Goal: Task Accomplishment & Management: Use online tool/utility

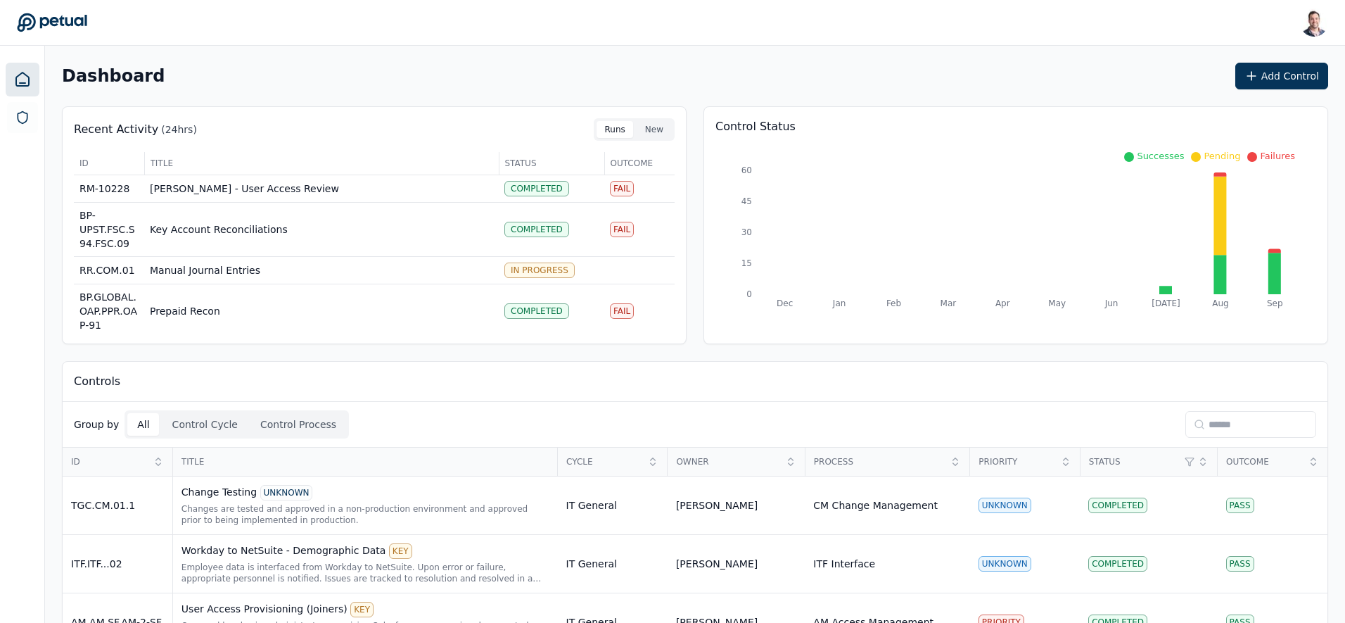
click at [1229, 422] on input at bounding box center [1250, 424] width 131 height 27
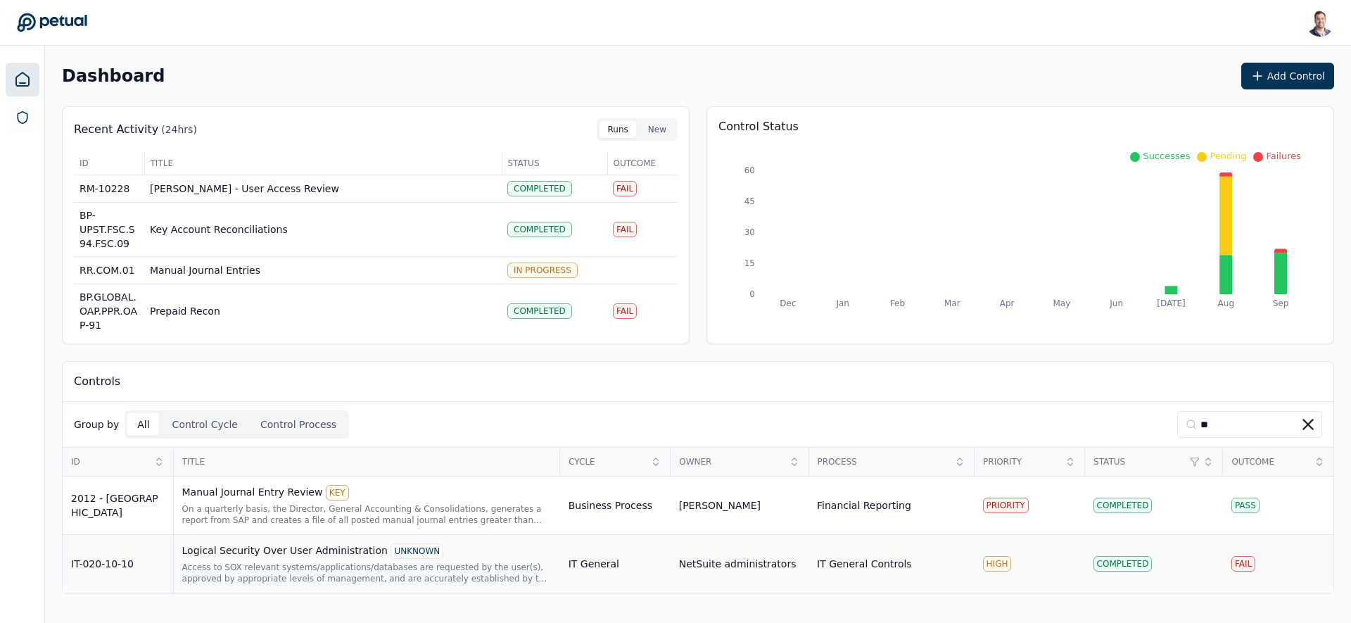
type input "**"
click at [321, 560] on div "Logical Security Over User Administration UNKNOWN Access to SOX relevant system…" at bounding box center [366, 563] width 369 height 41
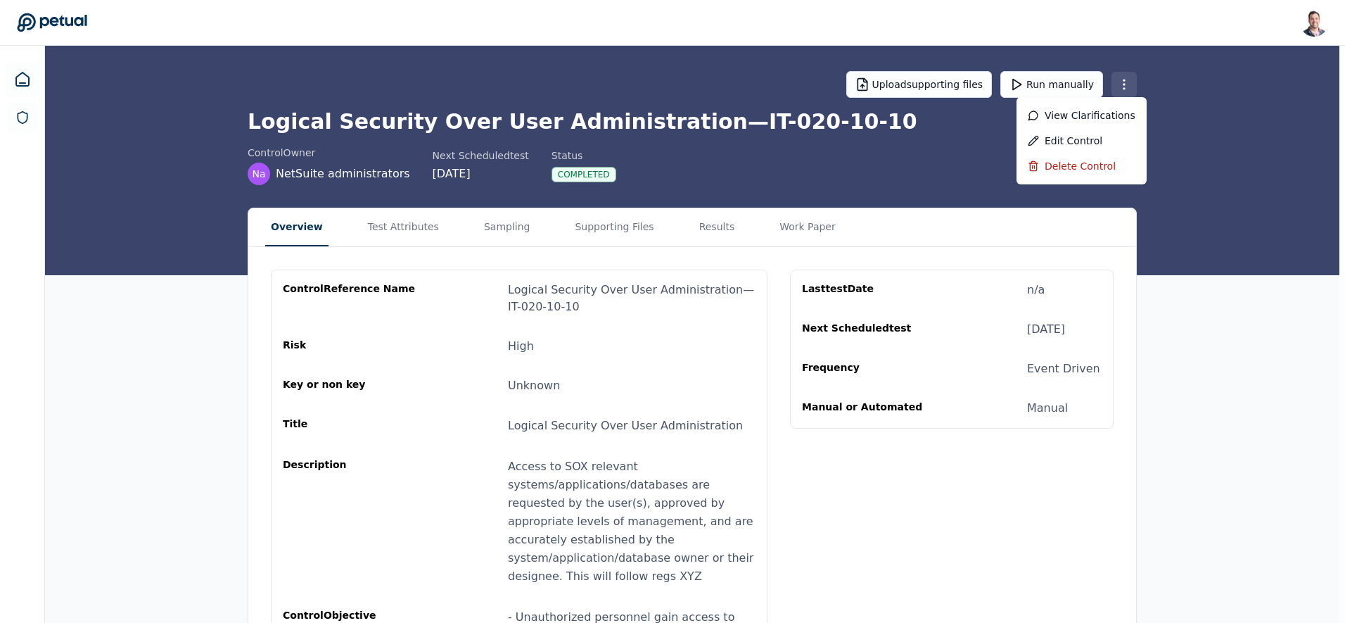
click at [1129, 80] on html "Snir Kodesh snir@petual.ai Sign out Upload supporting files Run manually Logica…" at bounding box center [672, 468] width 1345 height 936
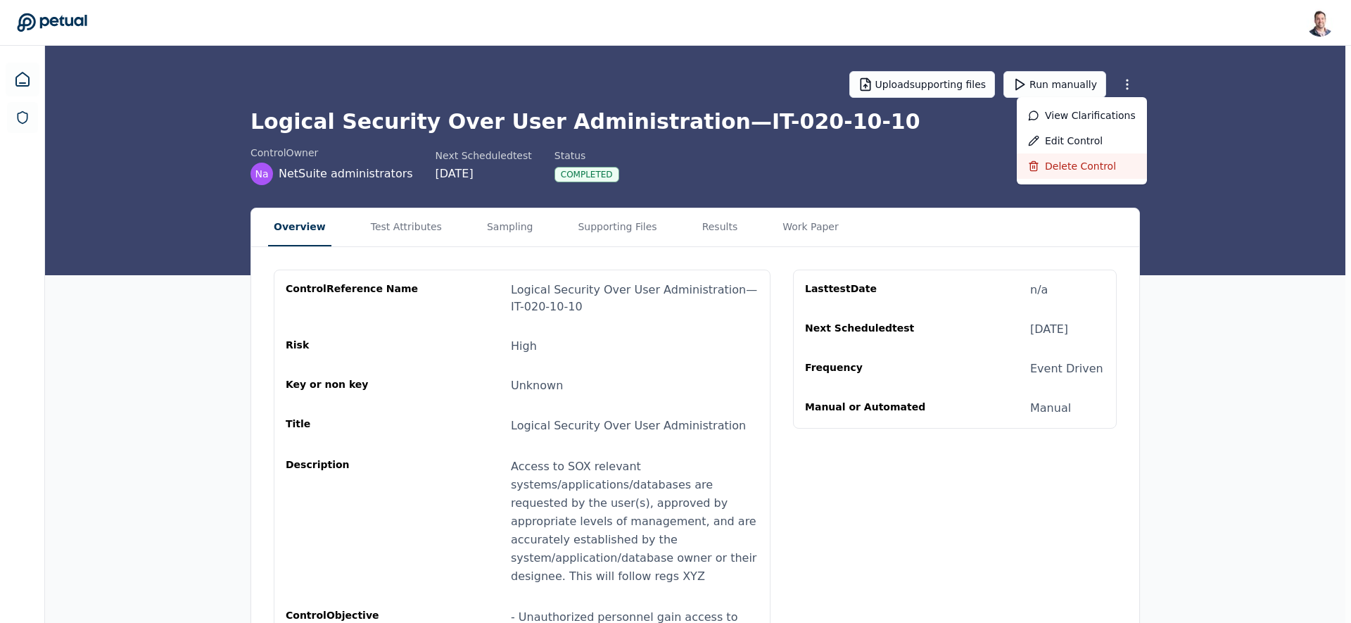
click at [1085, 160] on div "Delete control" at bounding box center [1082, 165] width 130 height 25
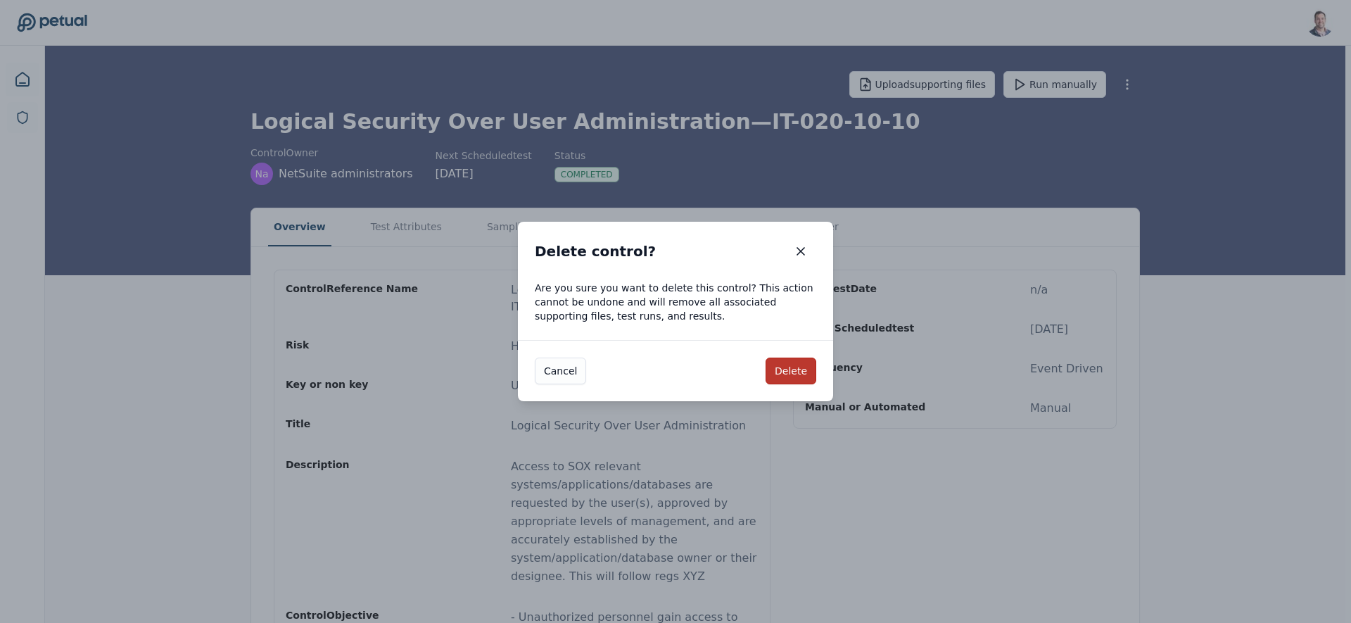
click at [770, 371] on button "Delete" at bounding box center [790, 370] width 51 height 27
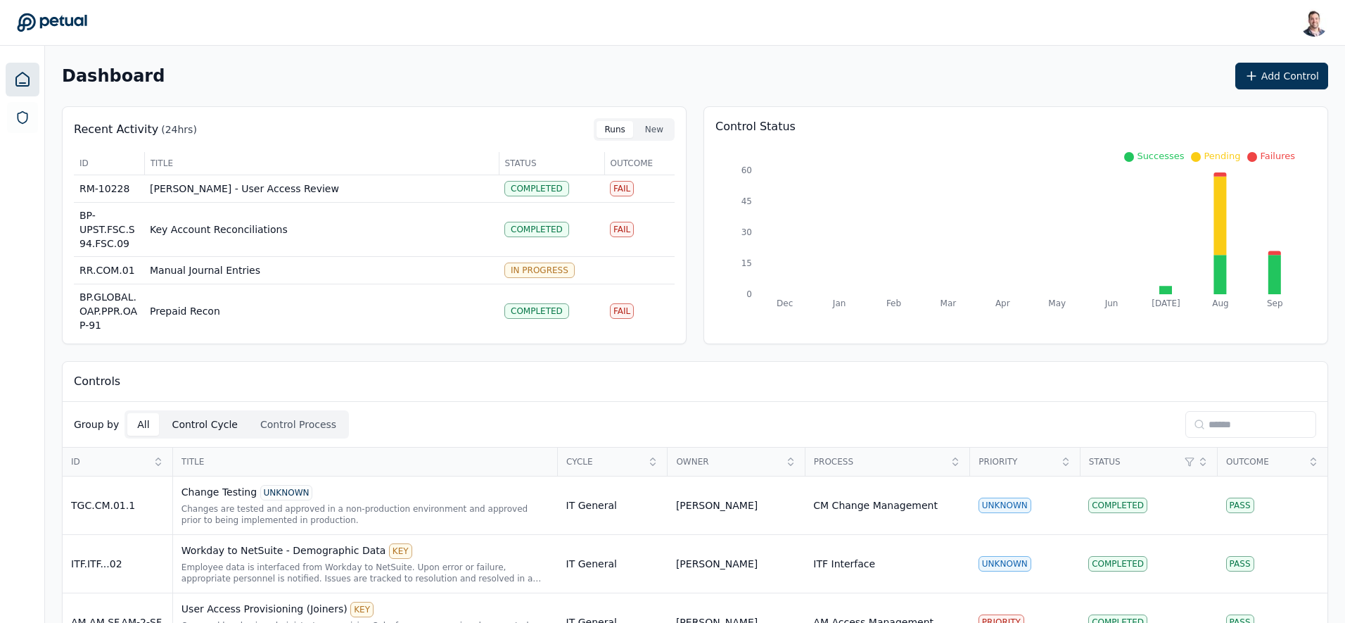
click at [213, 433] on button "Control Cycle" at bounding box center [204, 424] width 85 height 23
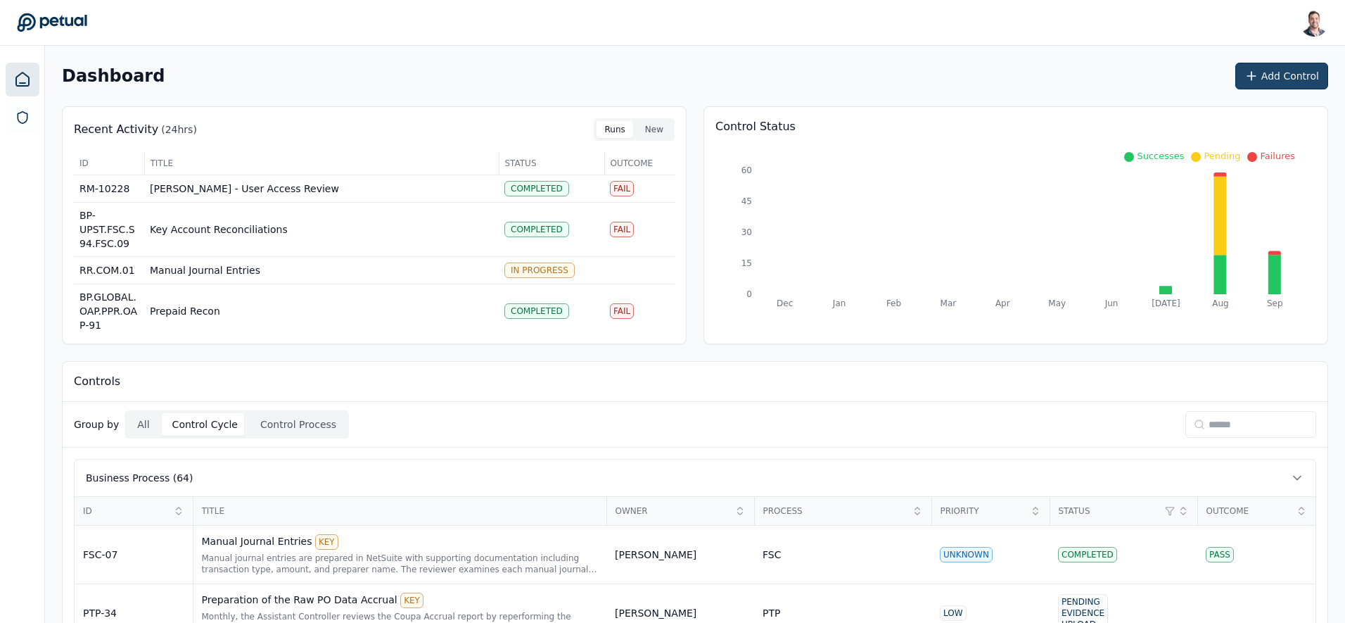
click at [1255, 69] on icon at bounding box center [1251, 76] width 14 height 14
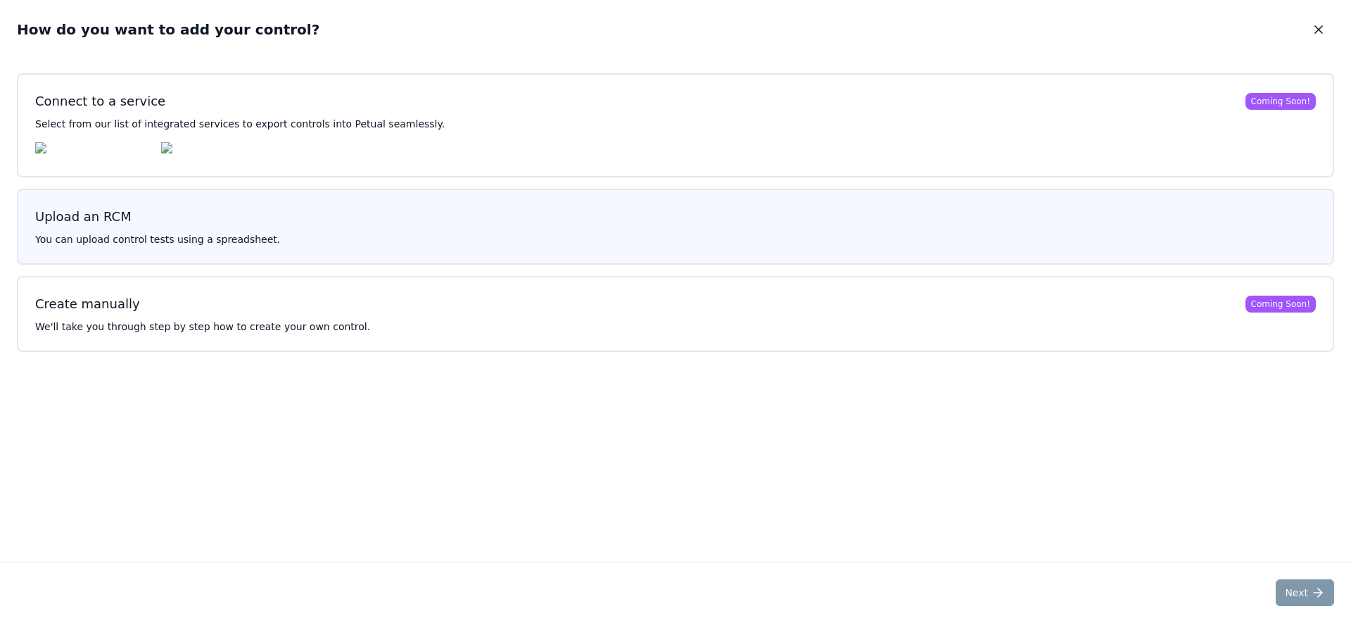
click at [471, 237] on button "Upload an RCM You can upload control tests using a spreadsheet." at bounding box center [675, 227] width 1317 height 76
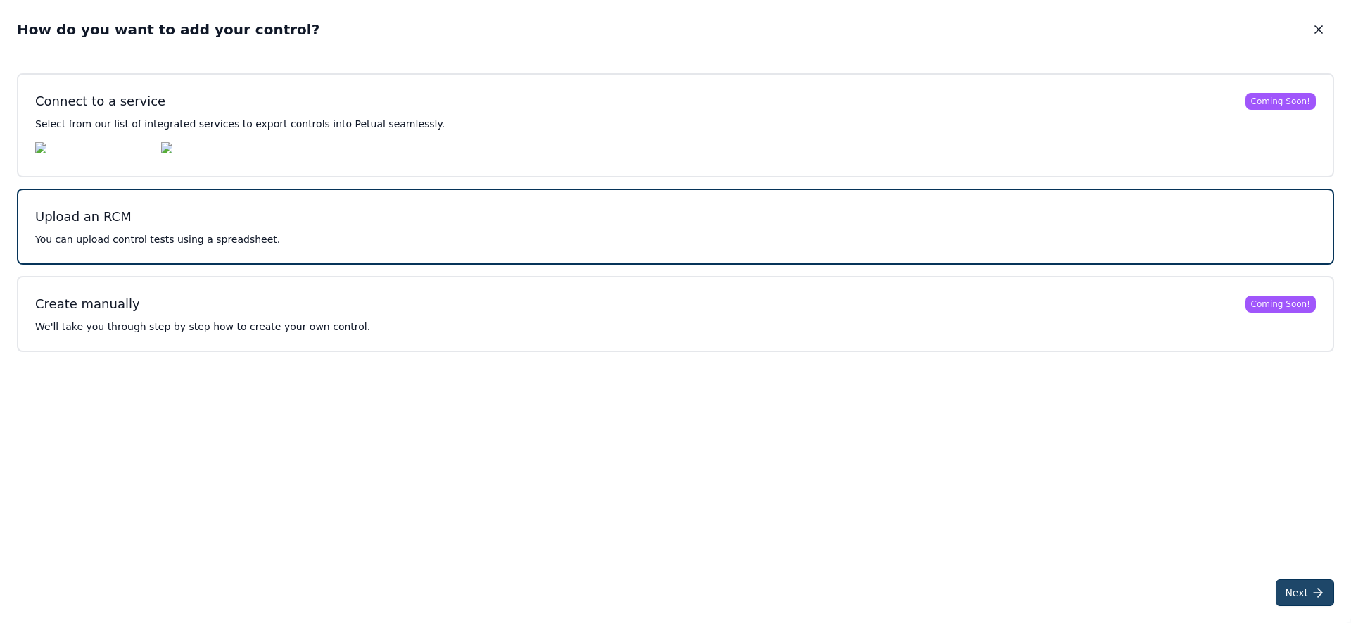
click at [1302, 594] on button "Next" at bounding box center [1304, 592] width 58 height 27
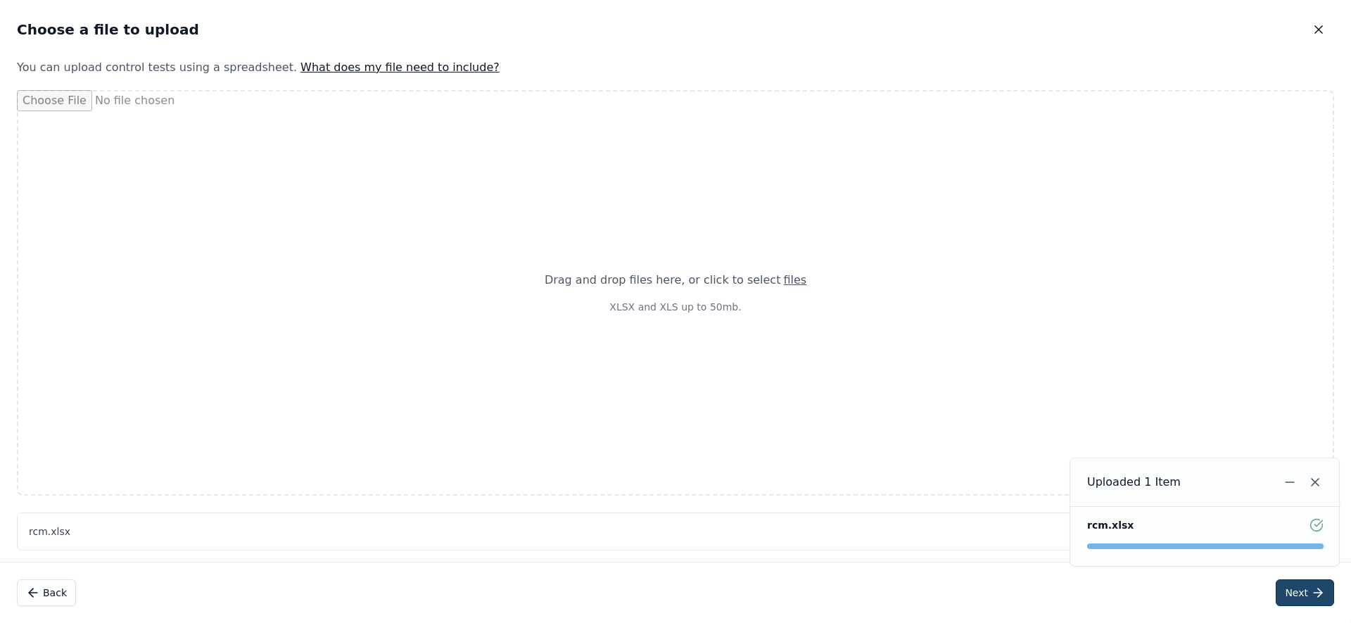
click at [1301, 599] on button "Next" at bounding box center [1304, 592] width 58 height 27
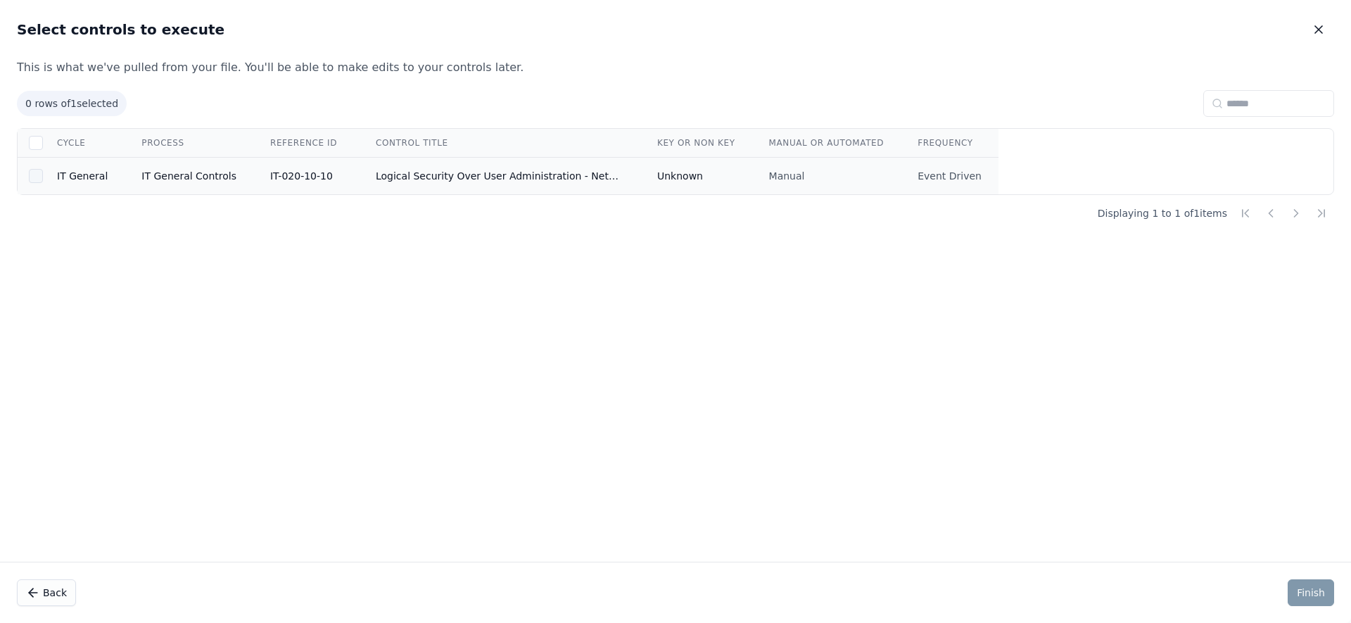
click at [33, 172] on div at bounding box center [36, 176] width 14 height 14
click at [1306, 591] on button "Finish" at bounding box center [1310, 592] width 46 height 27
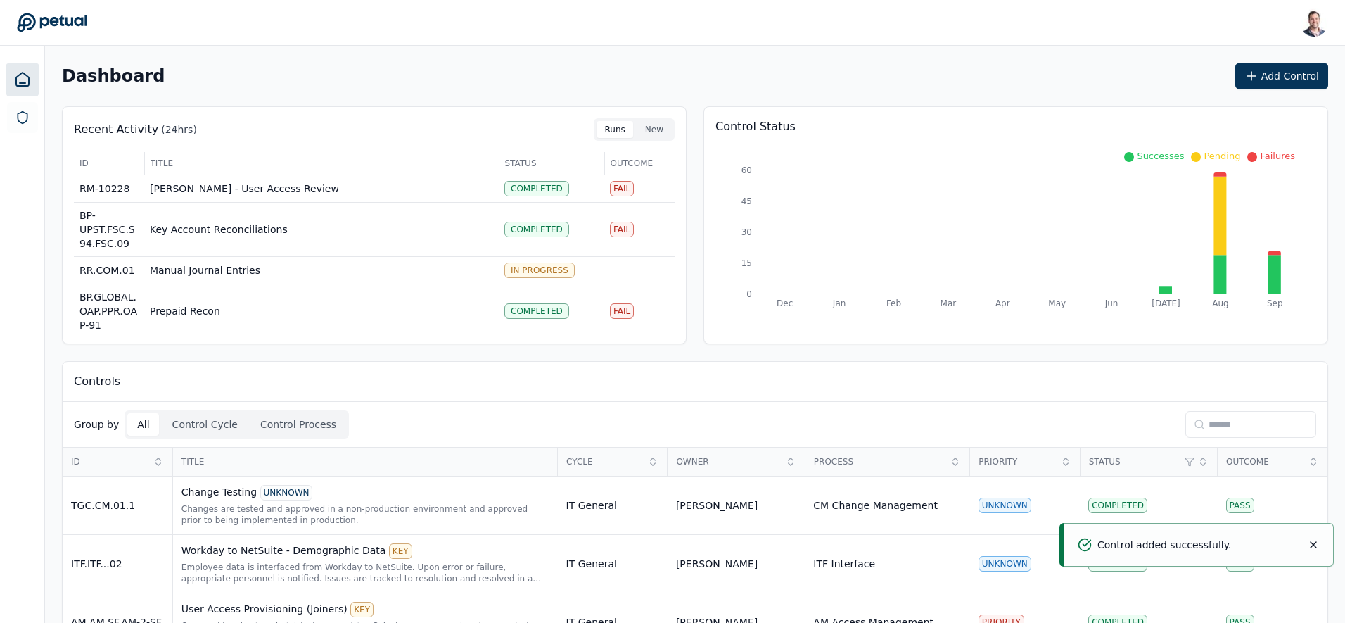
click at [1211, 414] on input at bounding box center [1250, 424] width 131 height 27
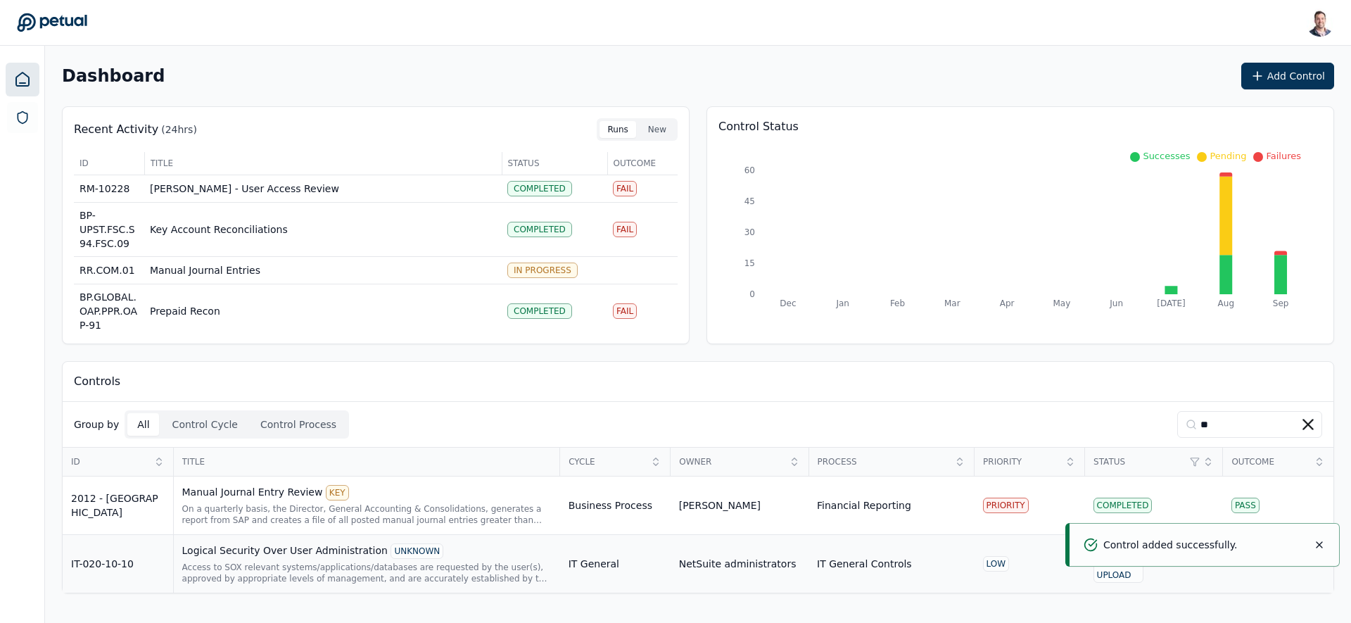
type input "**"
click at [310, 564] on div "Access to SOX relevant systems/applications/databases are requested by the user…" at bounding box center [366, 572] width 369 height 23
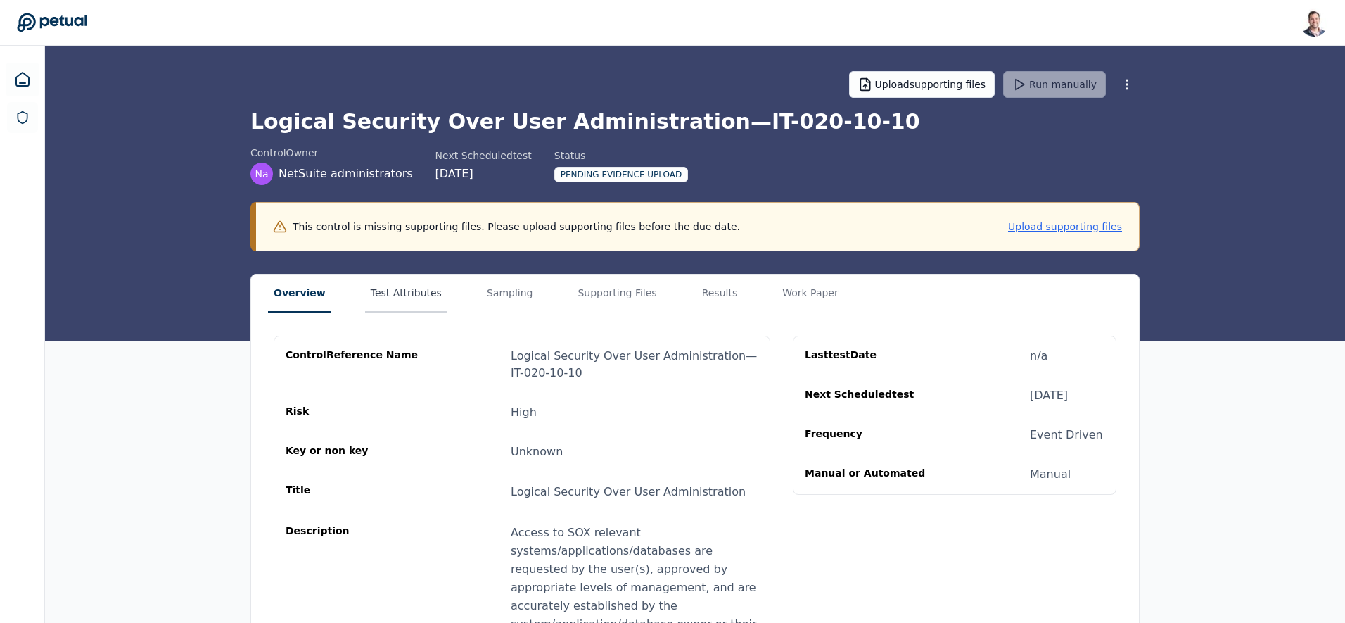
click at [409, 303] on button "Test Attributes" at bounding box center [406, 293] width 82 height 38
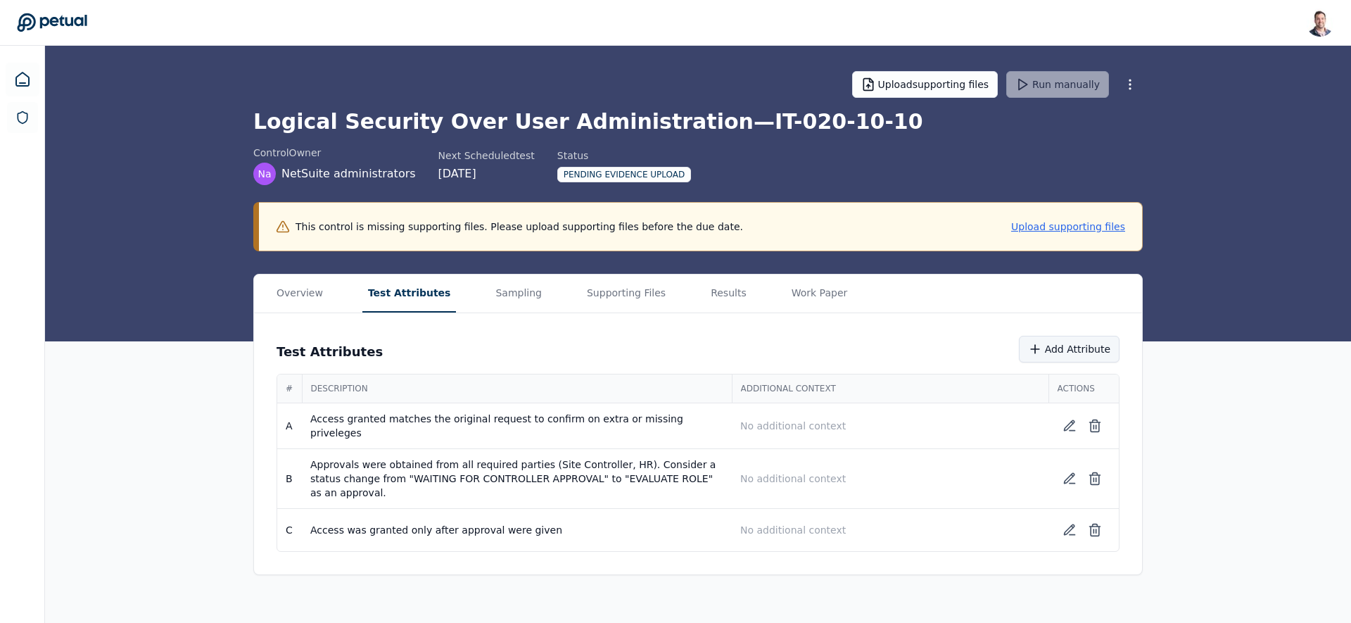
click at [1035, 349] on icon at bounding box center [1035, 349] width 8 height 0
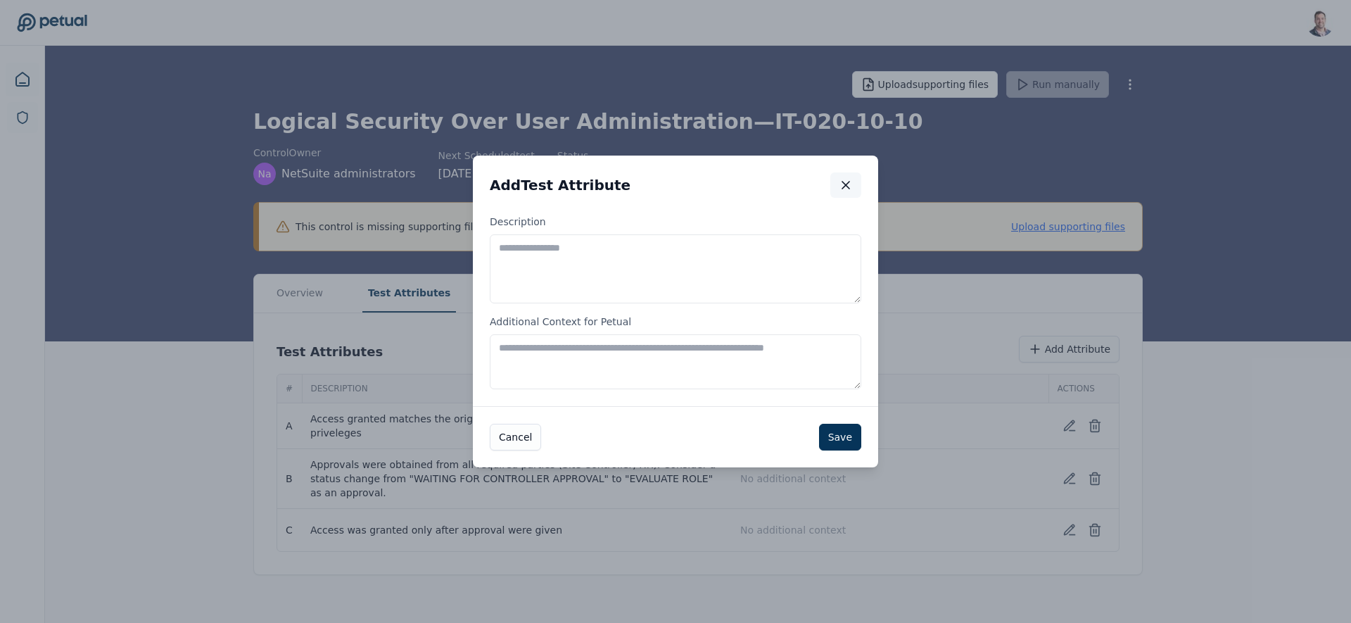
click at [839, 184] on icon "button" at bounding box center [846, 185] width 14 height 14
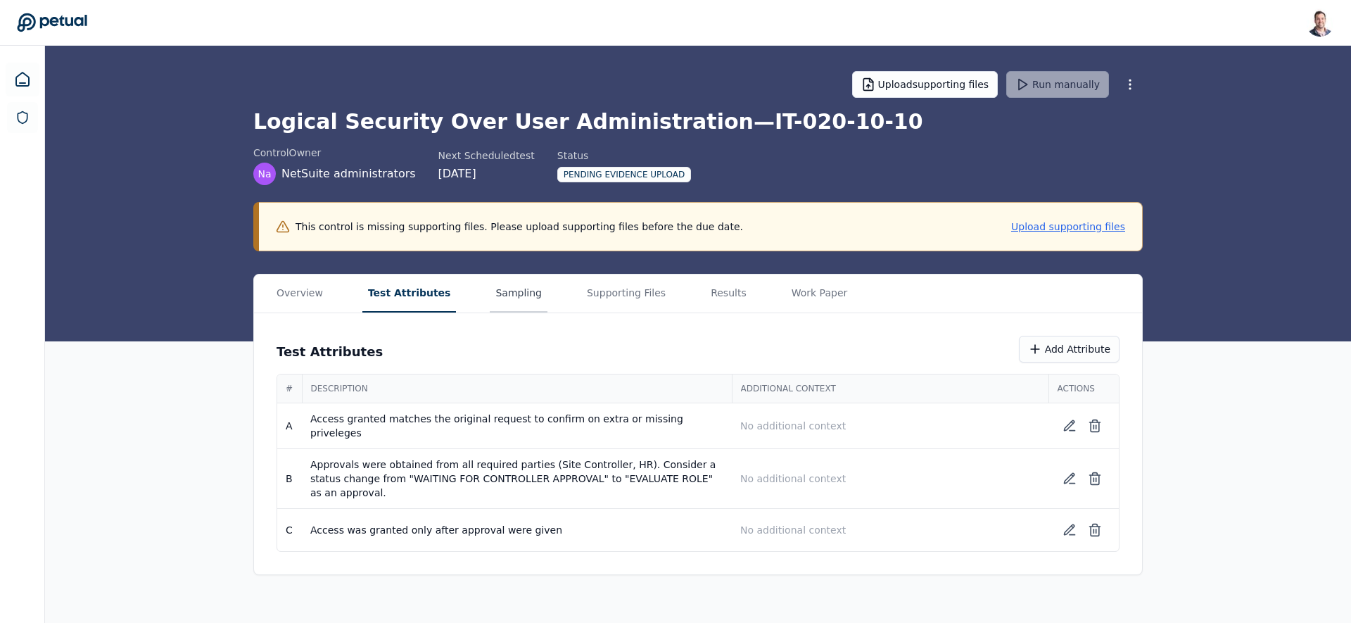
click at [496, 293] on button "Sampling" at bounding box center [519, 293] width 58 height 38
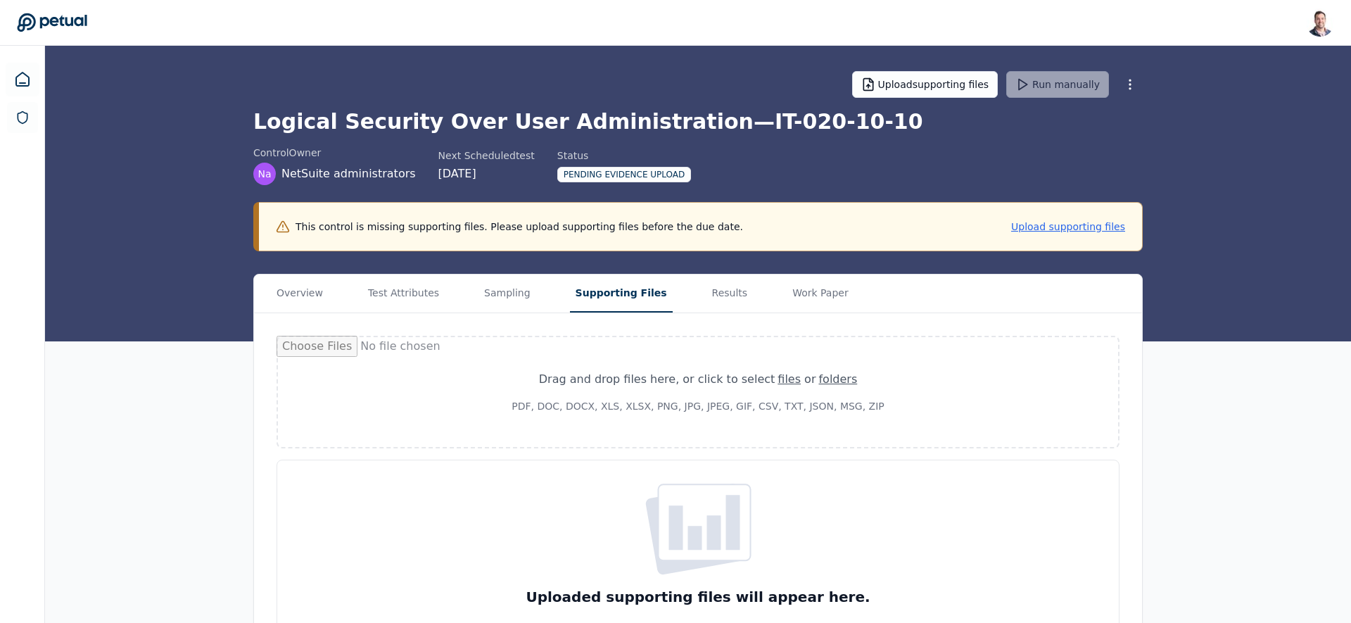
click at [582, 295] on button "Supporting Files" at bounding box center [621, 293] width 103 height 38
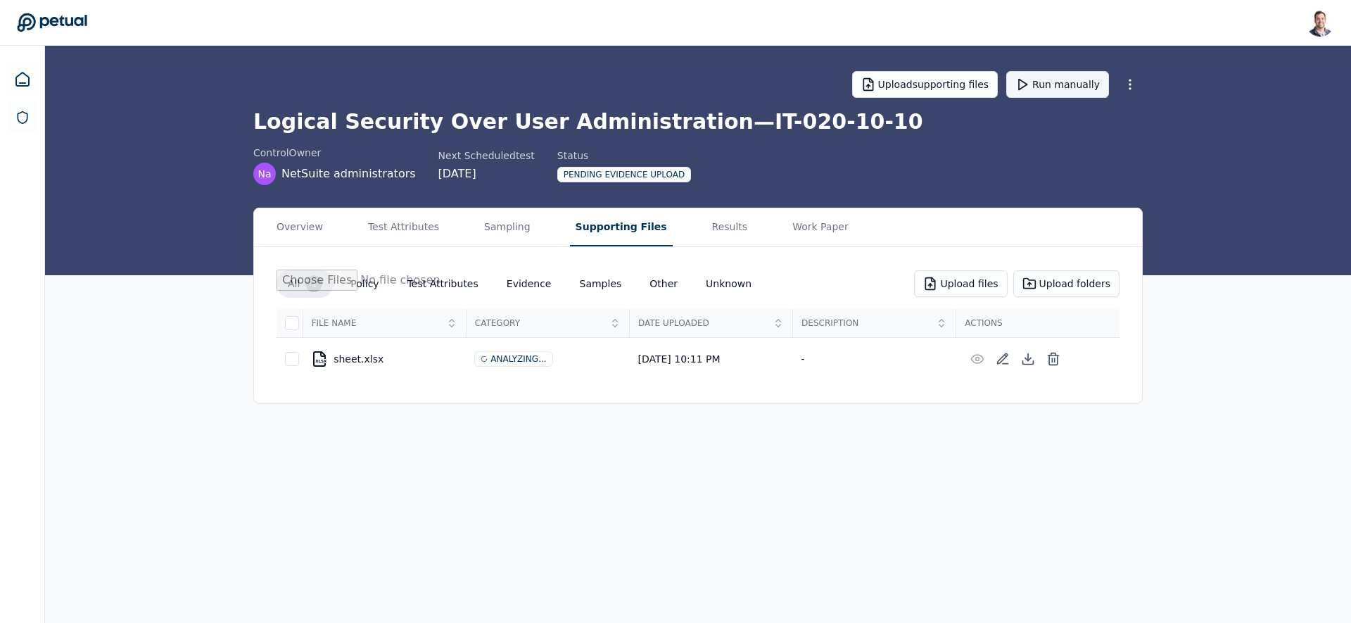
click at [1079, 93] on button "Run manually" at bounding box center [1057, 84] width 103 height 27
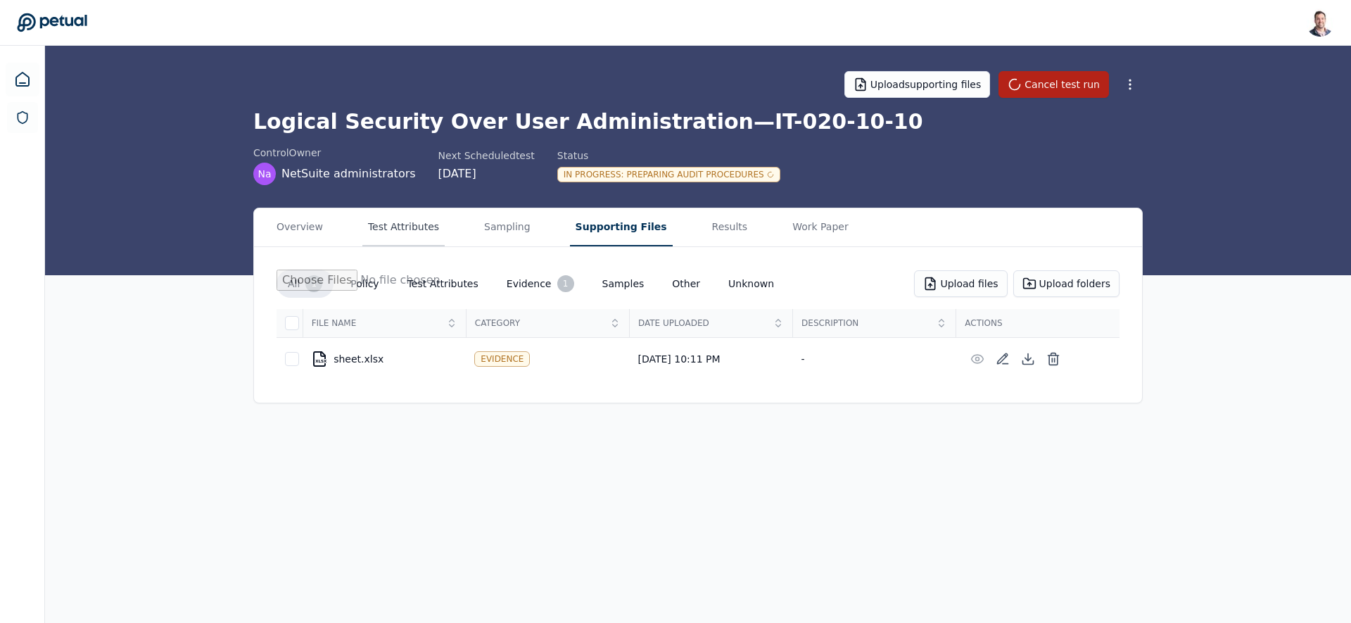
click at [396, 233] on button "Test Attributes" at bounding box center [403, 227] width 82 height 38
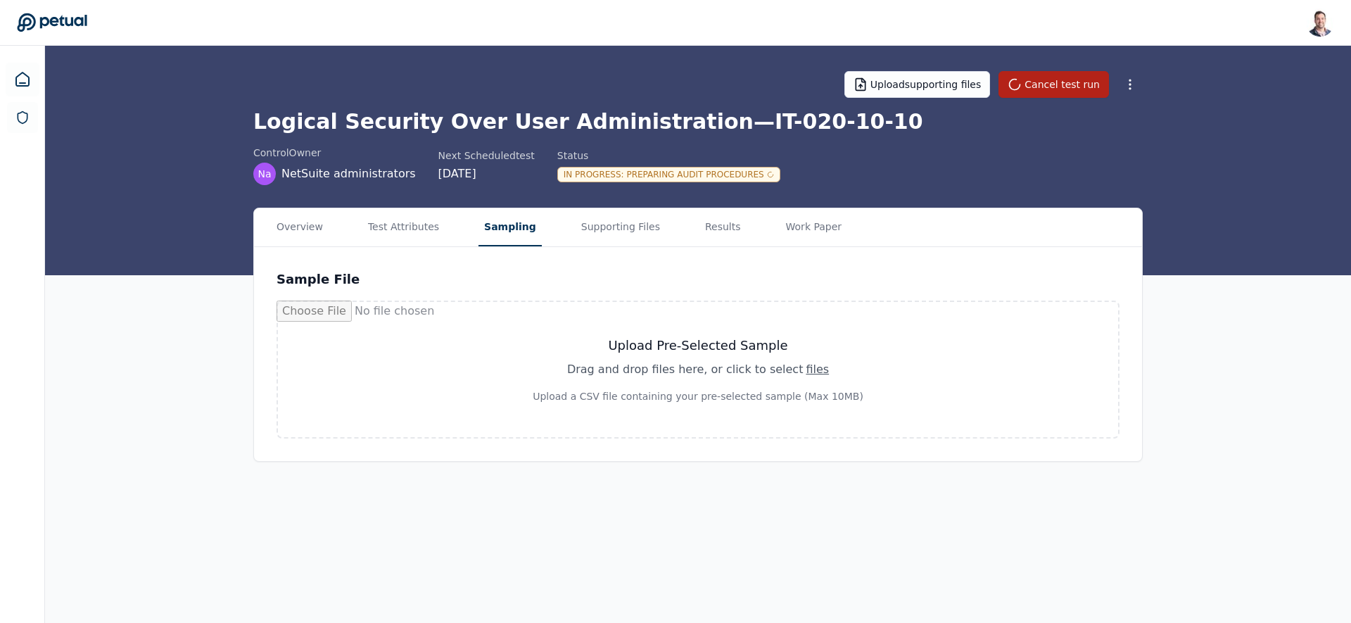
drag, startPoint x: 506, startPoint y: 234, endPoint x: 539, endPoint y: 412, distance: 180.2
click at [506, 234] on button "Sampling" at bounding box center [509, 227] width 63 height 38
click at [1040, 89] on button "Cancel test run" at bounding box center [1053, 84] width 110 height 27
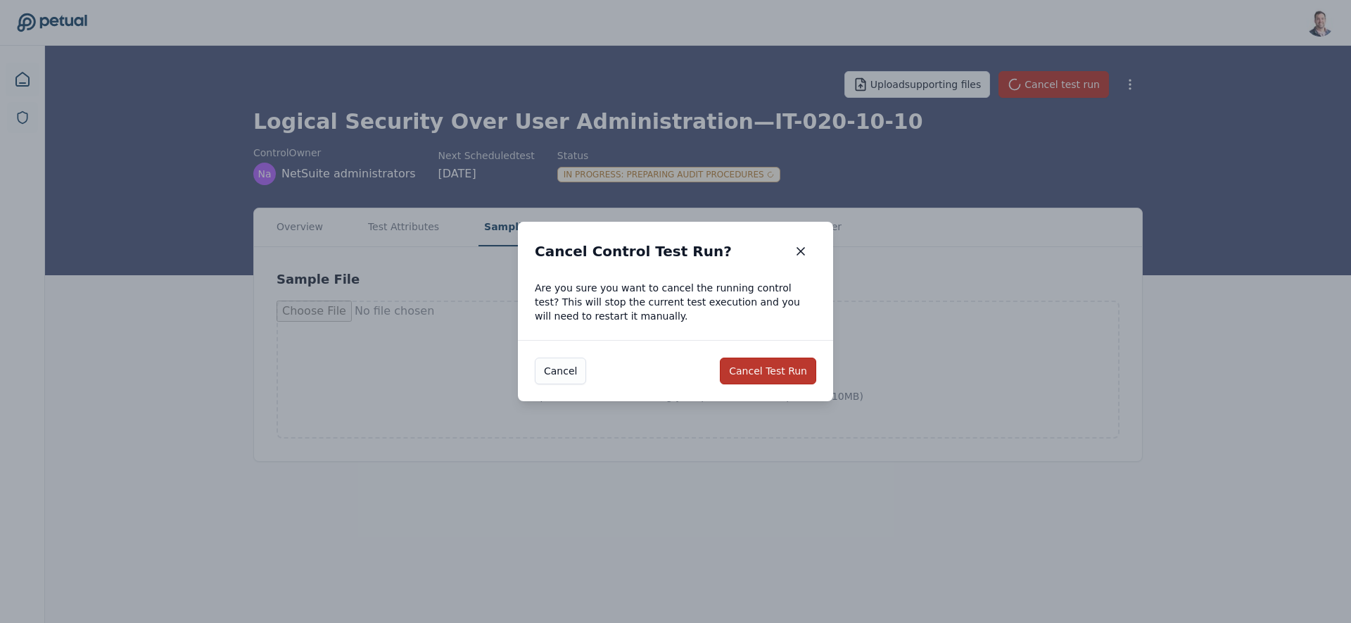
click at [784, 371] on button "Cancel Test Run" at bounding box center [768, 370] width 96 height 27
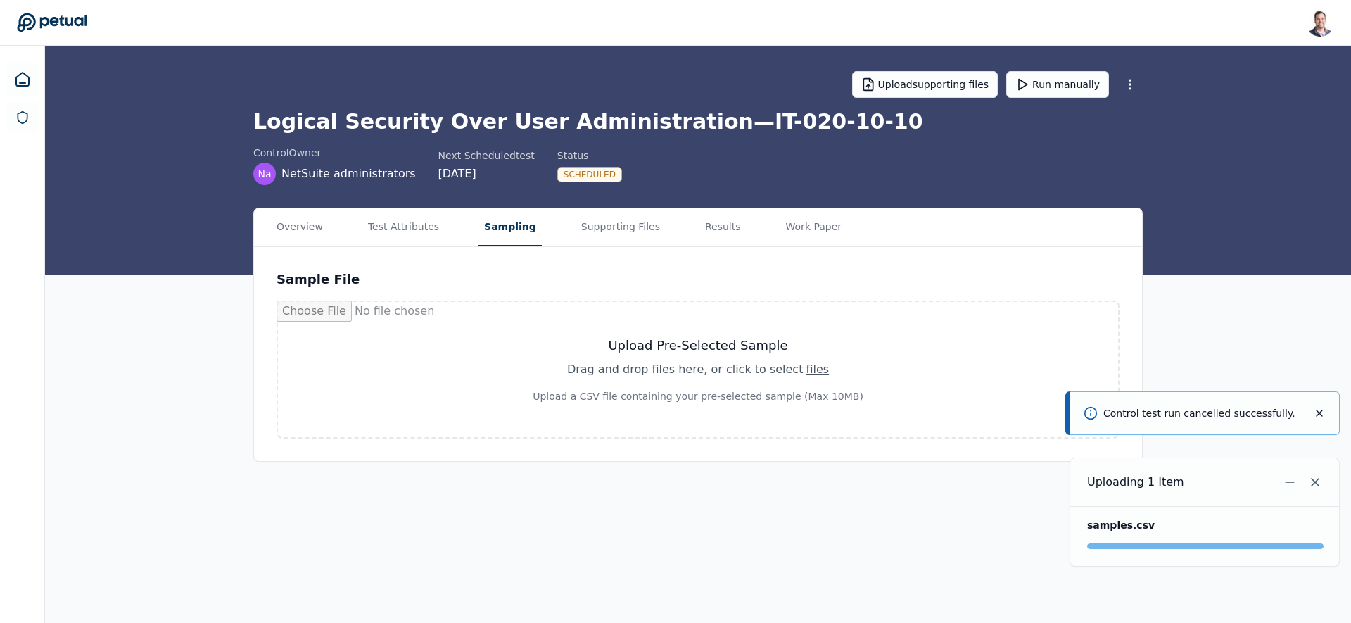
click at [699, 533] on main "Upload supporting files Run manually Logical Security Over User Administration …" at bounding box center [698, 334] width 1306 height 577
click at [599, 233] on button "Supporting Files" at bounding box center [620, 227] width 90 height 38
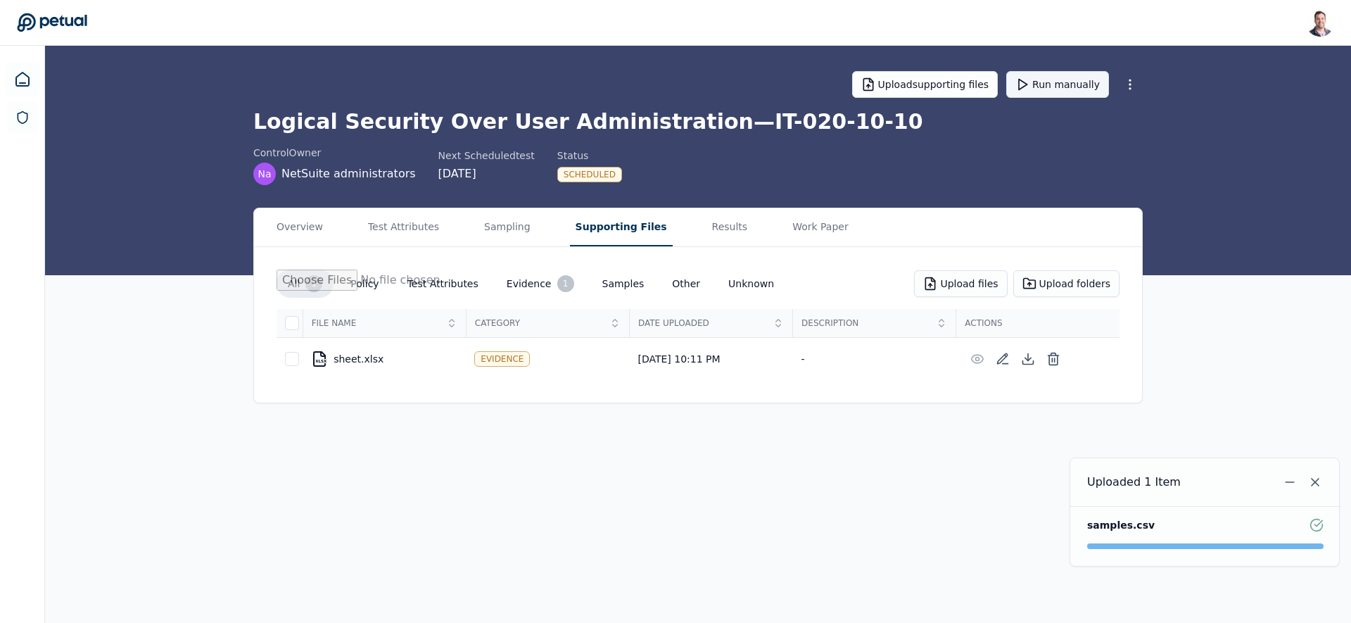
click at [1041, 82] on button "Run manually" at bounding box center [1057, 84] width 103 height 27
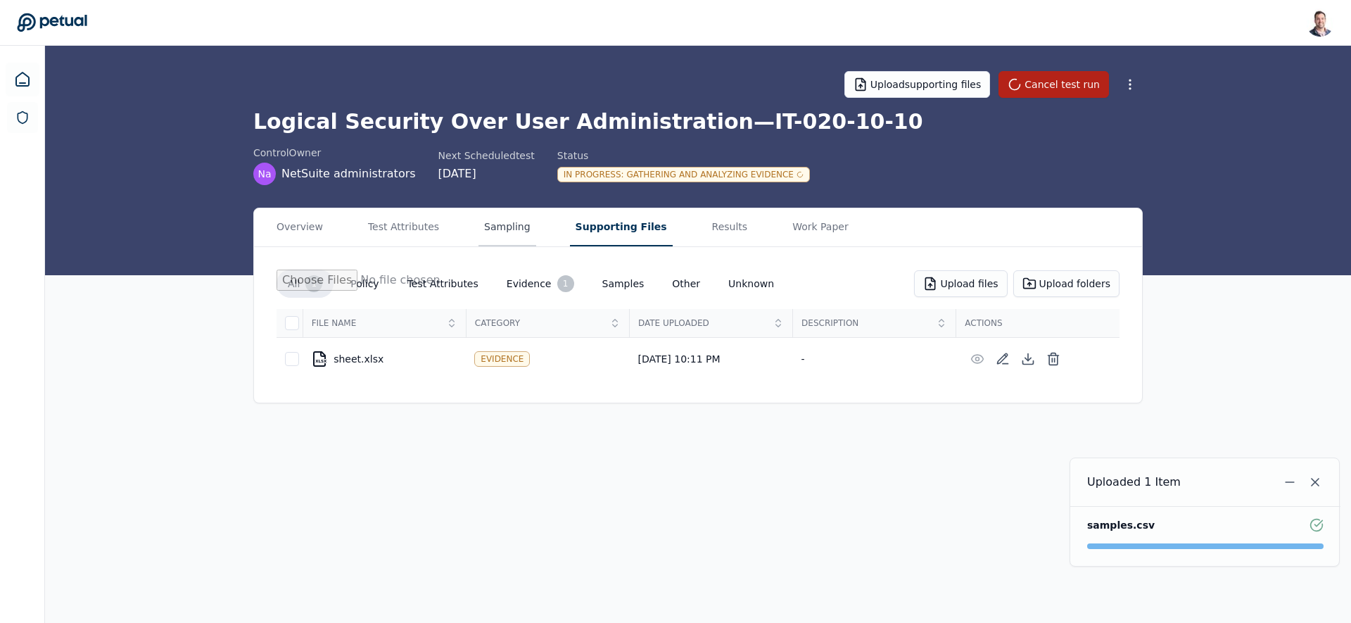
click at [490, 231] on button "Sampling" at bounding box center [507, 227] width 58 height 38
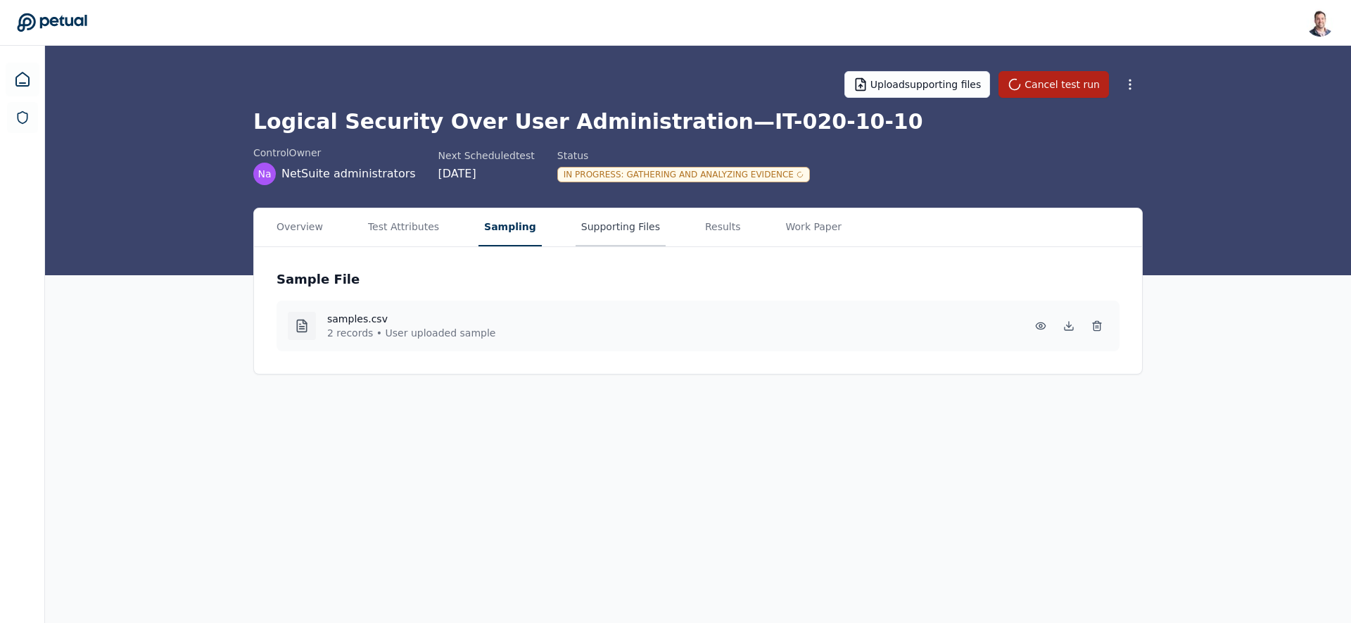
click at [594, 229] on button "Supporting Files" at bounding box center [620, 227] width 90 height 38
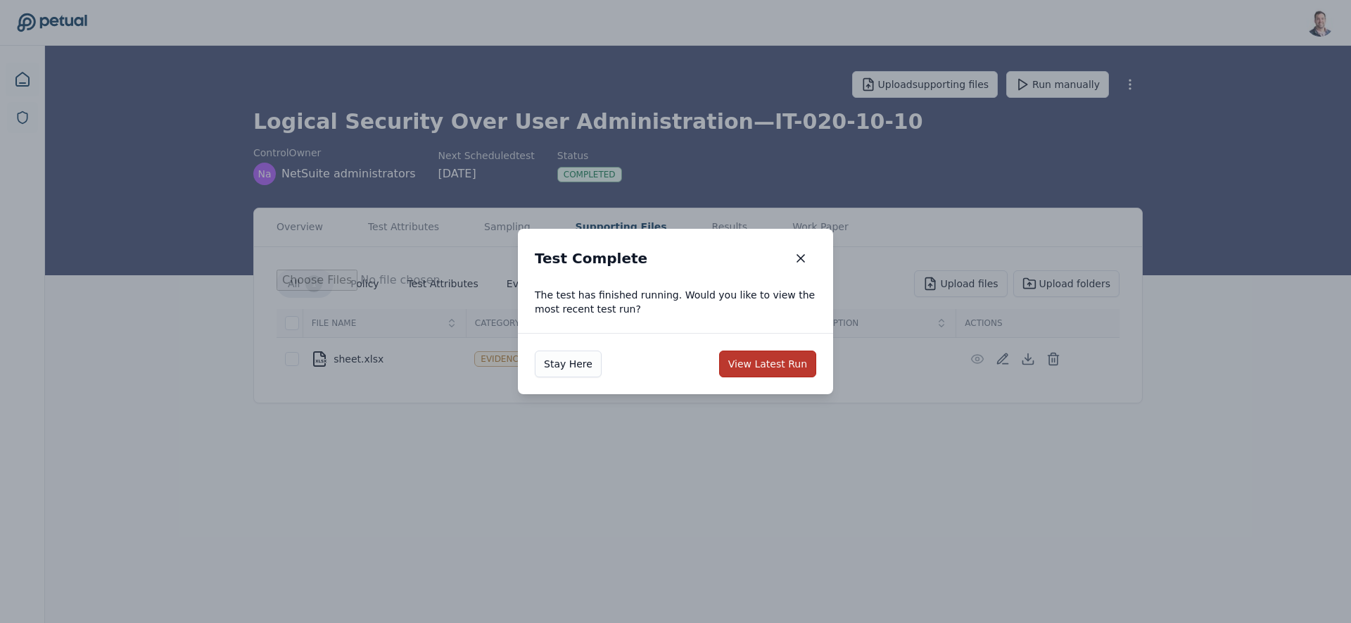
click at [763, 364] on button "View Latest Run" at bounding box center [767, 363] width 97 height 27
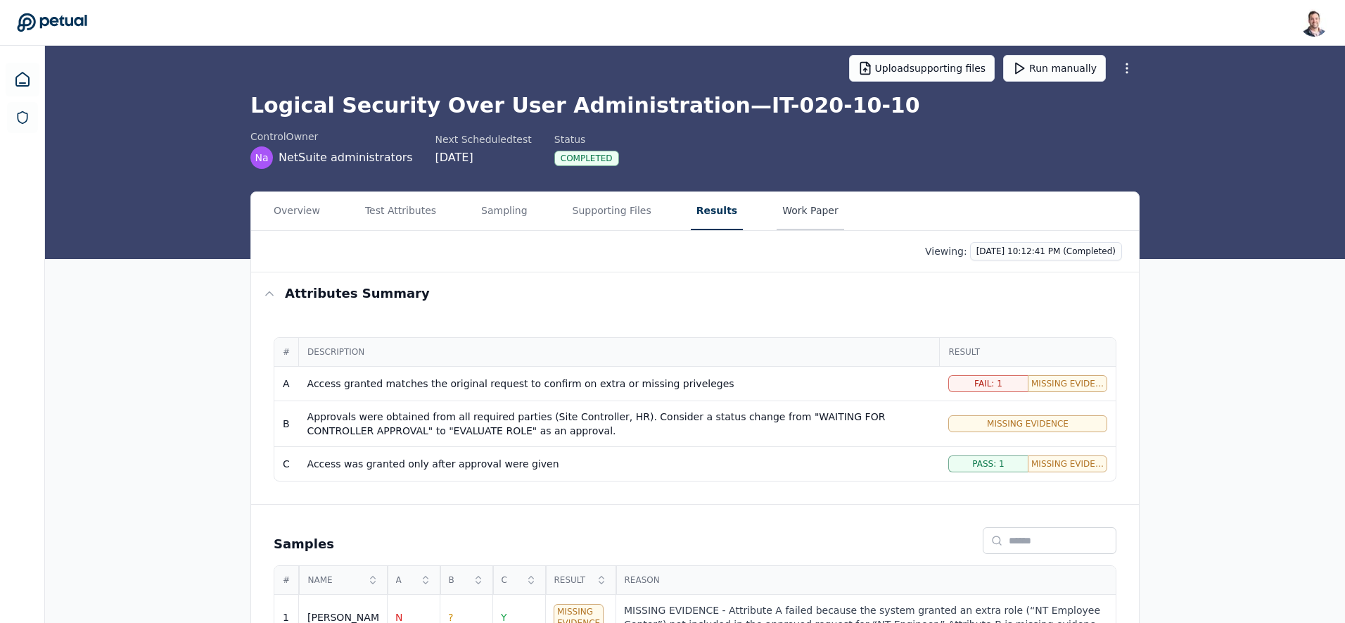
scroll to position [11, 0]
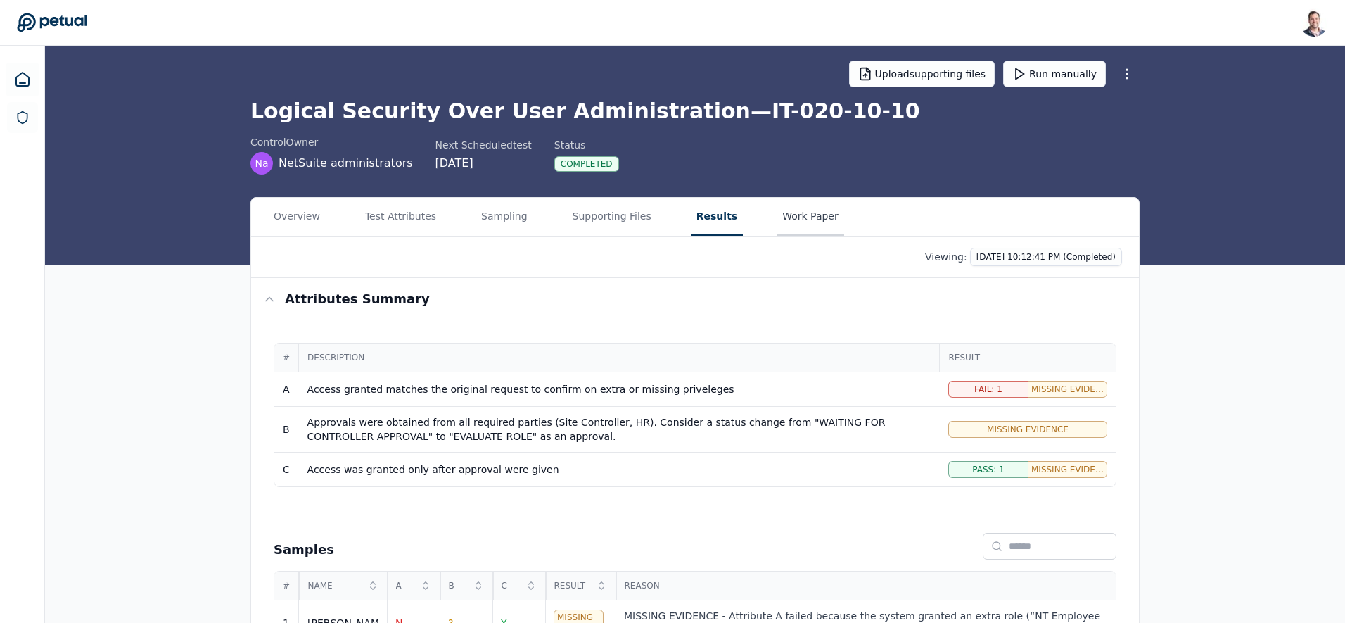
click at [808, 219] on button "Work Paper" at bounding box center [811, 217] width 68 height 38
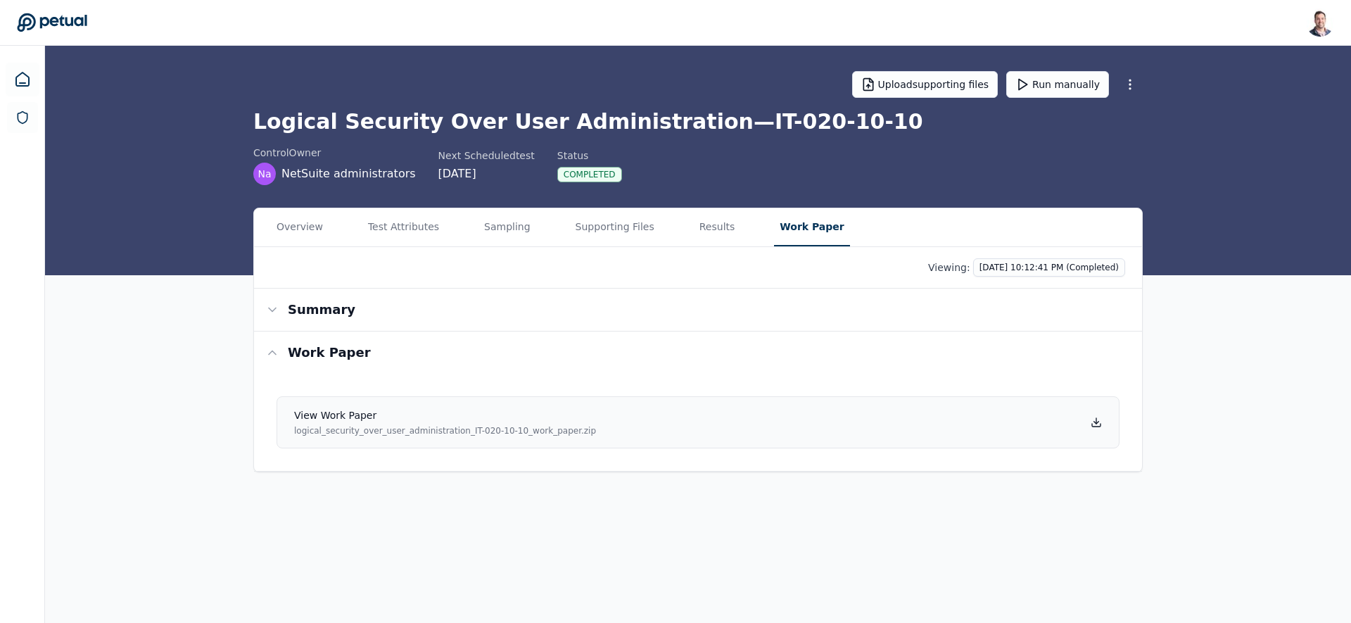
click at [1095, 420] on icon at bounding box center [1095, 421] width 11 height 11
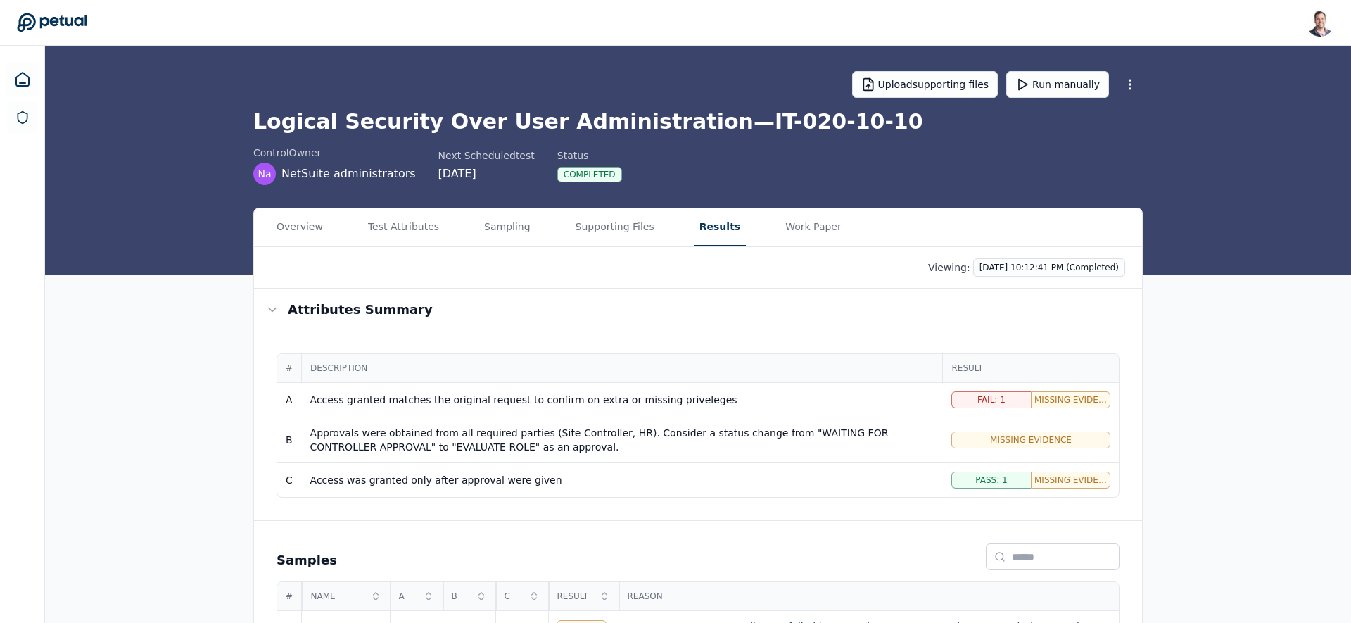
click at [694, 219] on button "Results" at bounding box center [720, 227] width 52 height 38
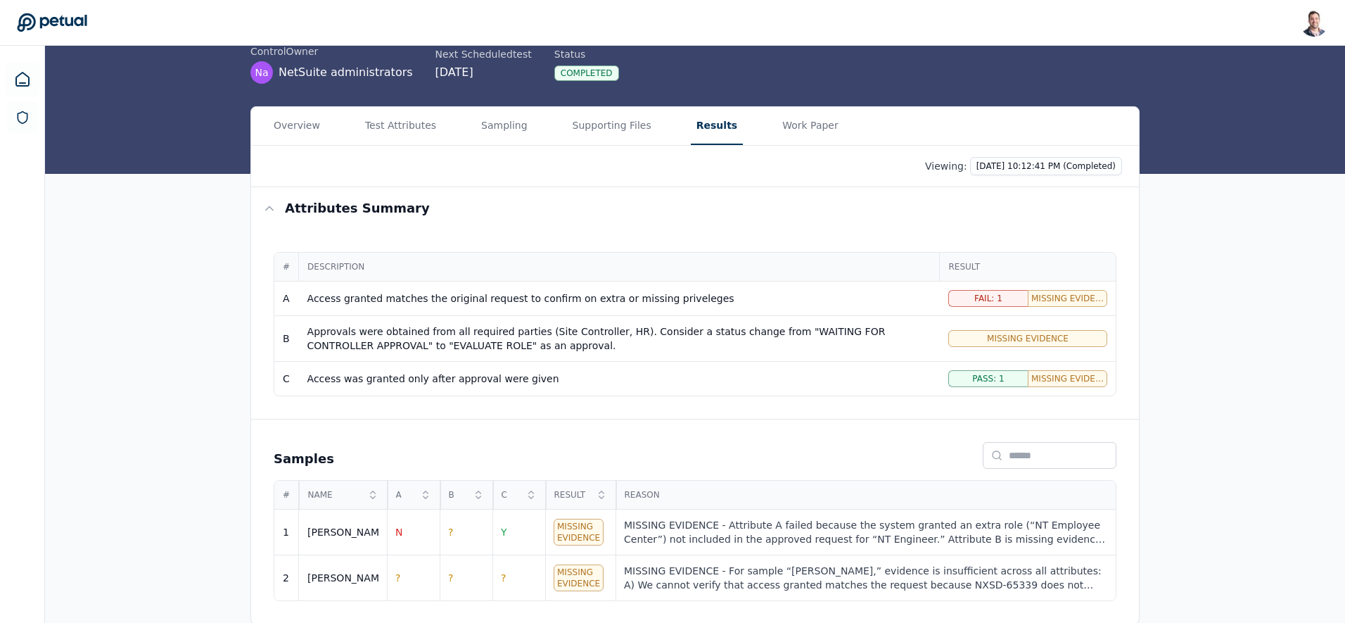
scroll to position [103, 0]
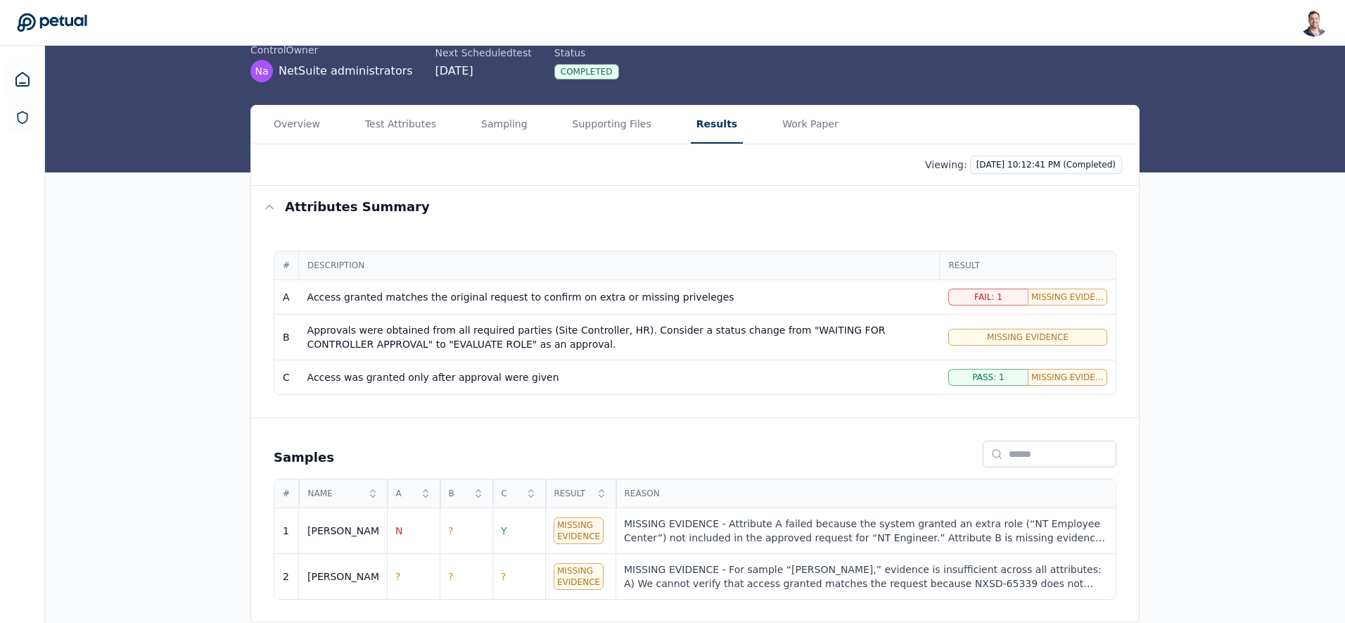
click at [436, 411] on div "# Description Result A Access granted matches the original request to confirm o…" at bounding box center [695, 322] width 888 height 189
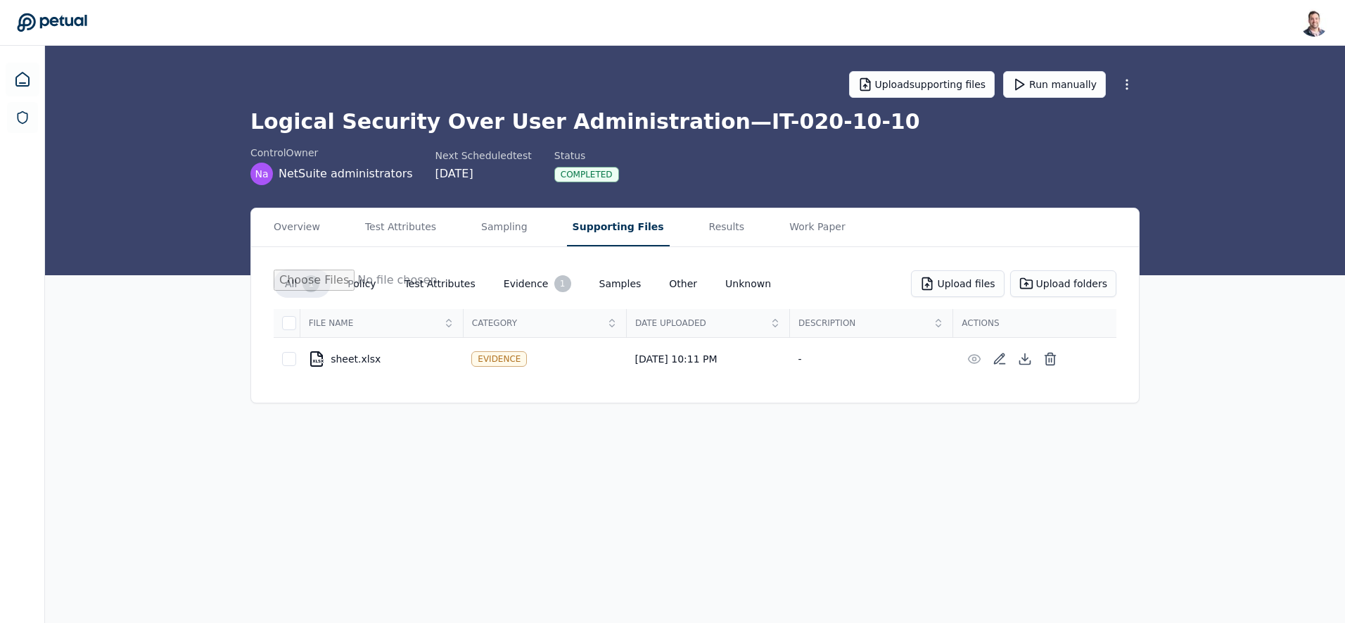
click at [604, 133] on main "Upload supporting files Run manually Logical Security Over User Administration …" at bounding box center [695, 334] width 1300 height 577
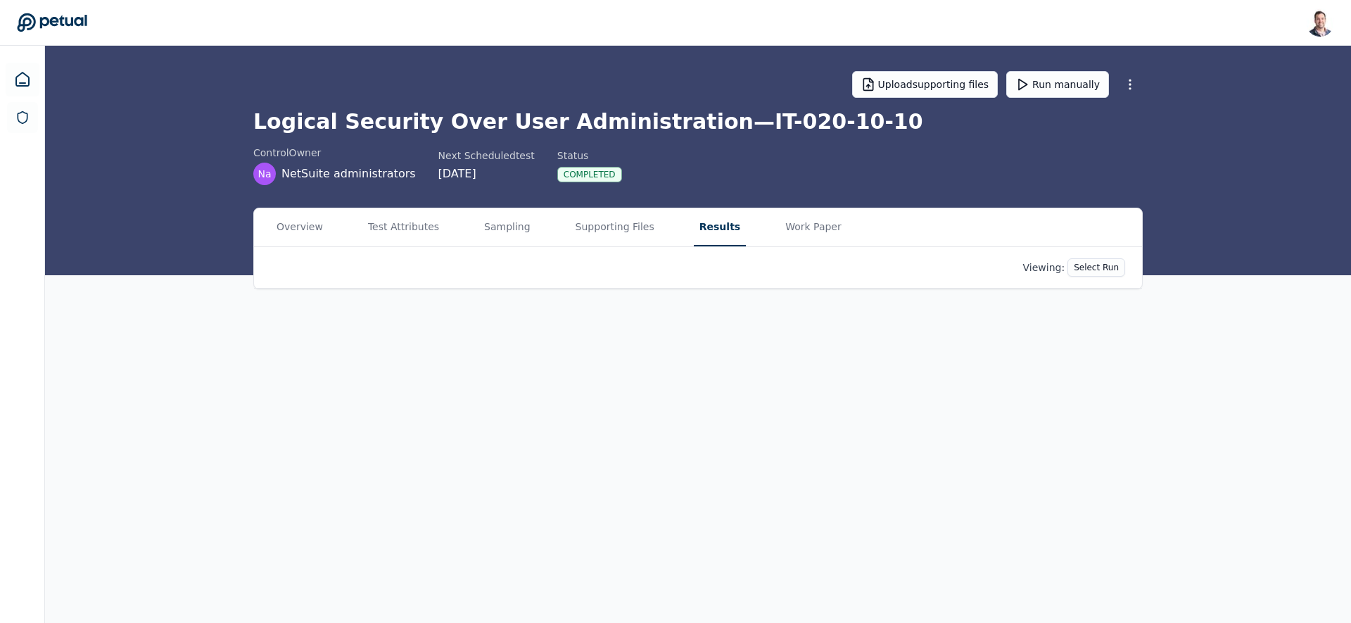
click at [700, 234] on button "Results" at bounding box center [720, 227] width 52 height 38
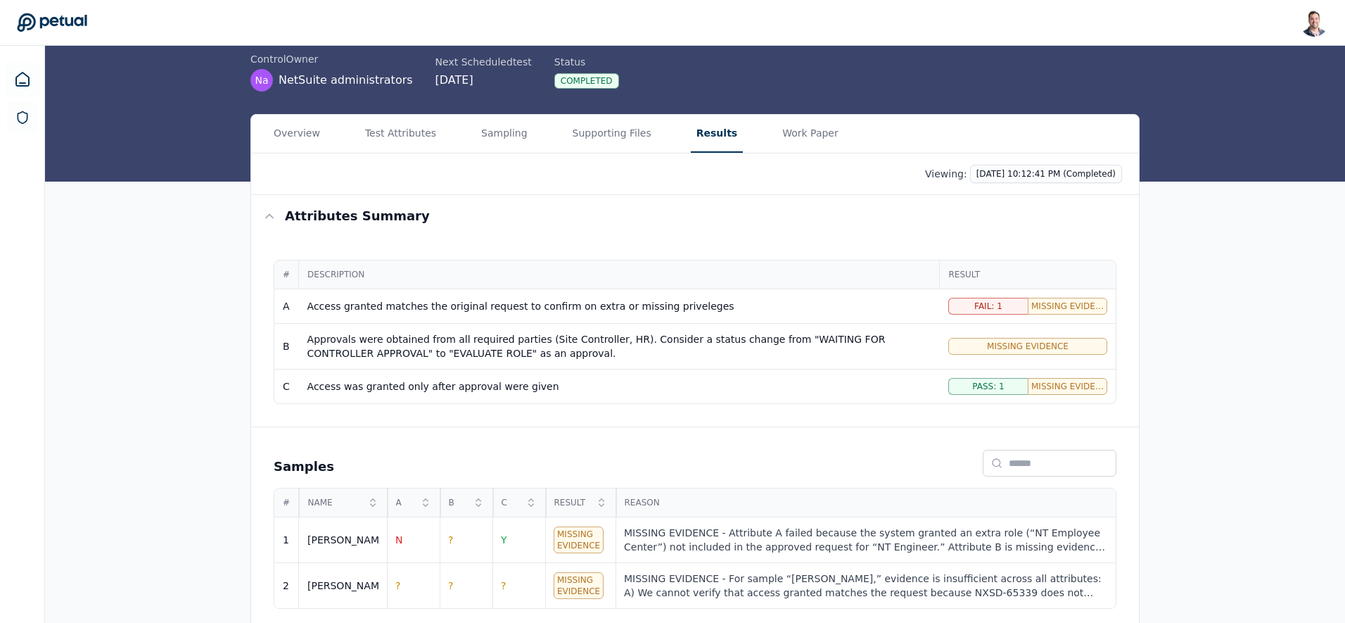
scroll to position [103, 0]
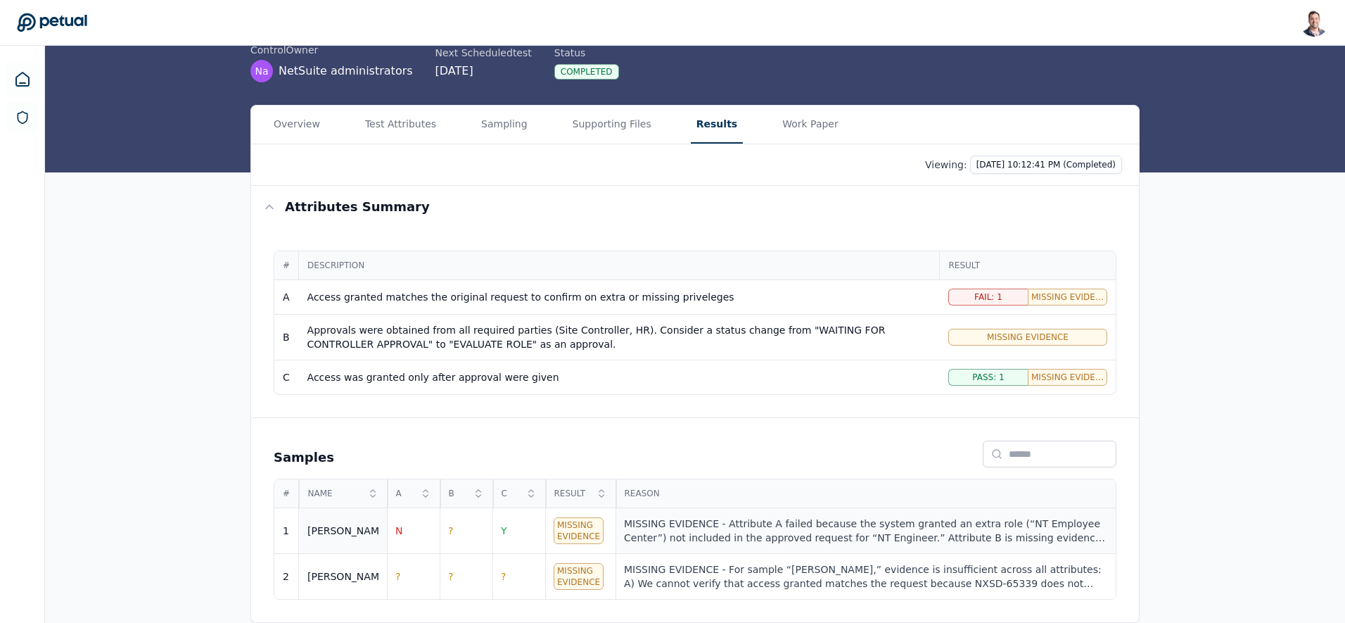
click at [746, 533] on div "MISSING EVIDENCE - Attribute A failed because the system granted an extra role …" at bounding box center [865, 530] width 483 height 28
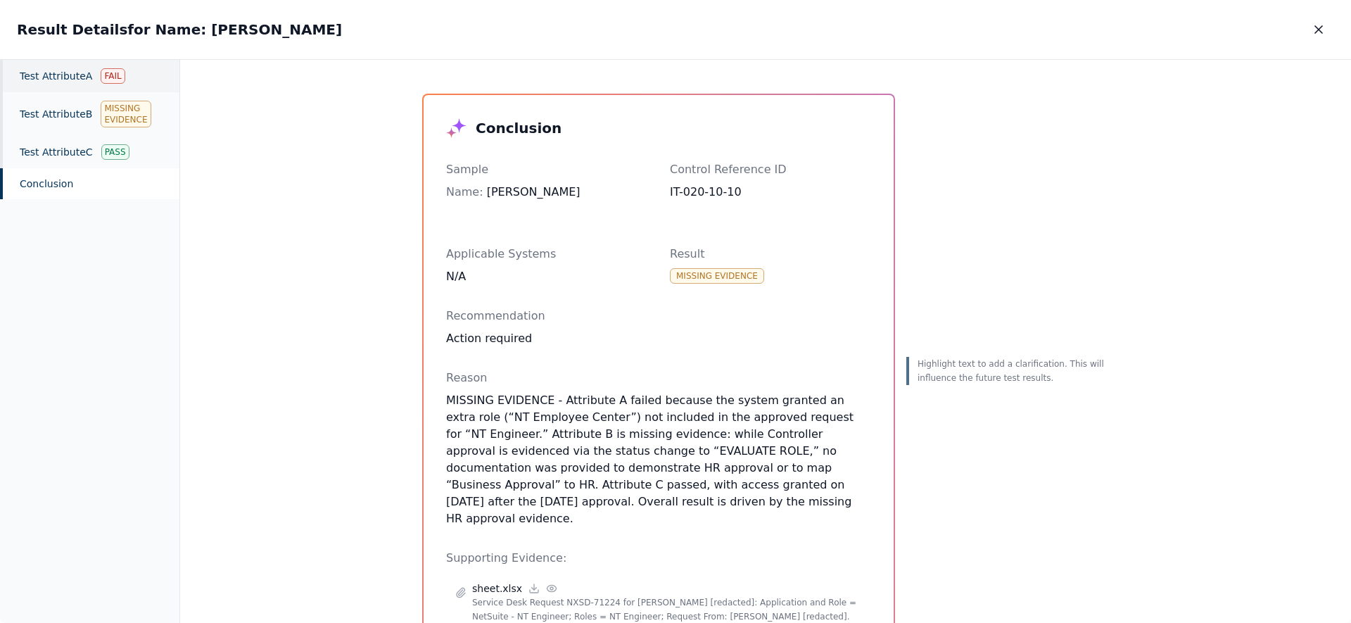
click at [86, 79] on div "Test Attribute A Fail" at bounding box center [89, 76] width 179 height 32
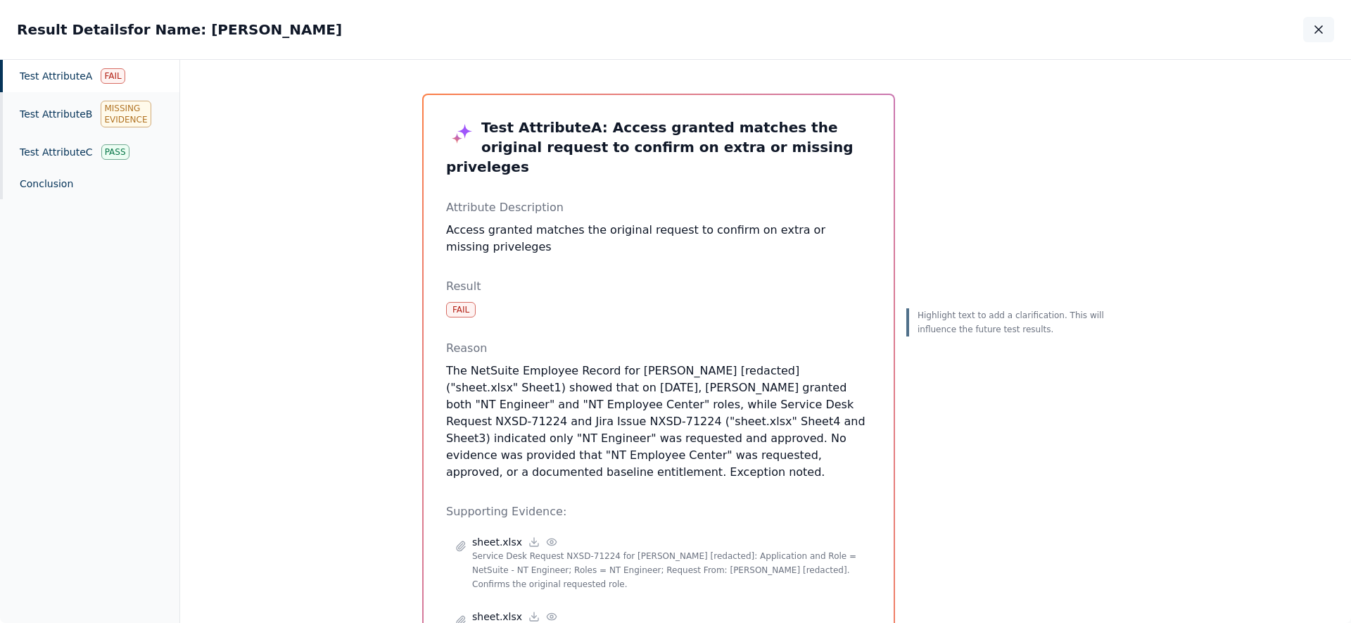
click at [1325, 31] on icon "button" at bounding box center [1318, 30] width 14 height 14
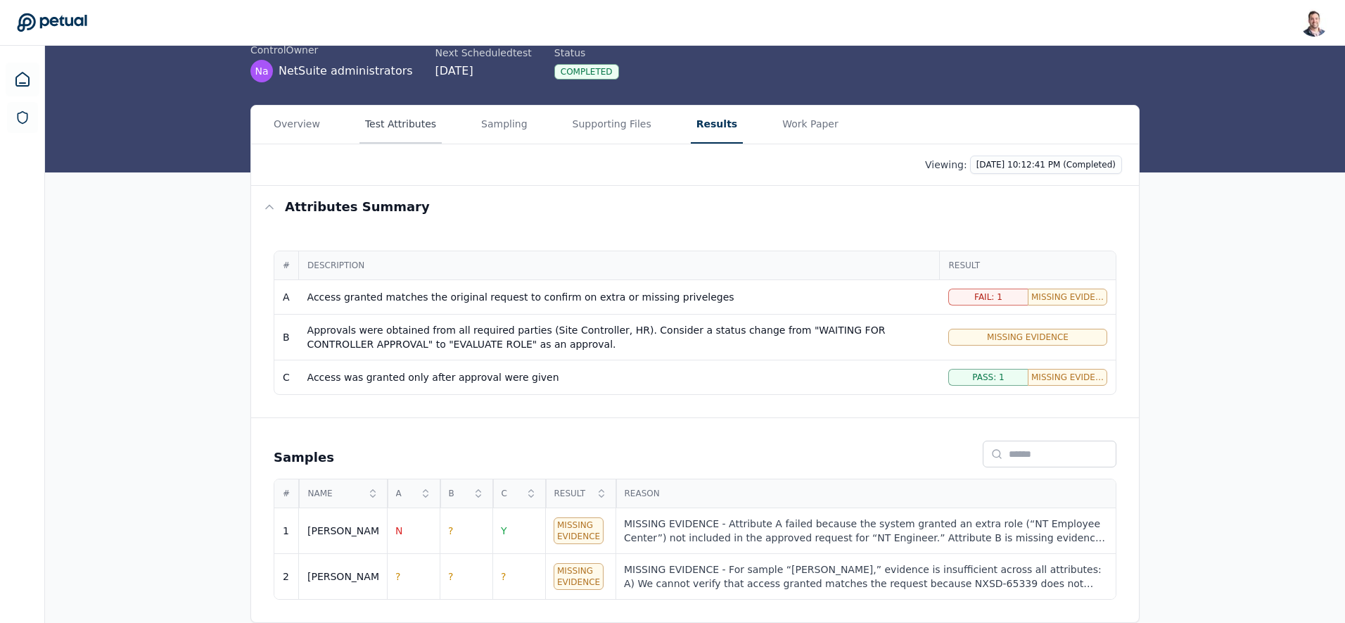
click at [396, 132] on main "Upload supporting files Run manually Logical Security Over User Administration …" at bounding box center [695, 283] width 1300 height 680
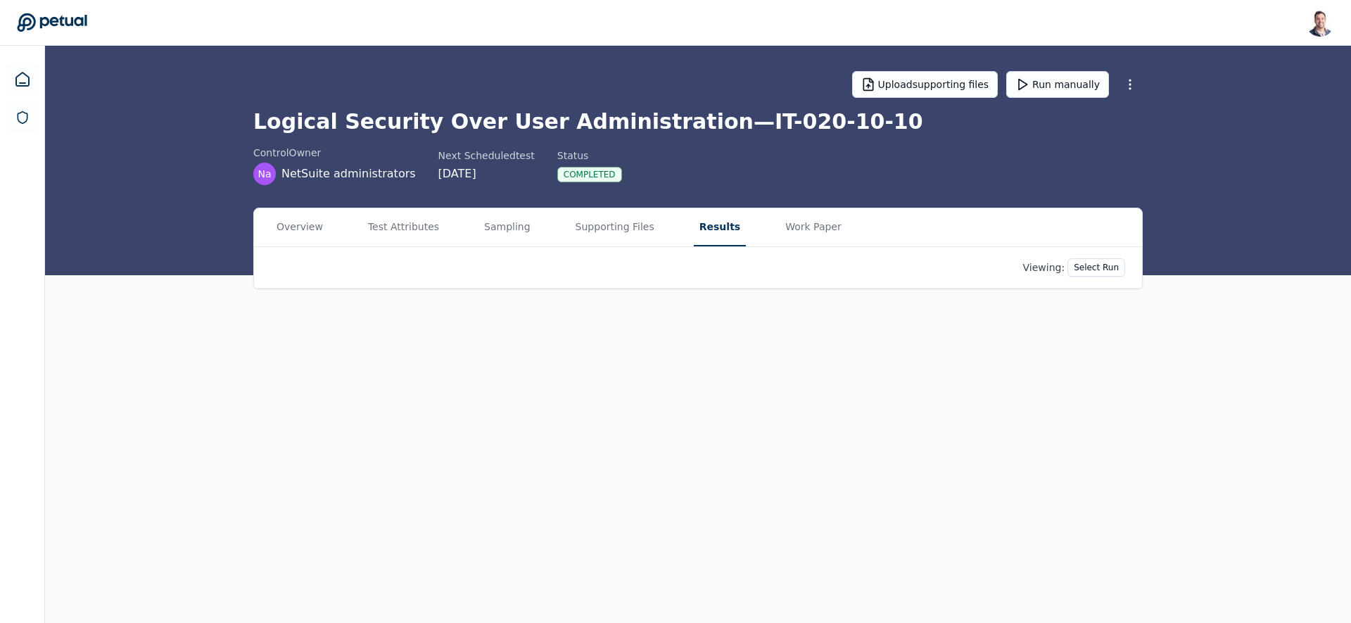
click at [722, 222] on button "Results" at bounding box center [720, 227] width 52 height 38
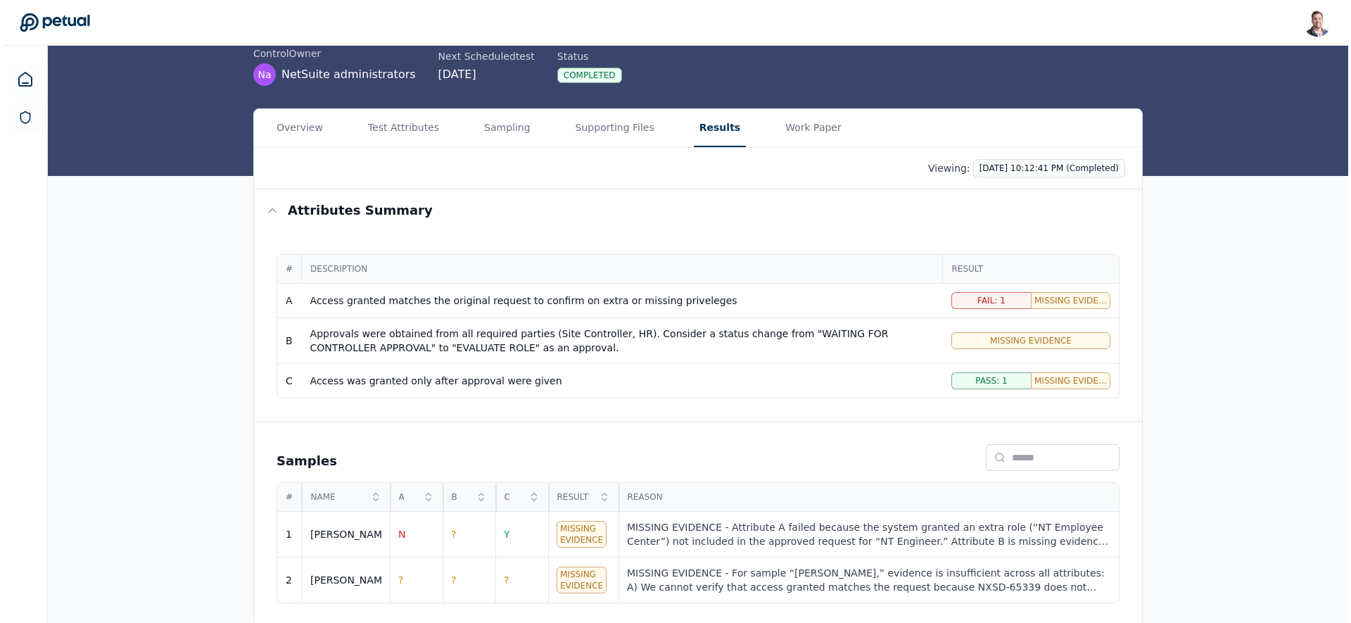
scroll to position [103, 0]
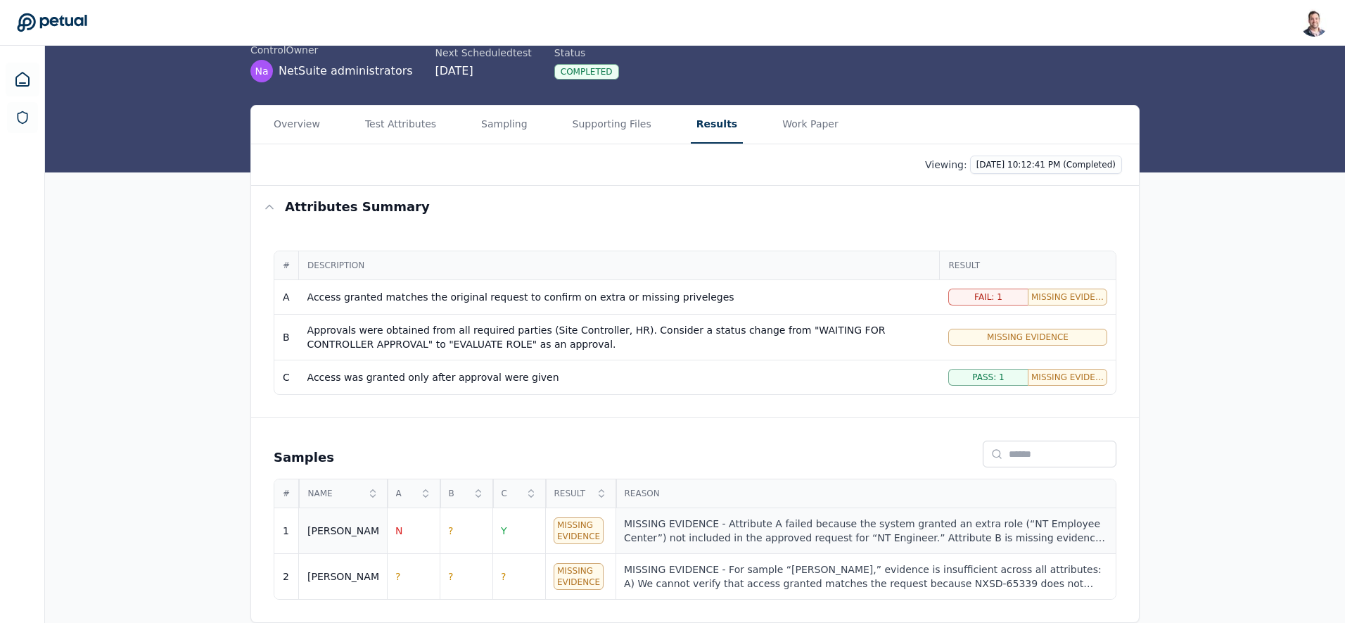
click at [737, 537] on div "MISSING EVIDENCE - Attribute A failed because the system granted an extra role …" at bounding box center [865, 530] width 483 height 28
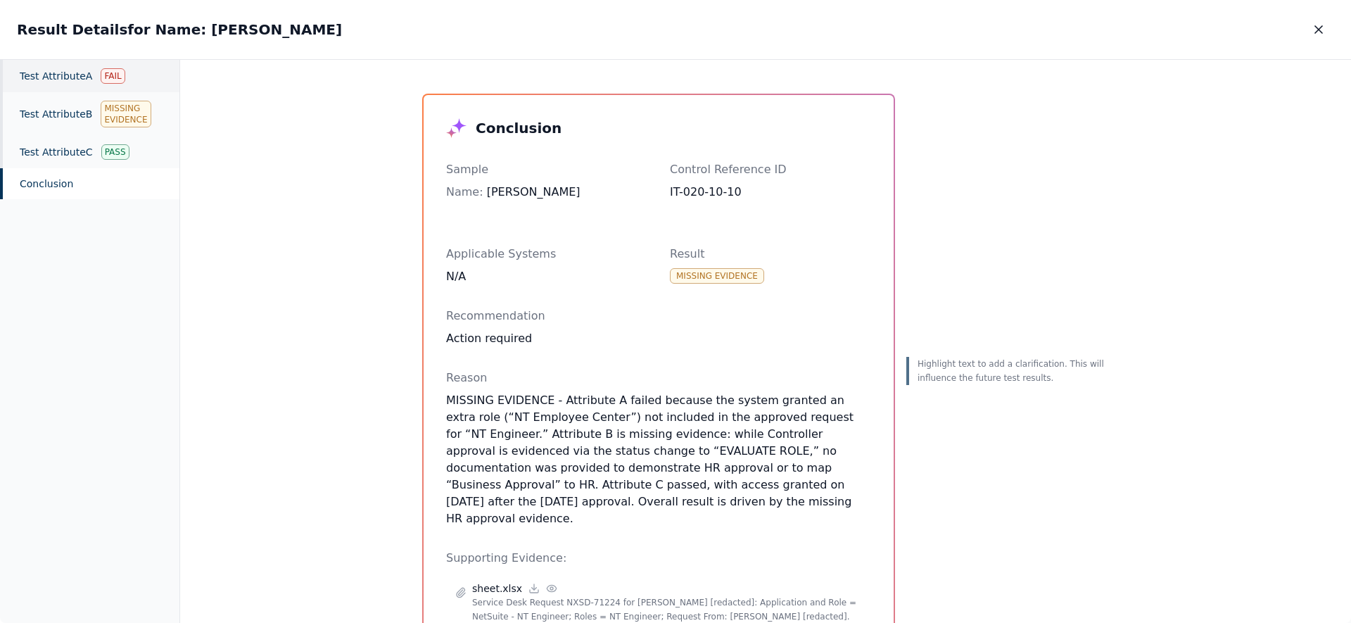
click at [44, 72] on div "Test Attribute A Fail" at bounding box center [89, 76] width 179 height 32
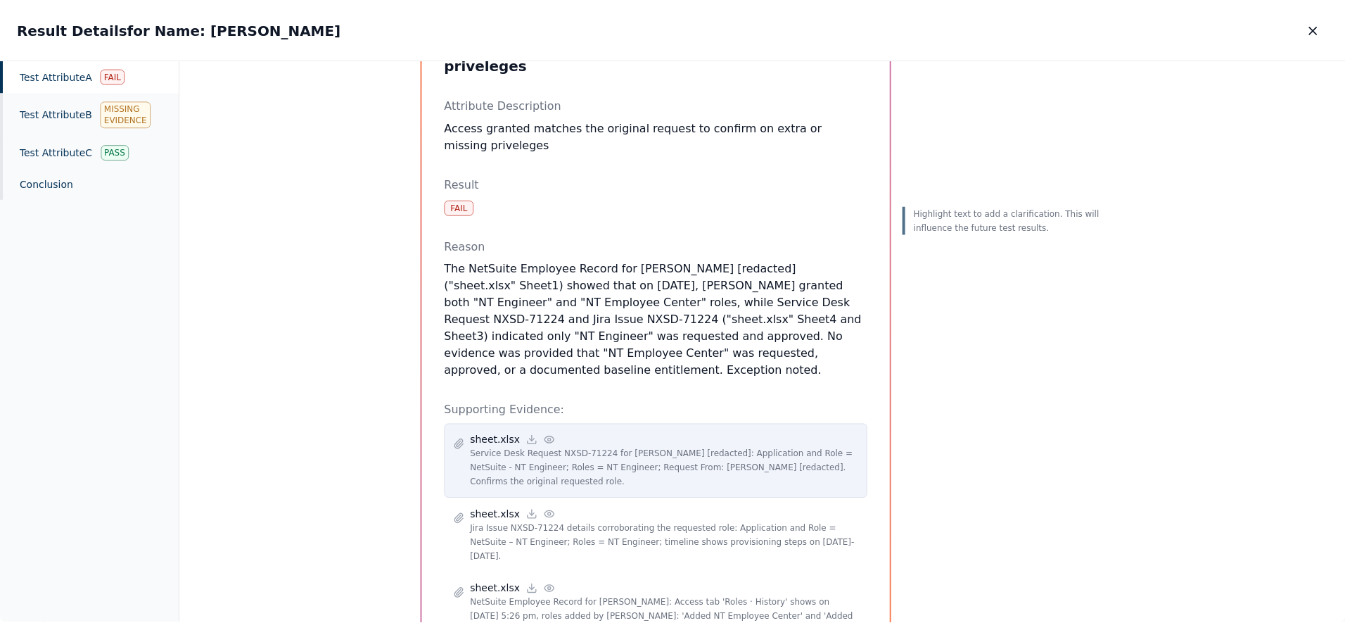
scroll to position [105, 0]
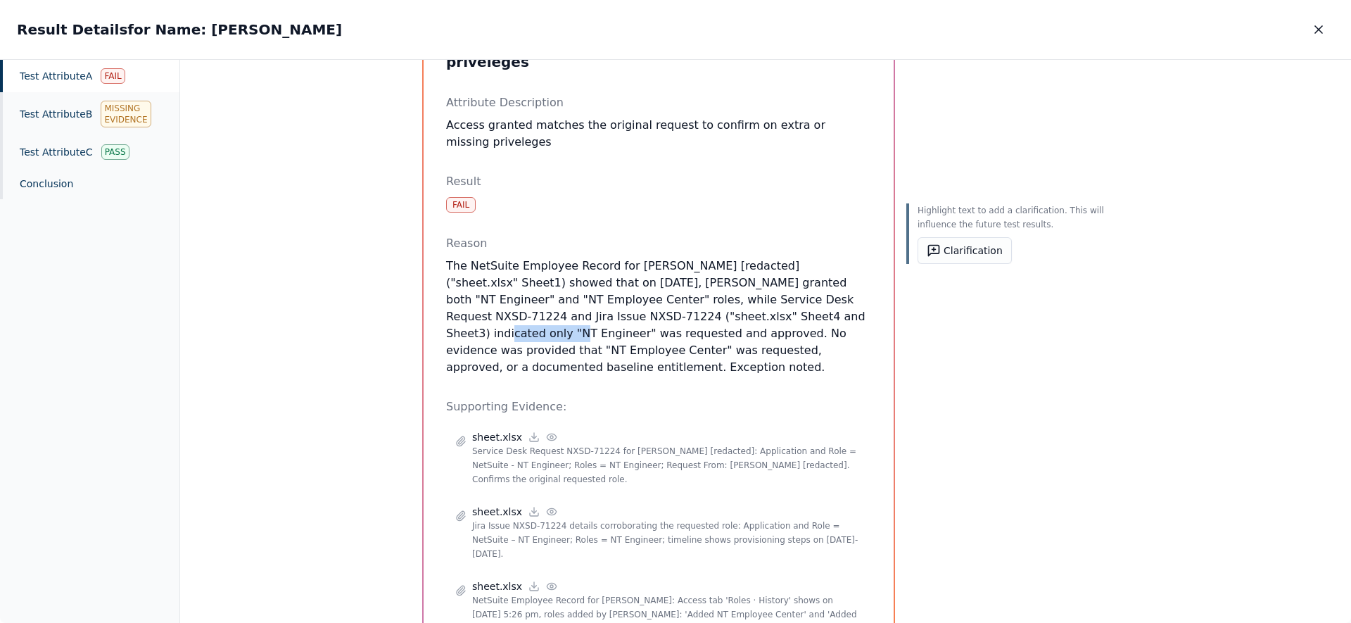
drag, startPoint x: 697, startPoint y: 295, endPoint x: 769, endPoint y: 302, distance: 72.1
click at [769, 302] on p "The NetSuite Employee Record for [PERSON_NAME] [redacted] ("sheet.xlsx" Sheet1)…" at bounding box center [658, 316] width 425 height 118
drag, startPoint x: 699, startPoint y: 300, endPoint x: 839, endPoint y: 292, distance: 140.2
click at [839, 292] on p "The NetSuite Employee Record for [PERSON_NAME] [redacted] ("sheet.xlsx" Sheet1)…" at bounding box center [658, 316] width 425 height 118
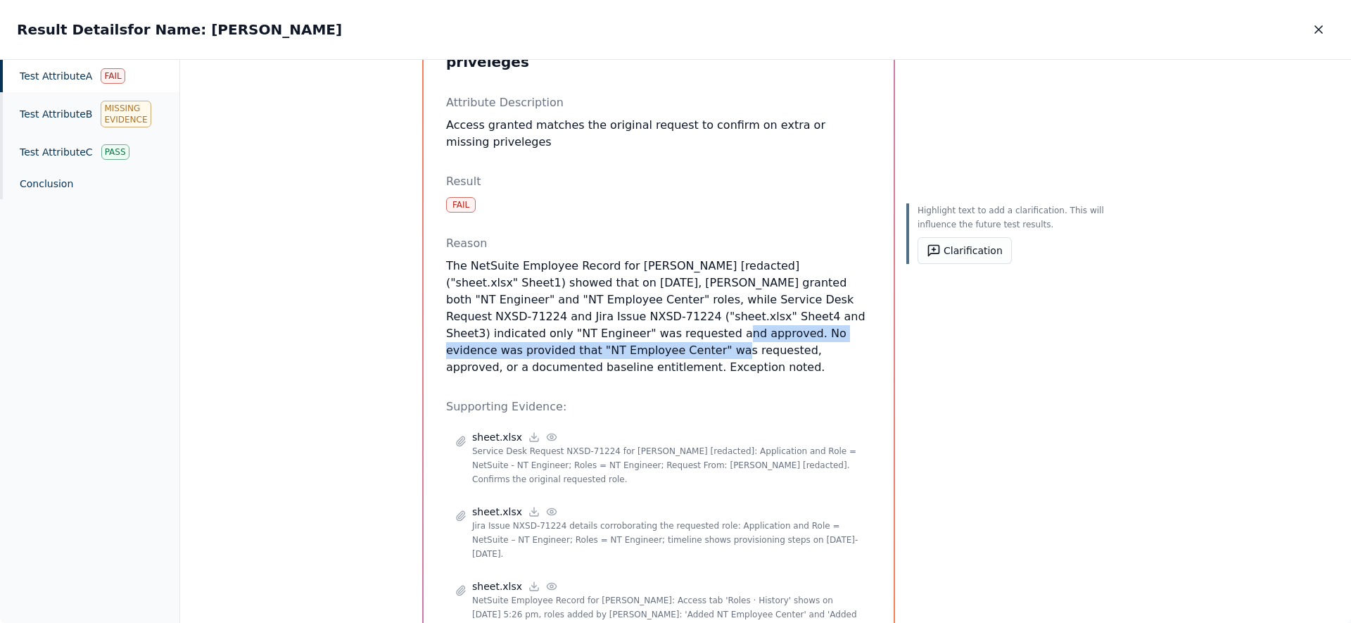
drag, startPoint x: 495, startPoint y: 314, endPoint x: 858, endPoint y: 314, distance: 363.7
click at [858, 314] on p "The NetSuite Employee Record for [PERSON_NAME] [redacted] ("sheet.xlsx" Sheet1)…" at bounding box center [658, 316] width 425 height 118
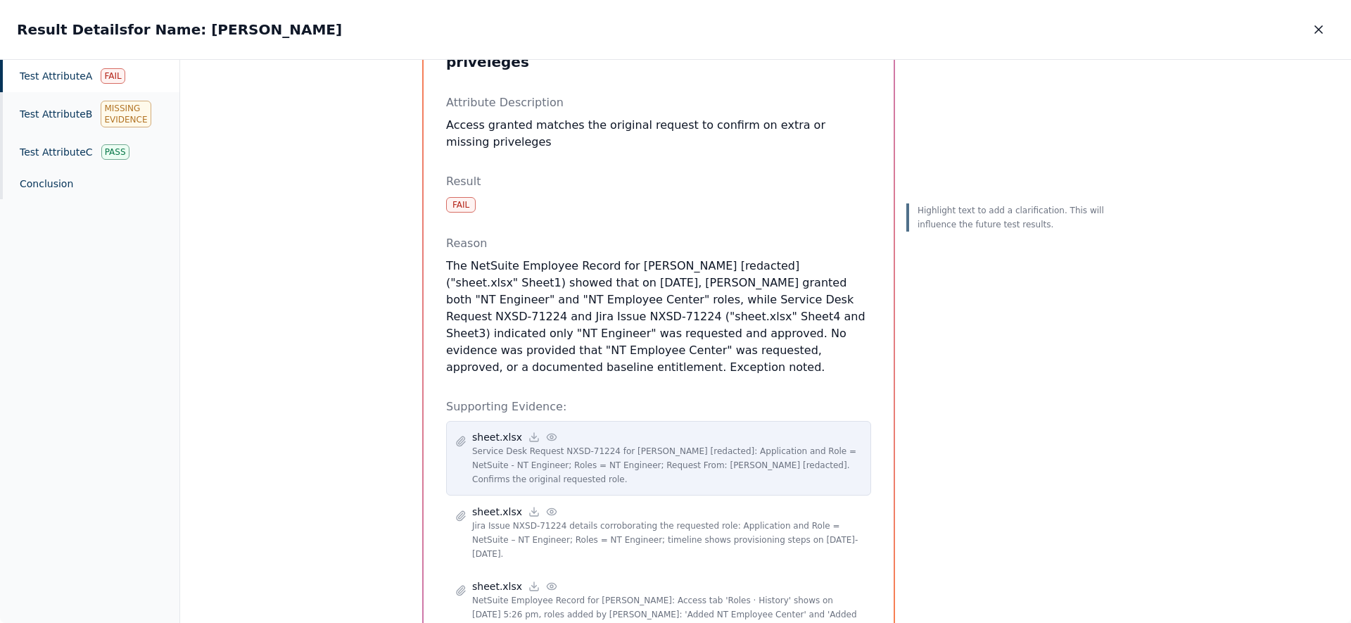
click at [550, 435] on circle at bounding box center [551, 436] width 3 height 3
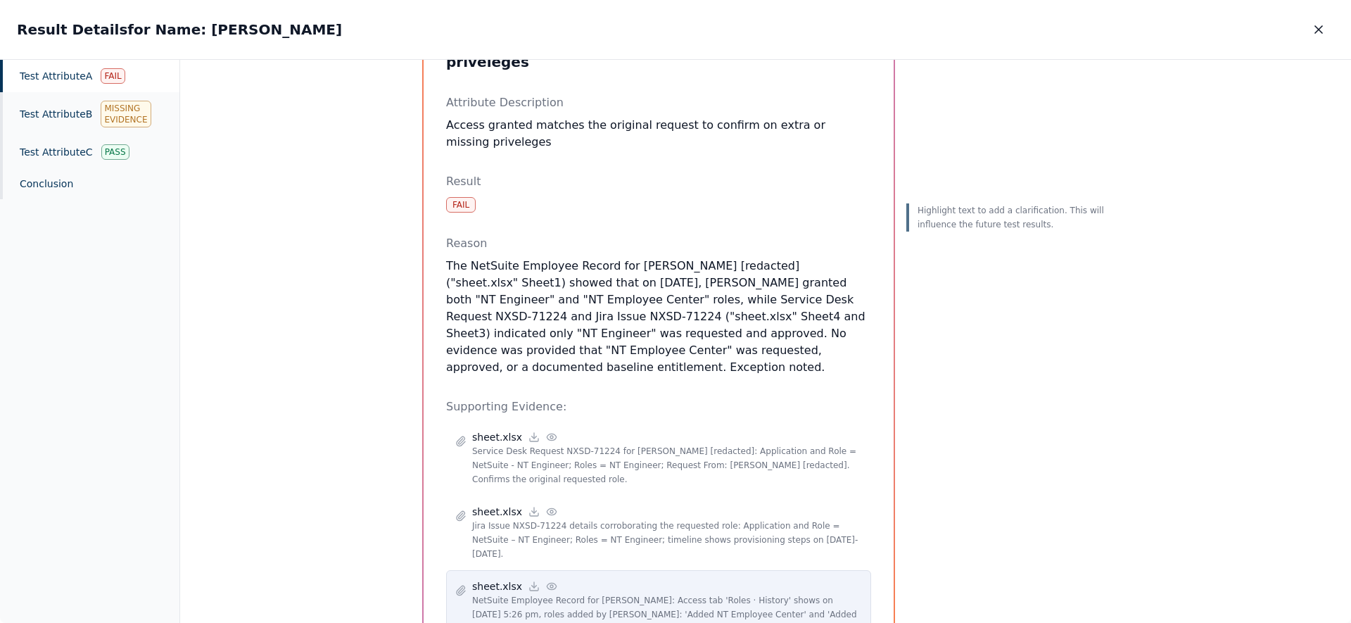
click at [550, 585] on circle at bounding box center [551, 586] width 3 height 3
click at [546, 580] on icon at bounding box center [551, 585] width 11 height 11
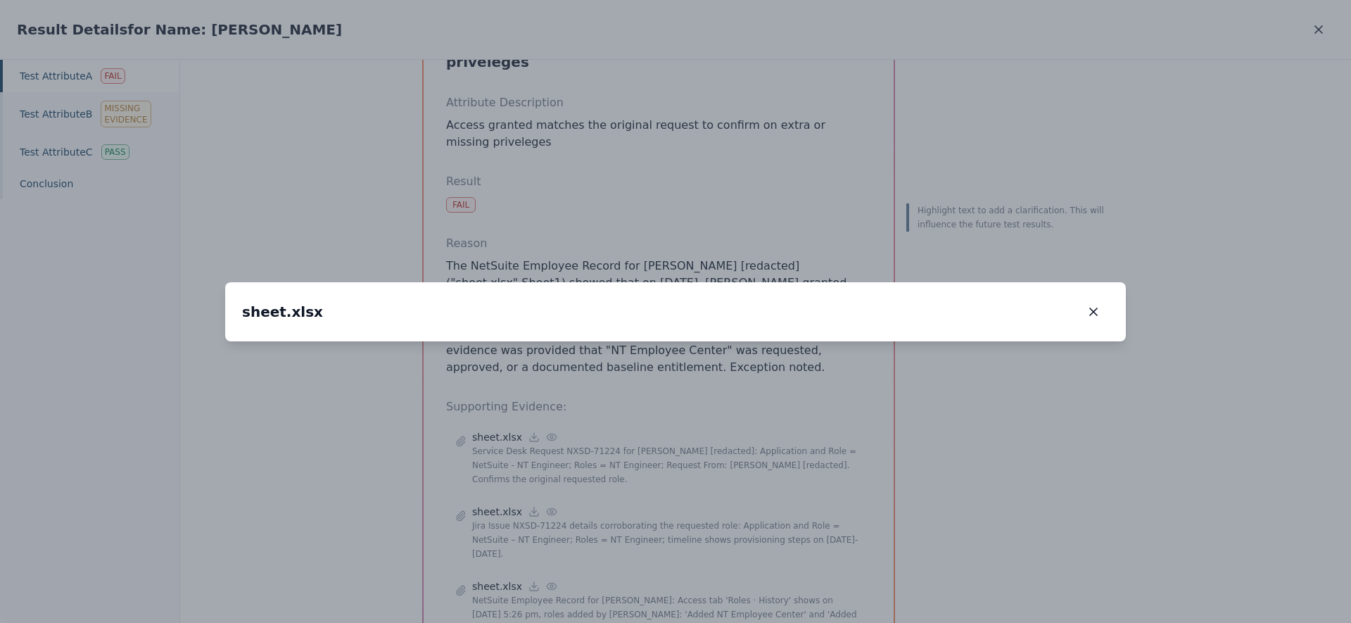
click at [739, 113] on img at bounding box center [739, 113] width 0 height 0
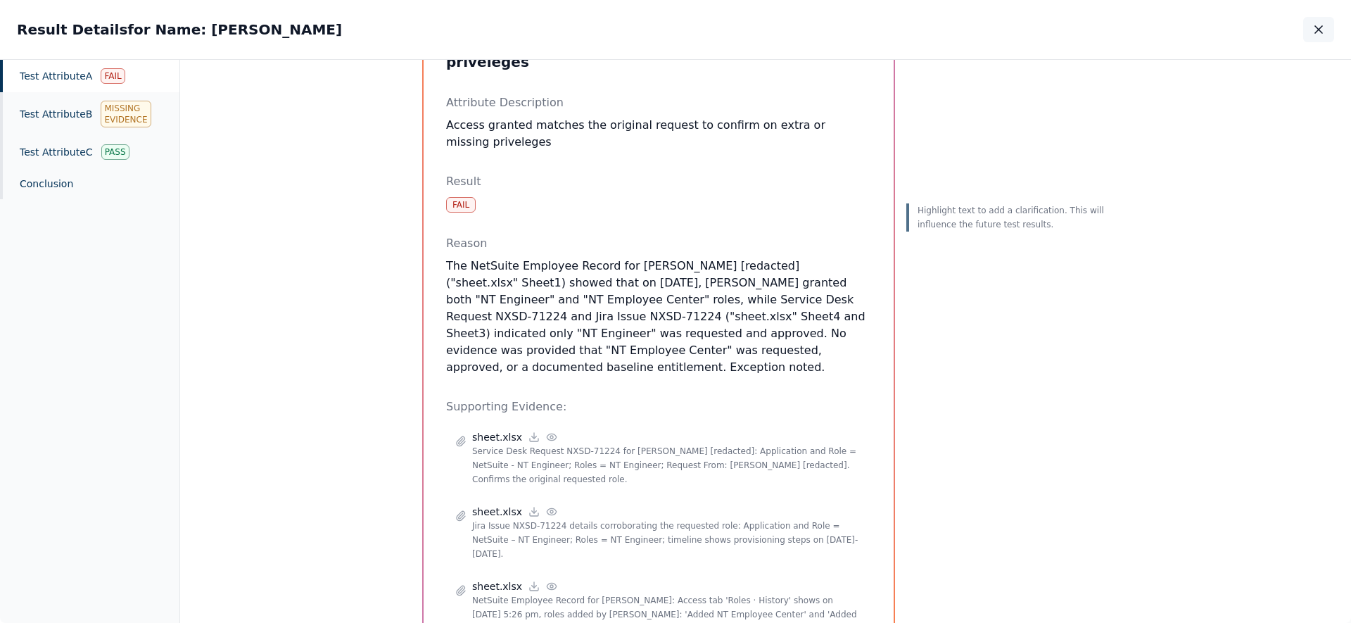
click at [1315, 26] on icon "button" at bounding box center [1318, 29] width 7 height 7
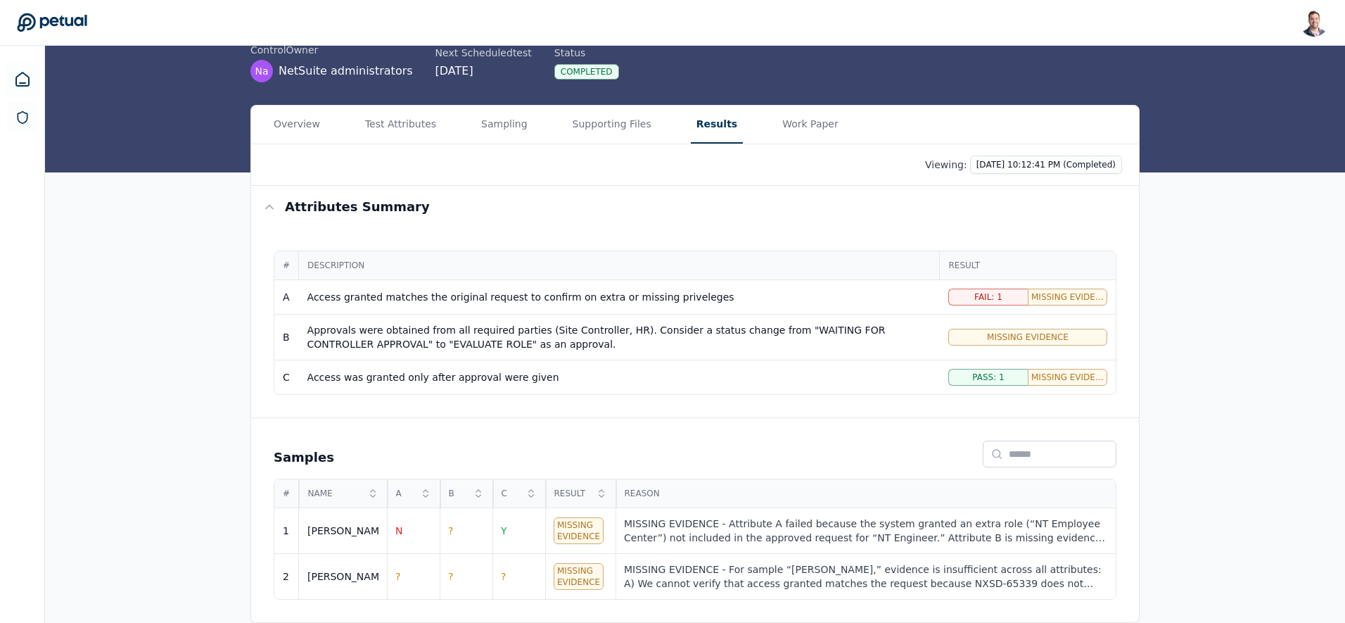
click at [593, 122] on main "Upload supporting files Run manually Logical Security Over User Administration …" at bounding box center [695, 283] width 1300 height 680
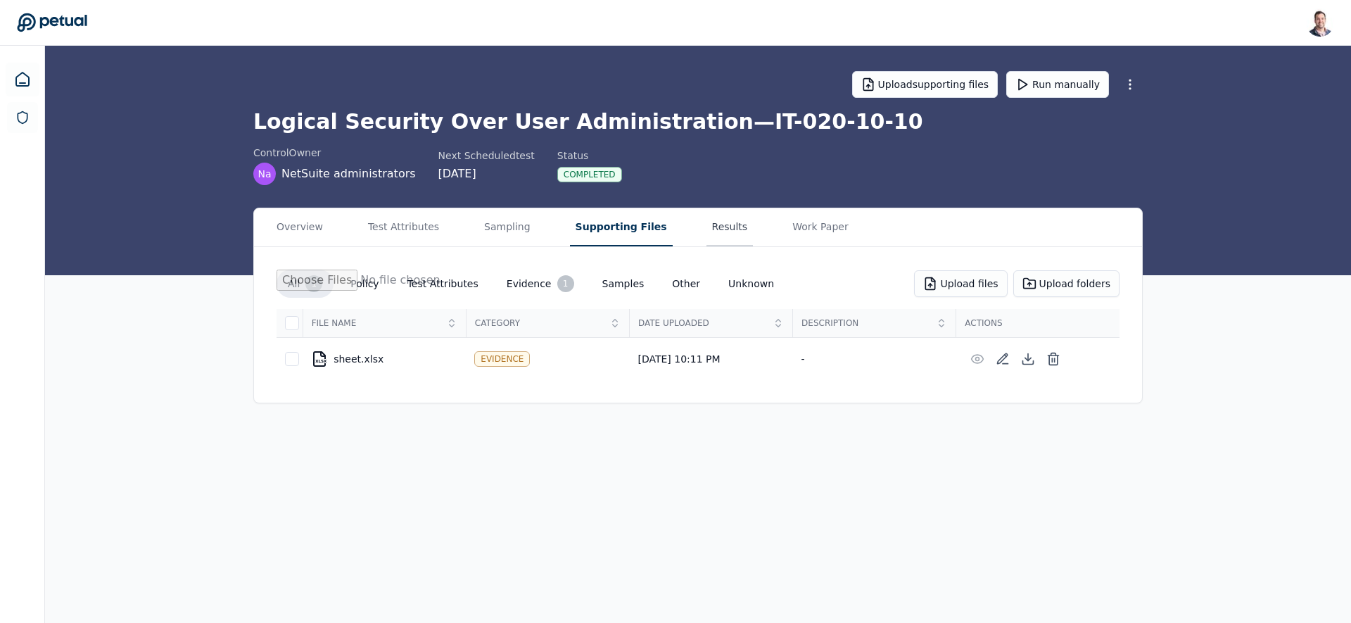
click at [712, 238] on button "Results" at bounding box center [729, 227] width 47 height 38
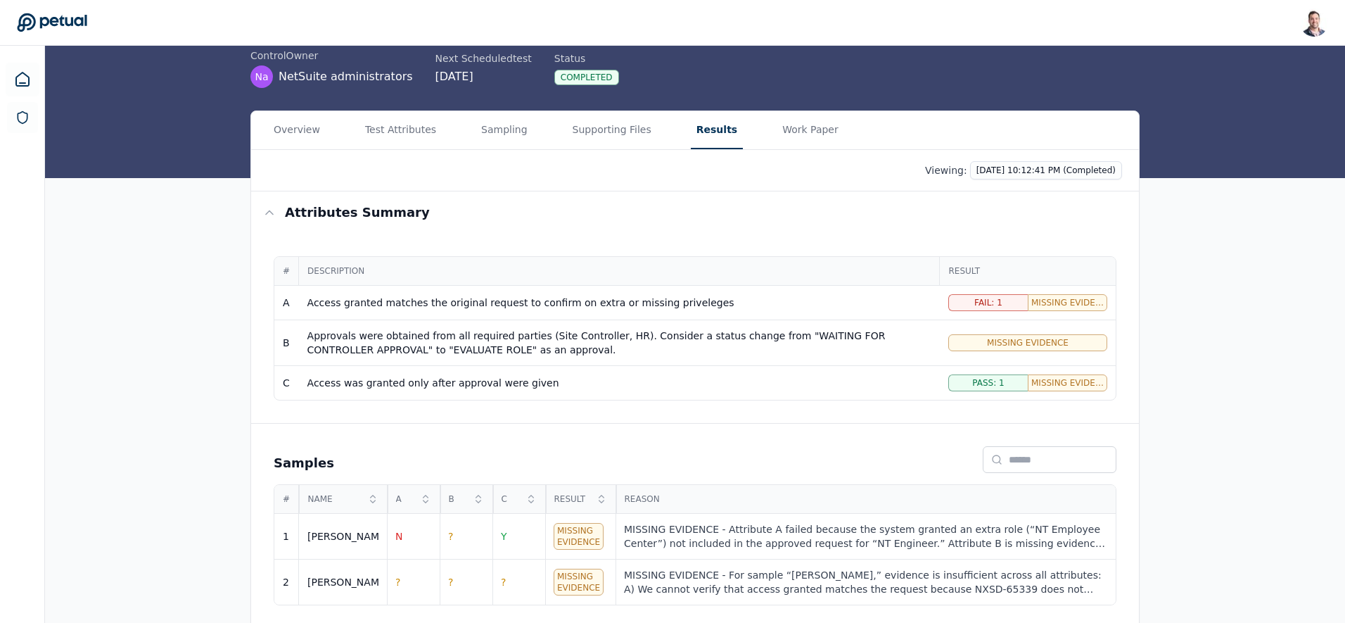
scroll to position [103, 0]
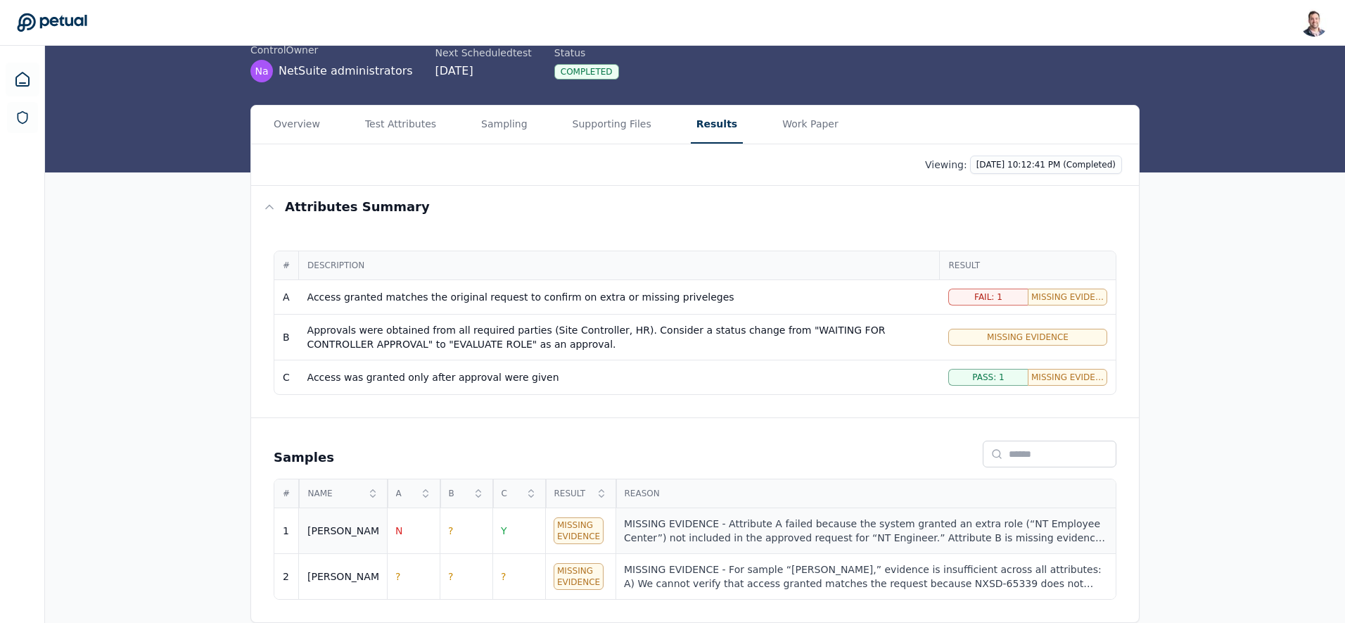
click at [724, 519] on div "MISSING EVIDENCE - Attribute A failed because the system granted an extra role …" at bounding box center [865, 530] width 483 height 28
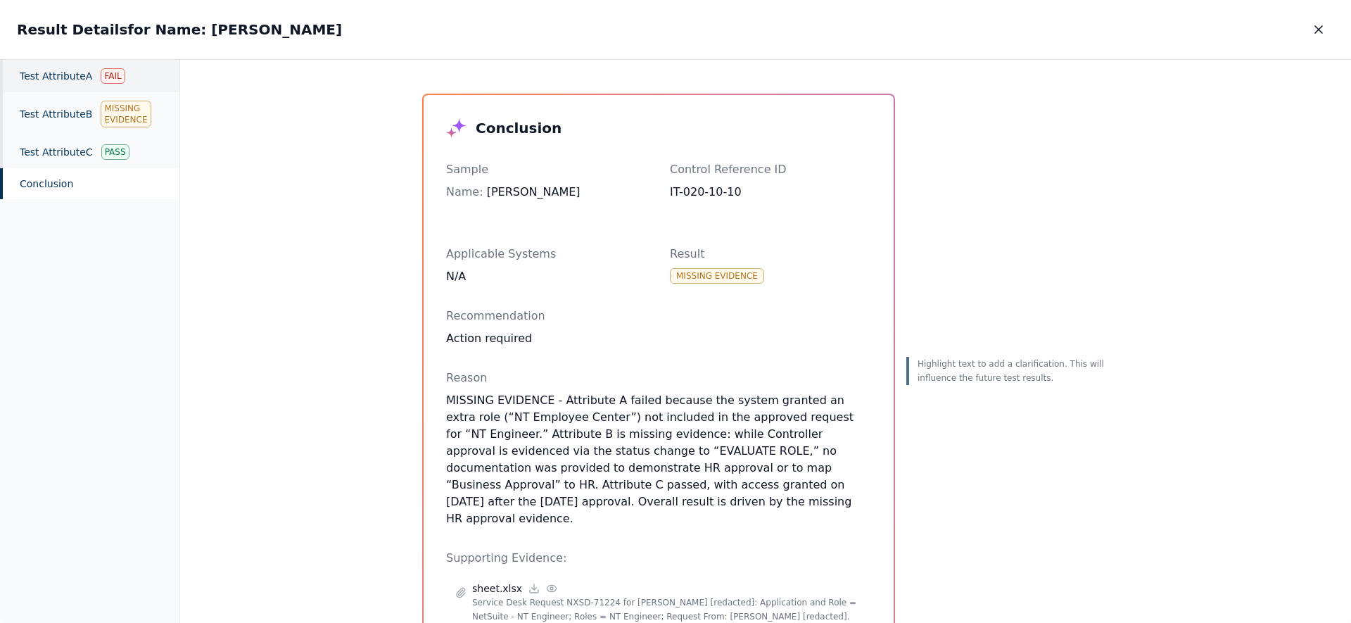
click at [92, 83] on div "Test Attribute A Fail" at bounding box center [89, 76] width 179 height 32
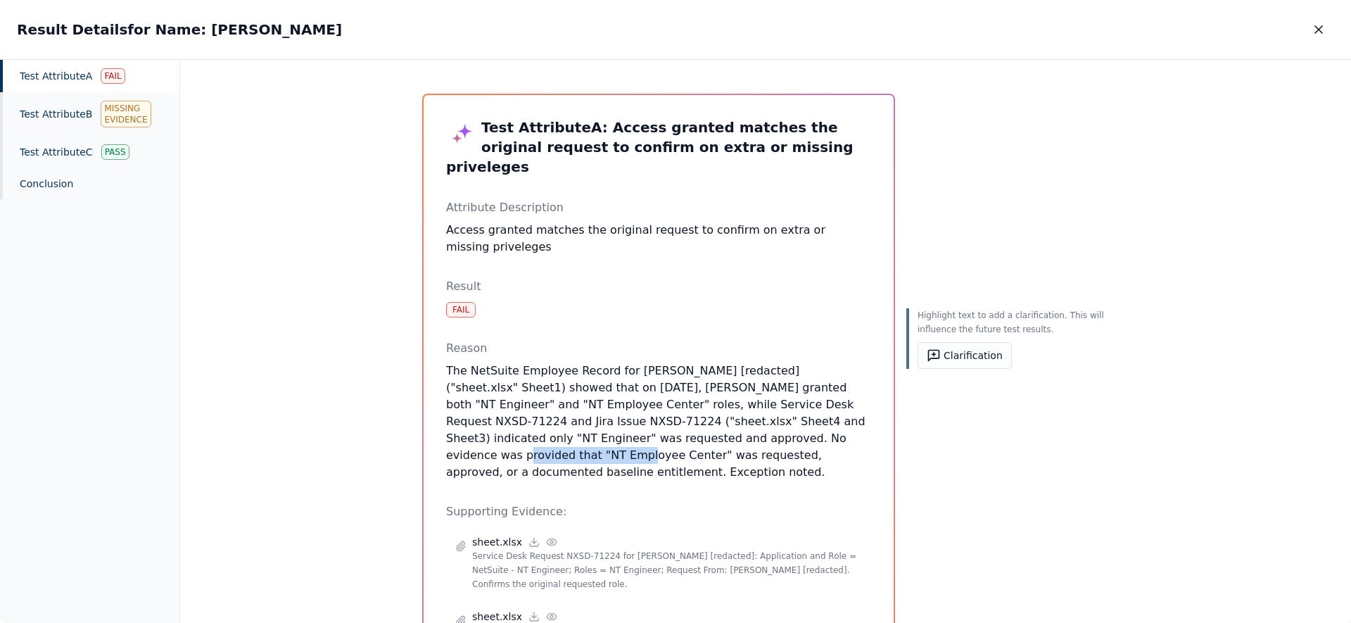
drag, startPoint x: 656, startPoint y: 418, endPoint x: 772, endPoint y: 421, distance: 116.1
click at [772, 421] on p "The NetSuite Employee Record for [PERSON_NAME] [redacted] ("sheet.xlsx" Sheet1)…" at bounding box center [658, 421] width 425 height 118
click at [949, 359] on button "Clarification" at bounding box center [964, 355] width 94 height 27
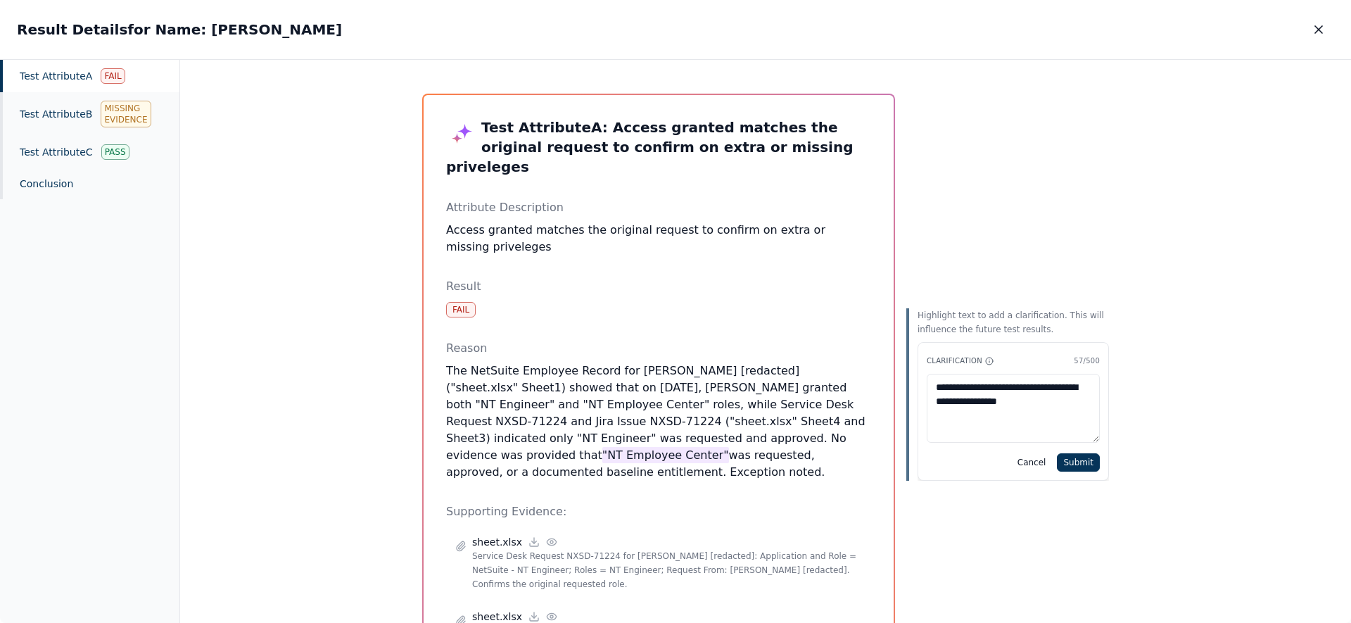
type textarea "**********"
click at [1081, 461] on button "Submit" at bounding box center [1078, 462] width 43 height 18
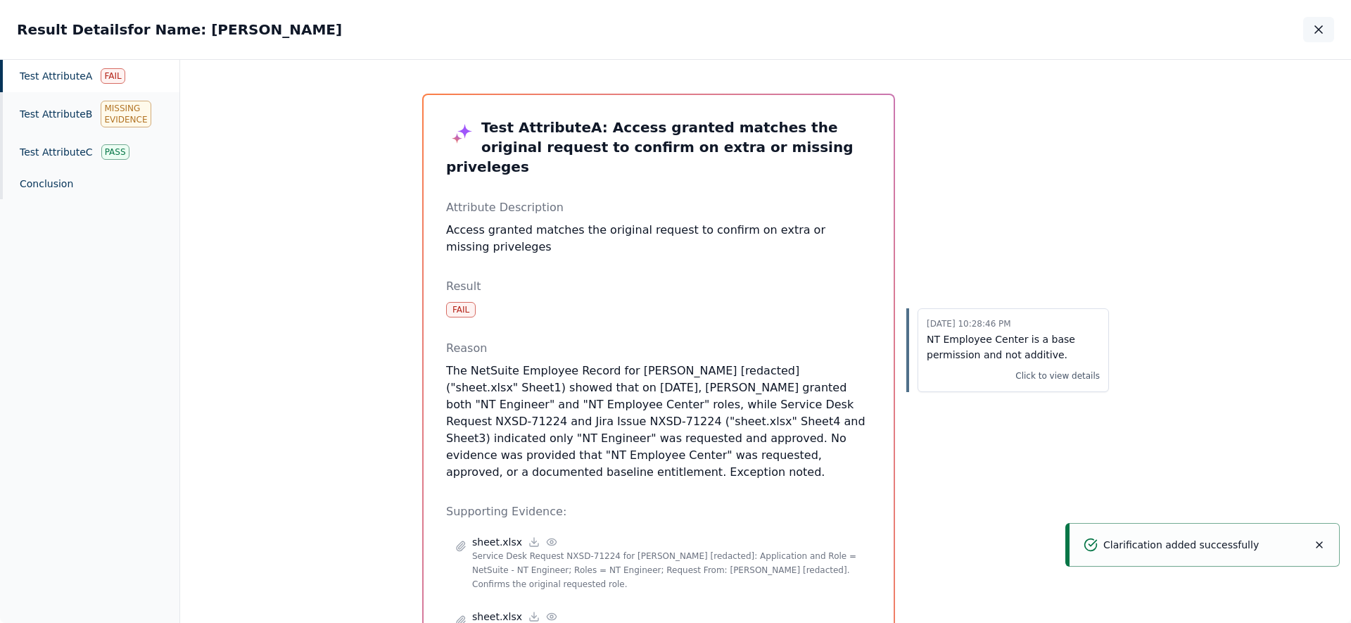
click at [1318, 26] on icon "button" at bounding box center [1318, 30] width 14 height 14
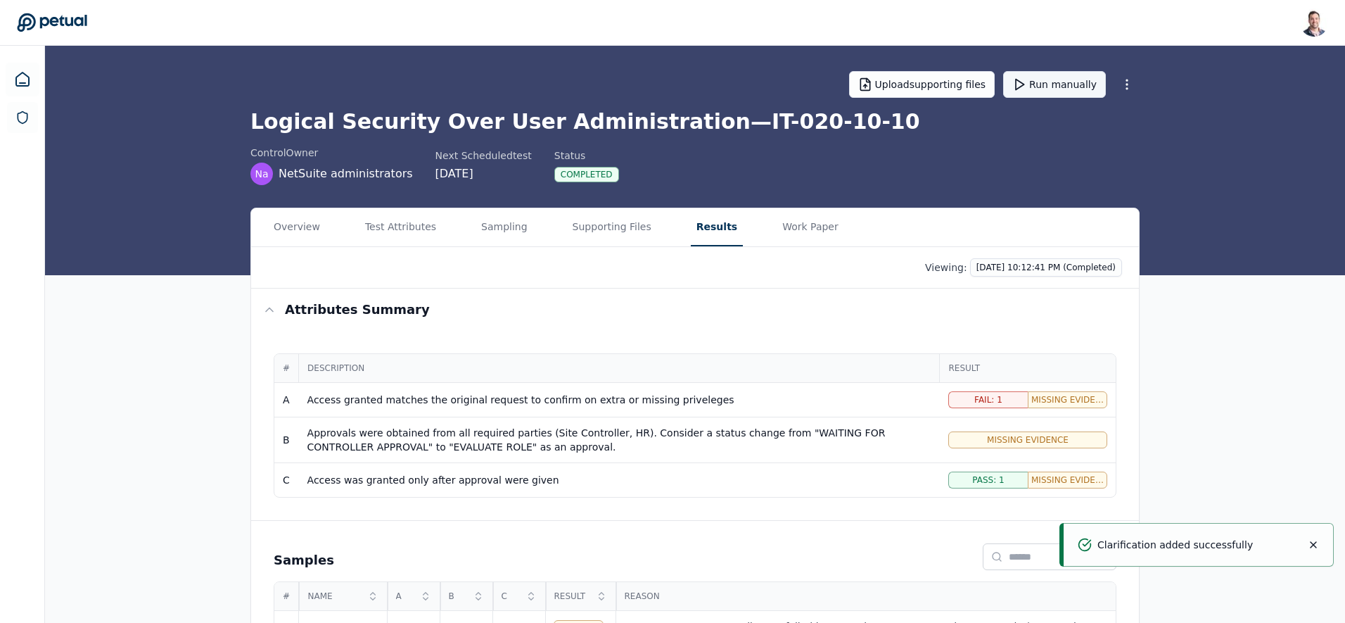
click at [1043, 85] on button "Run manually" at bounding box center [1054, 84] width 103 height 27
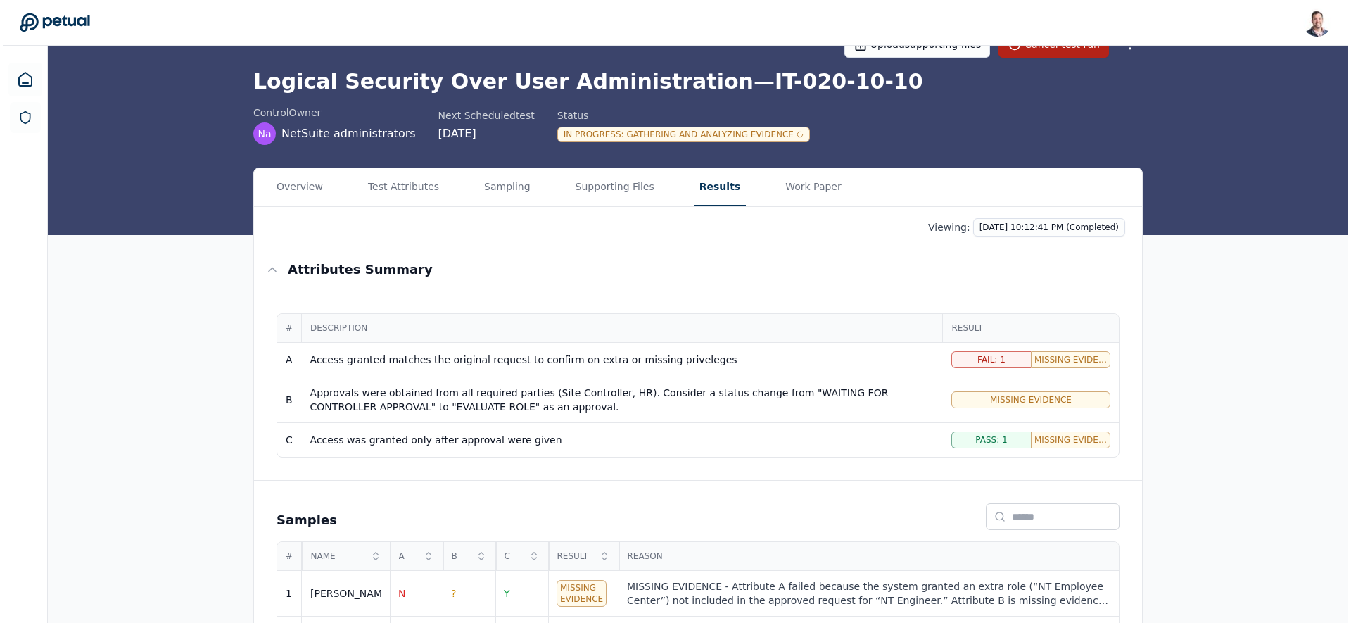
scroll to position [103, 0]
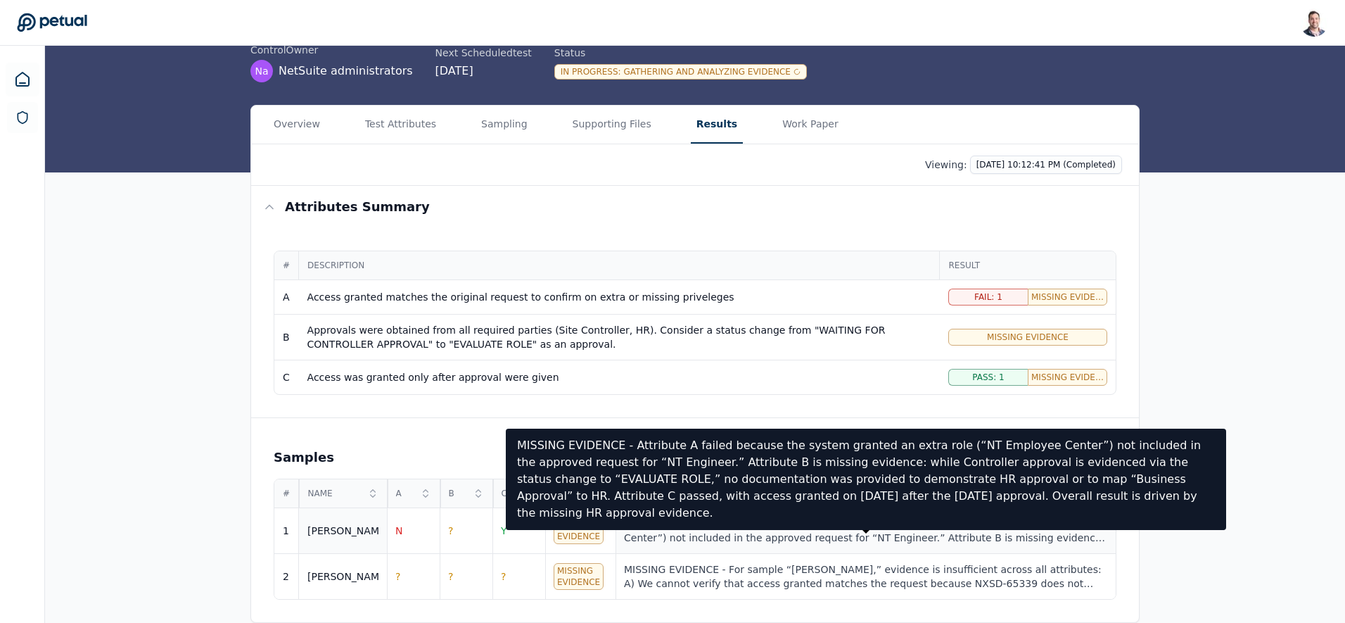
click at [697, 535] on div "MISSING EVIDENCE - Attribute A failed because the system granted an extra role …" at bounding box center [865, 530] width 483 height 28
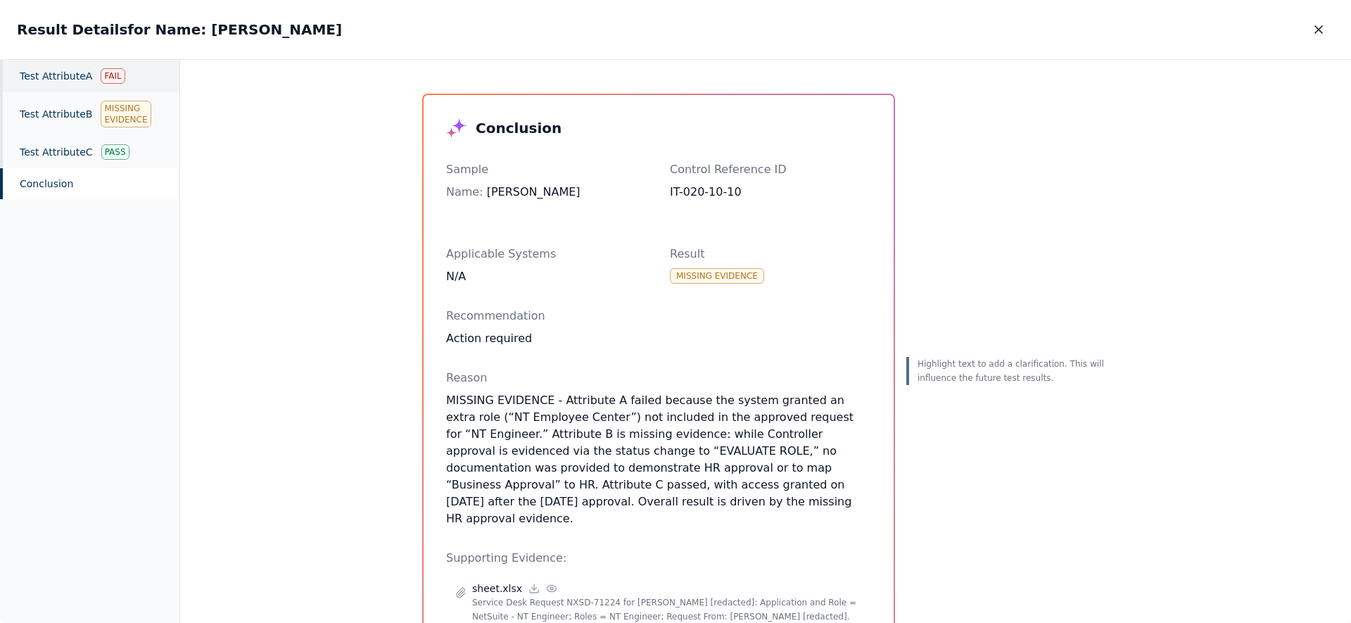
click at [82, 72] on div "Test Attribute A Fail" at bounding box center [89, 76] width 179 height 32
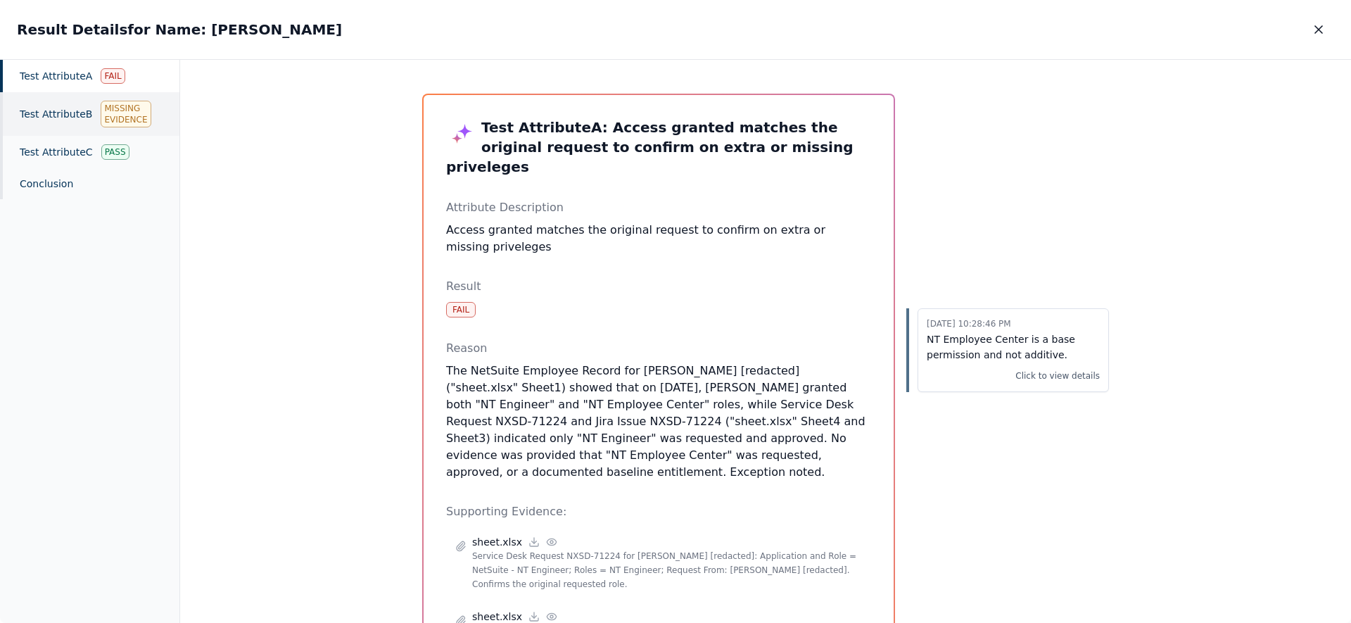
click at [89, 109] on div "Test Attribute B Missing Evidence" at bounding box center [89, 114] width 179 height 44
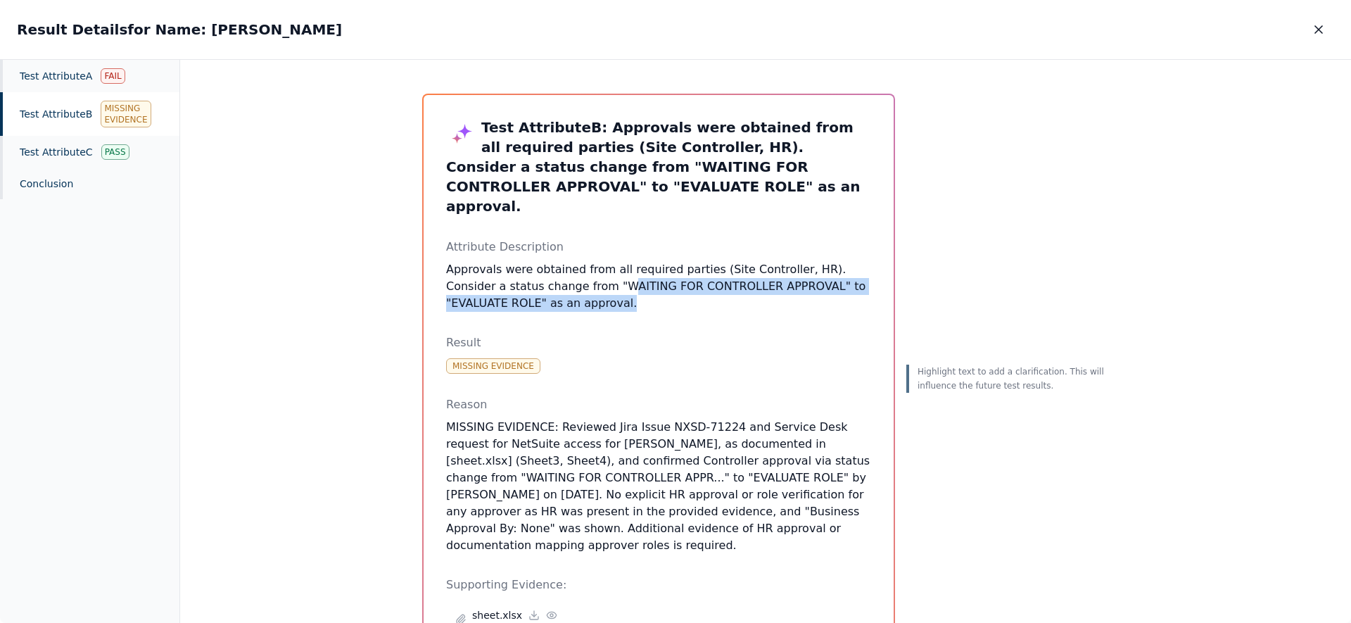
drag, startPoint x: 582, startPoint y: 285, endPoint x: 539, endPoint y: 251, distance: 54.6
click at [538, 261] on p "Approvals were obtained from all required parties (Site Controller, HR). Consid…" at bounding box center [658, 286] width 425 height 51
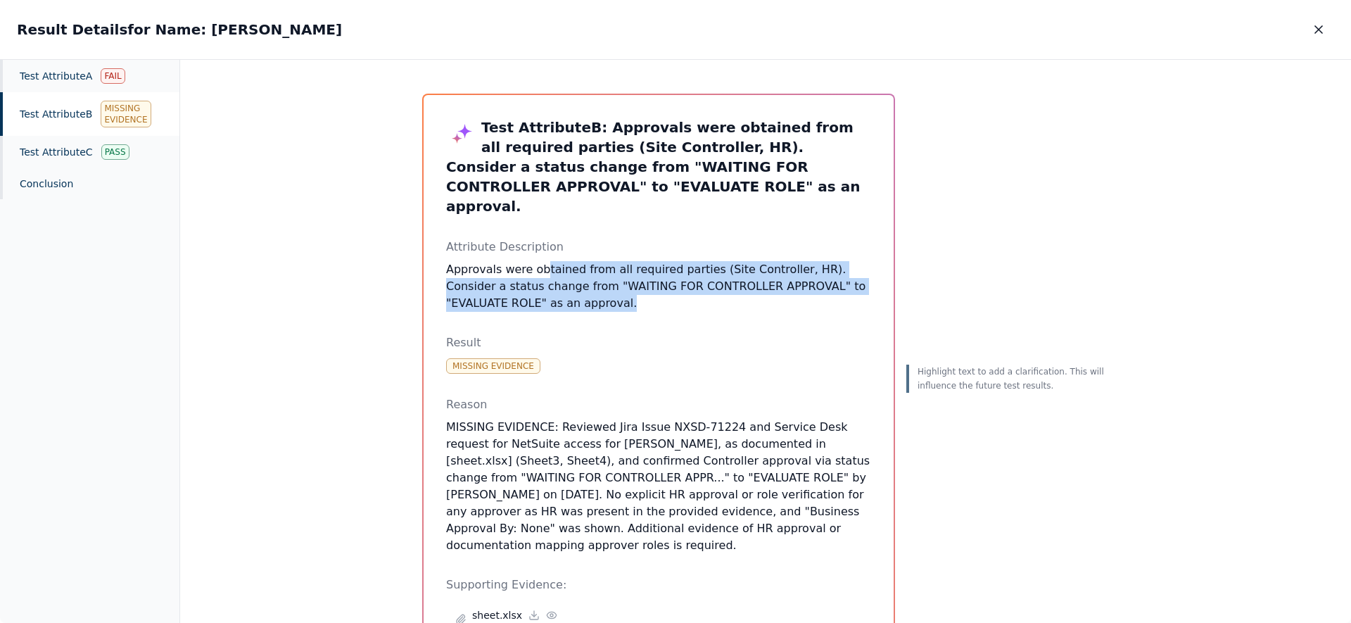
click at [547, 261] on p "Approvals were obtained from all required parties (Site Controller, HR). Consid…" at bounding box center [658, 286] width 425 height 51
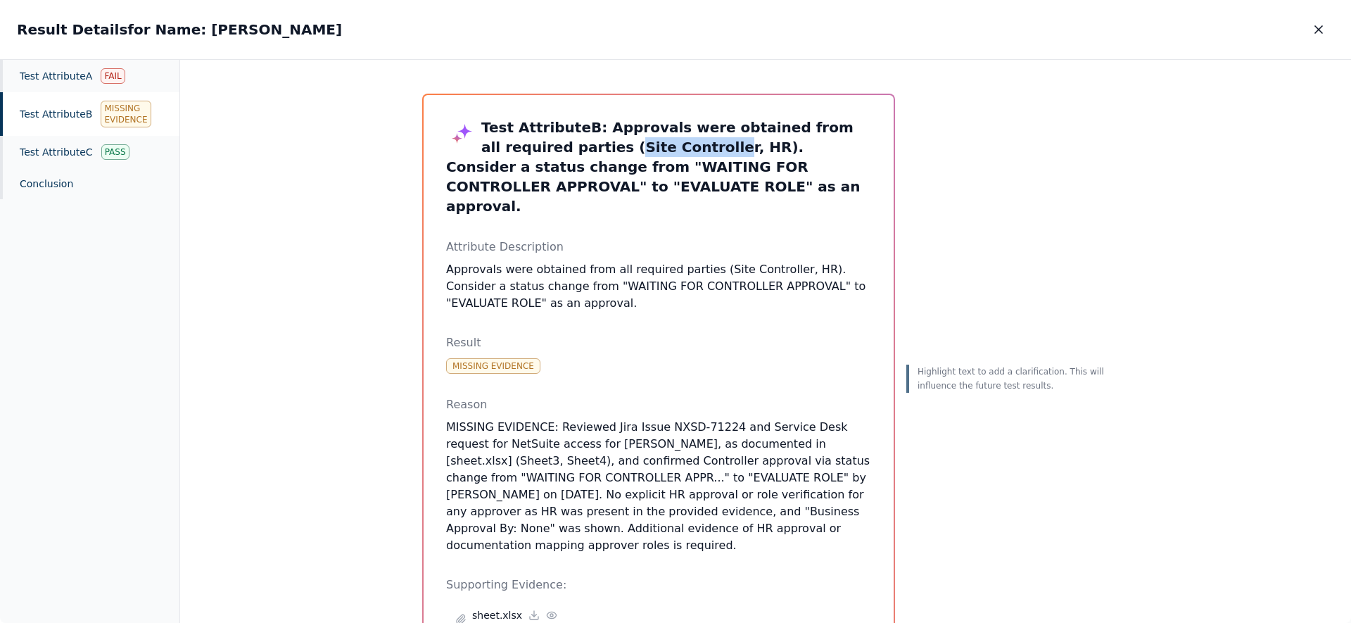
drag, startPoint x: 536, startPoint y: 143, endPoint x: 619, endPoint y: 143, distance: 83.0
click at [619, 143] on h3 "Test Attribute B : Approvals were obtained from all required parties (Site Cont…" at bounding box center [658, 166] width 425 height 98
click at [637, 146] on h3 "Test Attribute B : Approvals were obtained from all required parties (Site Cont…" at bounding box center [658, 166] width 425 height 98
drag, startPoint x: 528, startPoint y: 147, endPoint x: 637, endPoint y: 142, distance: 109.1
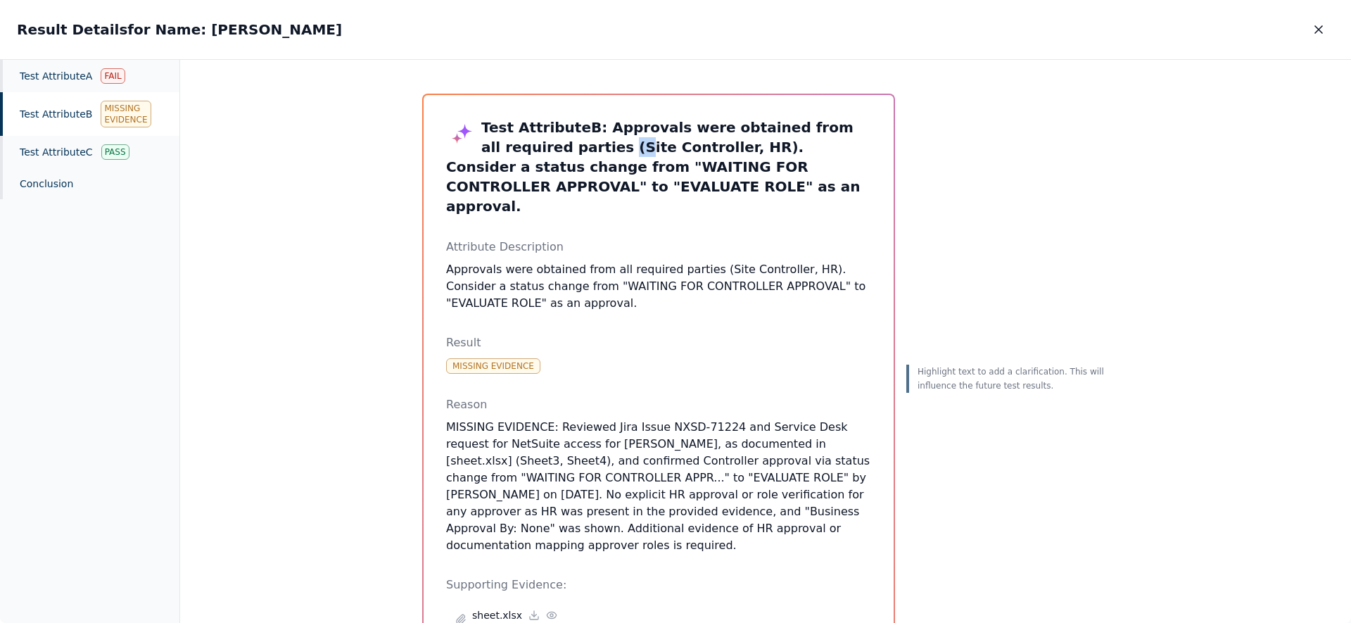
click at [637, 142] on h3 "Test Attribute B : Approvals were obtained from all required parties (Site Cont…" at bounding box center [658, 166] width 425 height 98
click at [639, 151] on h3 "Test Attribute B : Approvals were obtained from all required parties (Site Cont…" at bounding box center [658, 166] width 425 height 98
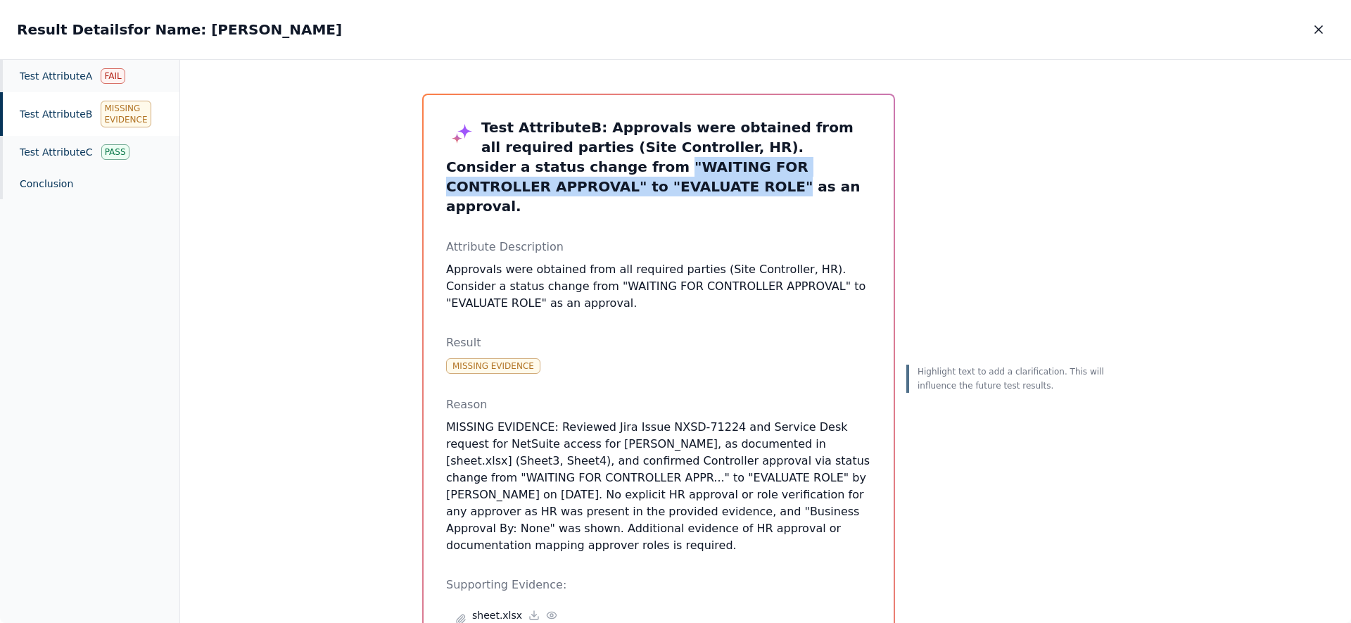
drag, startPoint x: 449, startPoint y: 165, endPoint x: 871, endPoint y: 165, distance: 422.1
click at [871, 165] on div "Test Attribute B : Approvals were obtained from all required parties (Site Cont…" at bounding box center [658, 484] width 470 height 778
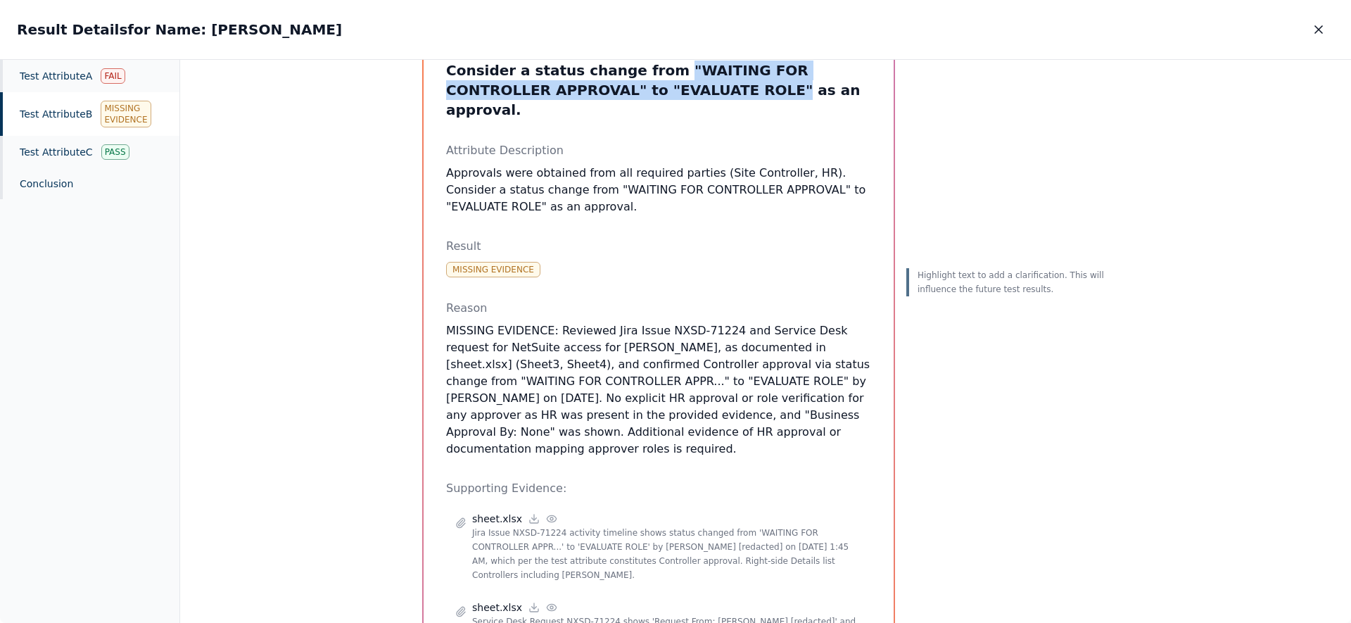
scroll to position [101, 0]
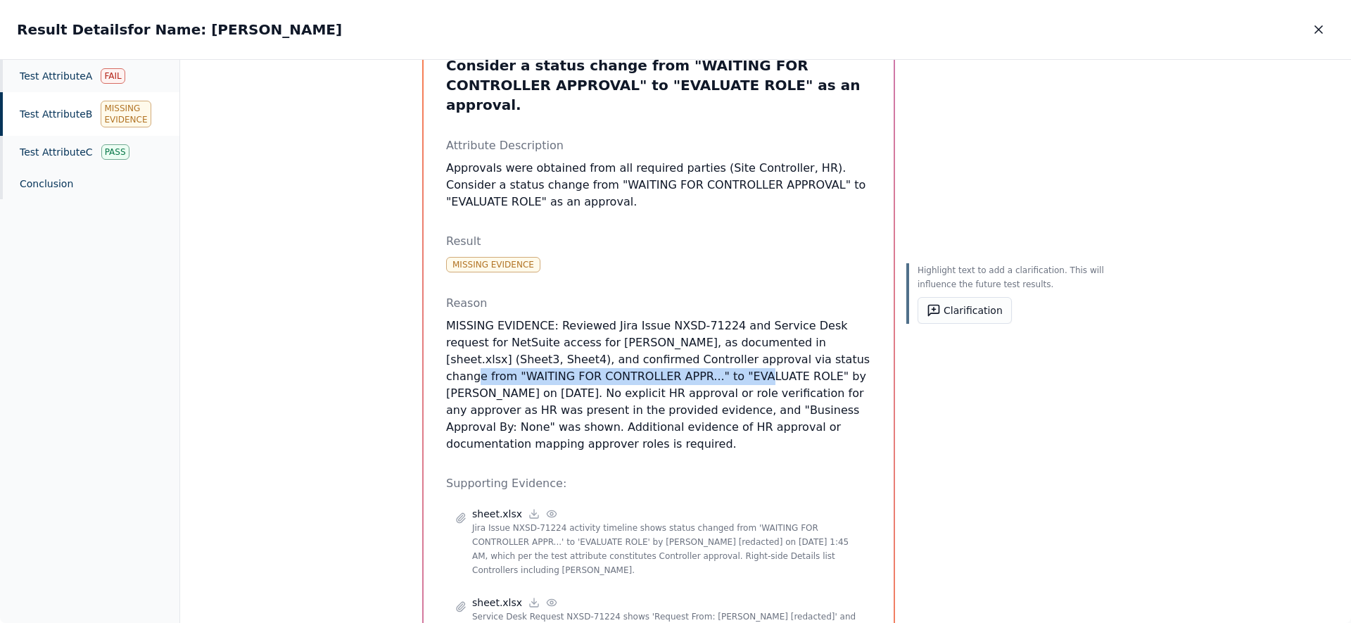
drag, startPoint x: 721, startPoint y: 339, endPoint x: 651, endPoint y: 380, distance: 80.7
click at [663, 353] on p "MISSING EVIDENCE: Reviewed Jira Issue NXSD-71224 and Service Desk request for N…" at bounding box center [658, 384] width 425 height 135
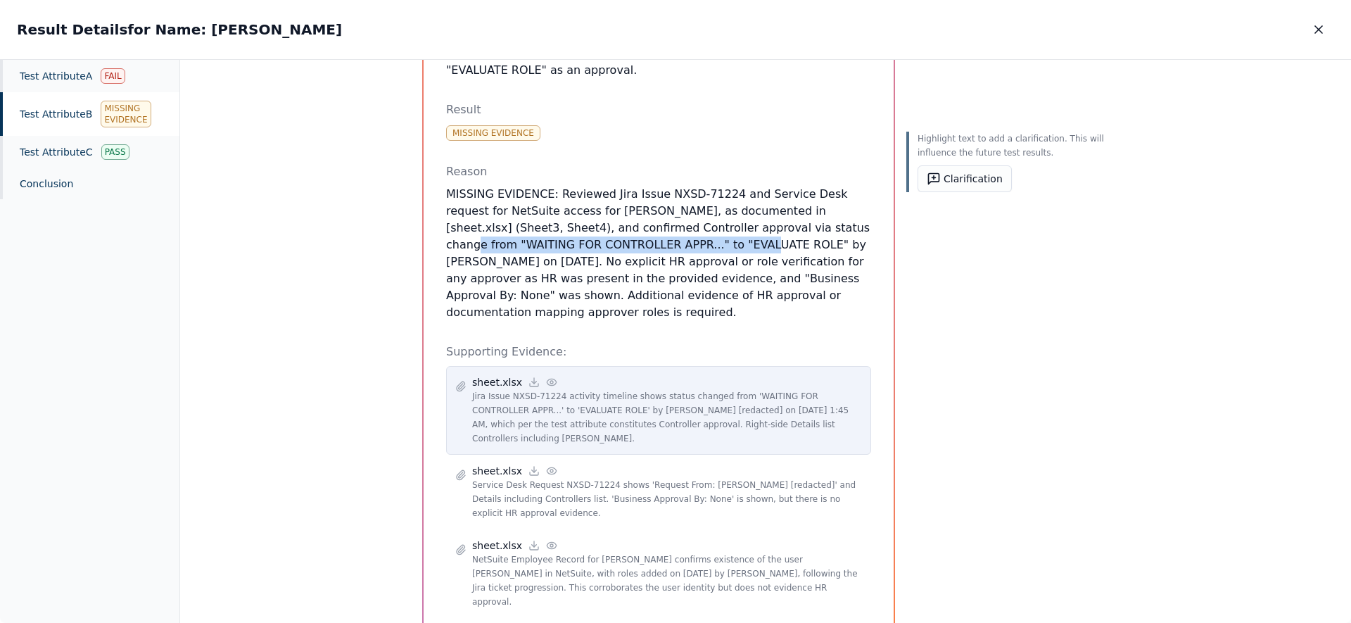
click at [546, 376] on icon at bounding box center [551, 381] width 11 height 11
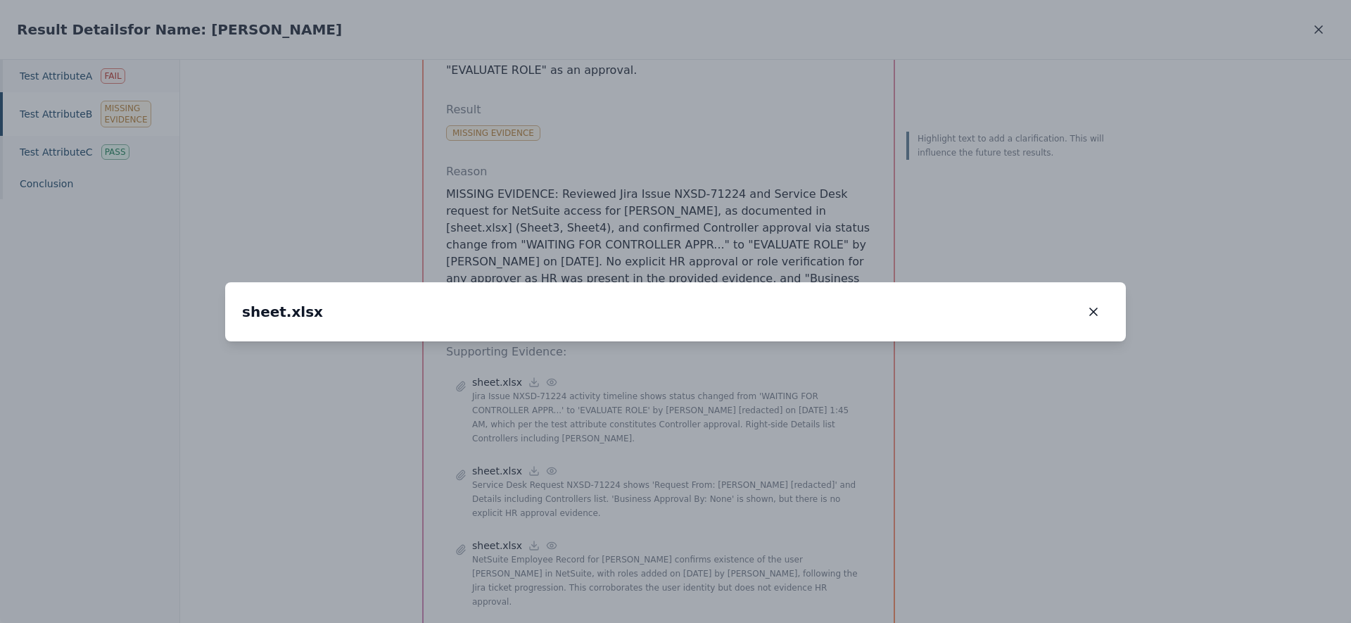
drag, startPoint x: 428, startPoint y: 378, endPoint x: 545, endPoint y: 409, distance: 121.0
click at [810, 348] on img at bounding box center [810, 348] width 0 height 0
click at [1091, 305] on icon "button" at bounding box center [1093, 312] width 14 height 14
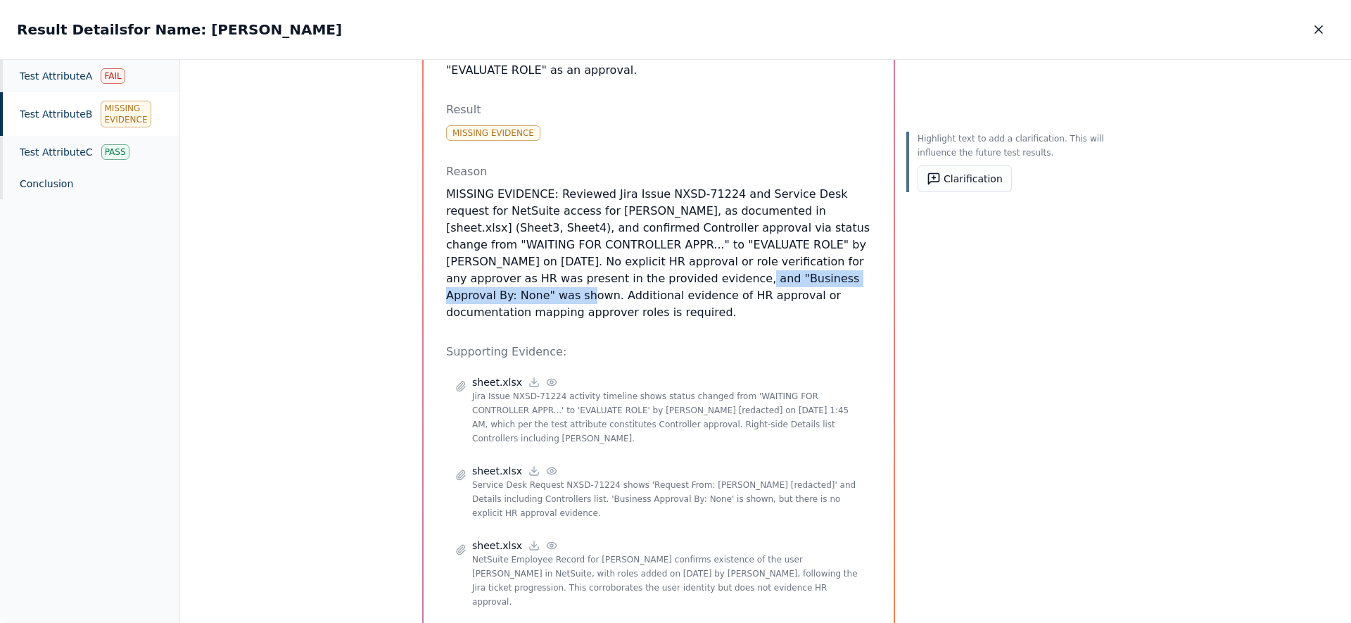
drag, startPoint x: 563, startPoint y: 260, endPoint x: 779, endPoint y: 261, distance: 216.7
click at [779, 261] on p "MISSING EVIDENCE: Reviewed Jira Issue NXSD-71224 and Service Desk request for N…" at bounding box center [658, 253] width 425 height 135
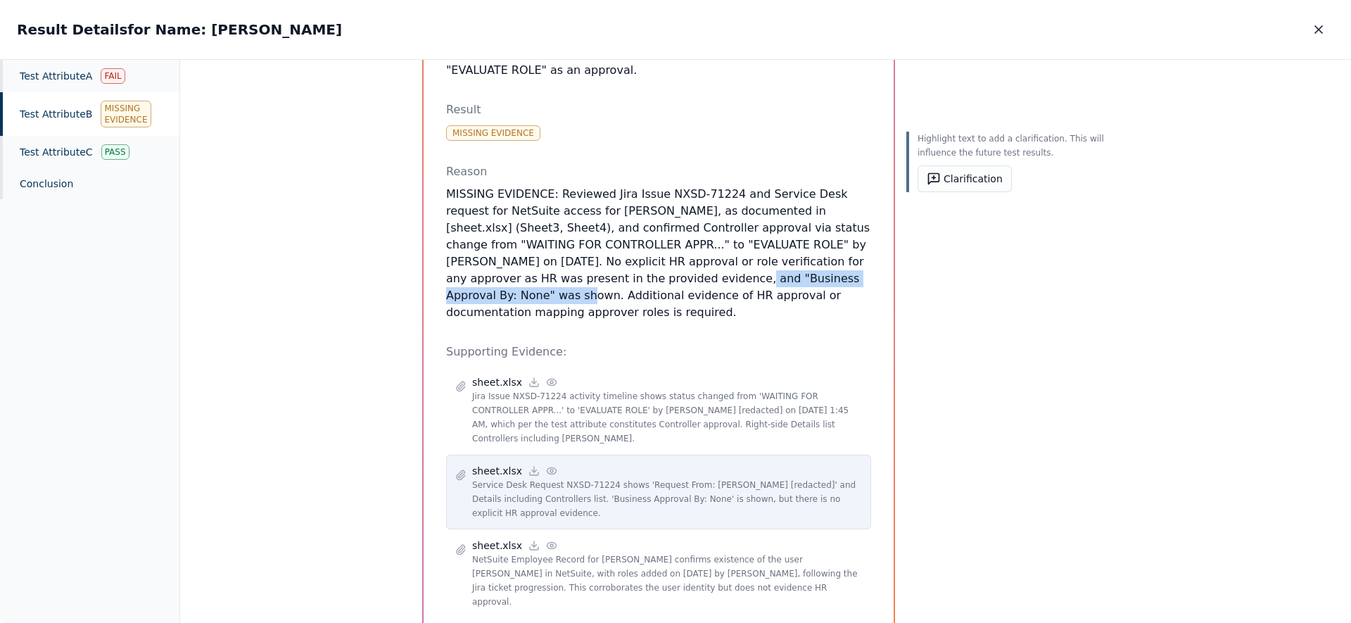
click at [546, 465] on icon at bounding box center [551, 470] width 11 height 11
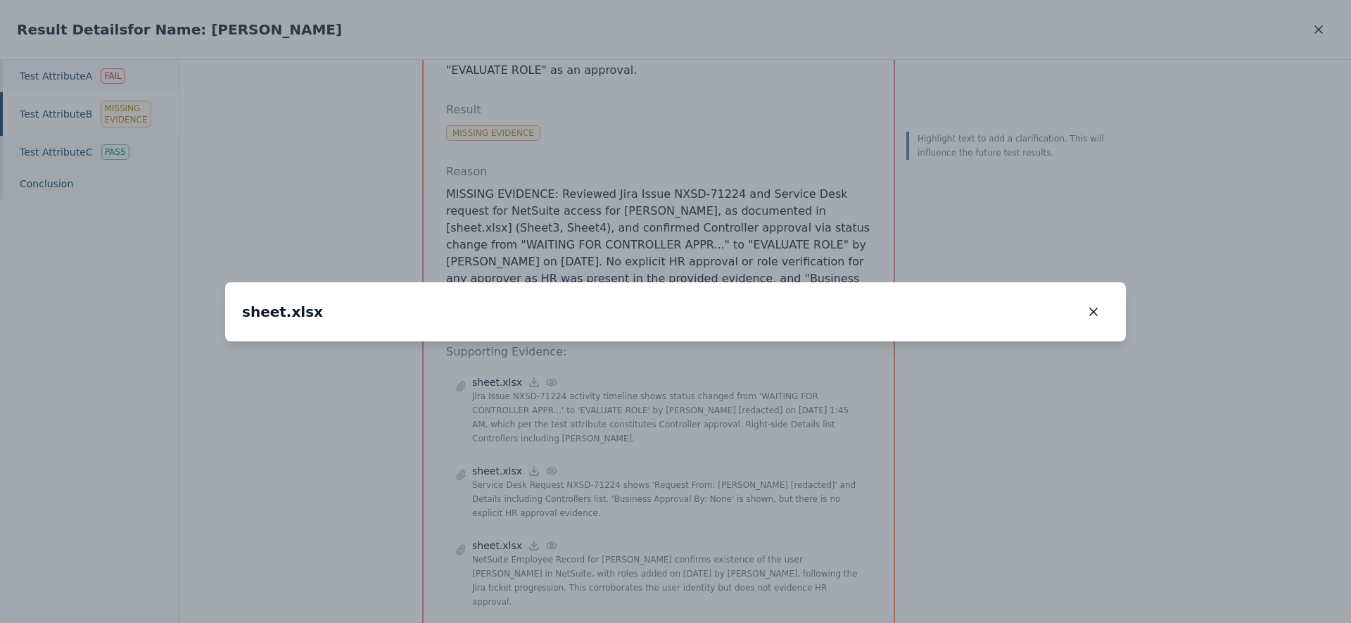
drag, startPoint x: 468, startPoint y: 414, endPoint x: 630, endPoint y: 394, distance: 163.1
click at [675, 341] on img at bounding box center [675, 341] width 0 height 0
click at [1097, 305] on icon "button" at bounding box center [1093, 312] width 14 height 14
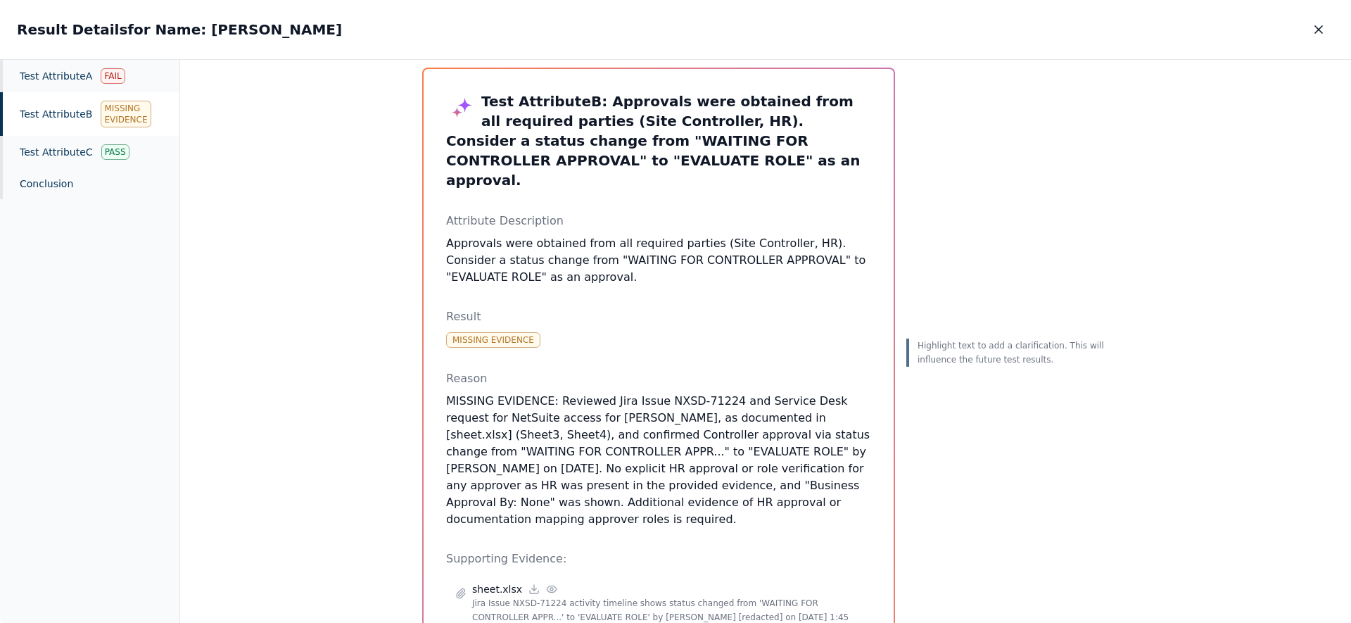
scroll to position [4, 0]
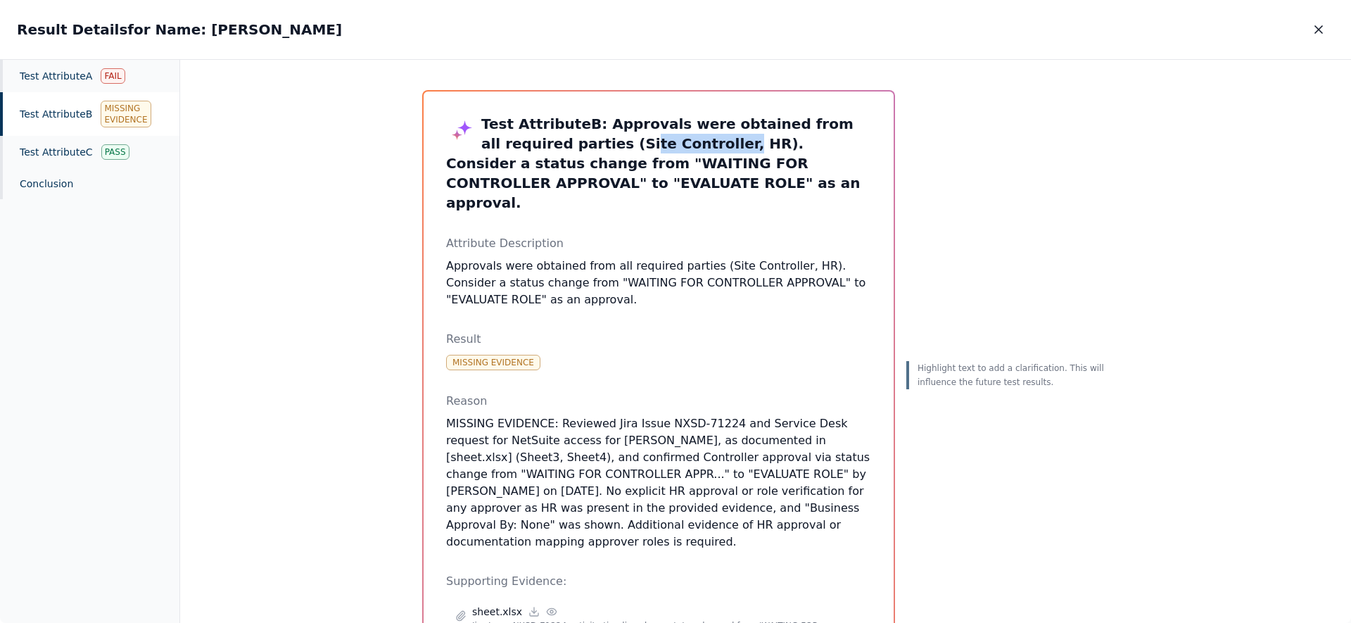
drag, startPoint x: 543, startPoint y: 146, endPoint x: 675, endPoint y: 138, distance: 131.8
click at [673, 138] on h3 "Test Attribute B : Approvals were obtained from all required parties (Site Cont…" at bounding box center [658, 163] width 425 height 98
click at [625, 151] on h3 "Test Attribute B : Approvals were obtained from all required parties (Site Cont…" at bounding box center [658, 163] width 425 height 98
drag, startPoint x: 658, startPoint y: 139, endPoint x: 535, endPoint y: 147, distance: 122.6
click at [535, 147] on h3 "Test Attribute B : Approvals were obtained from all required parties (Site Cont…" at bounding box center [658, 163] width 425 height 98
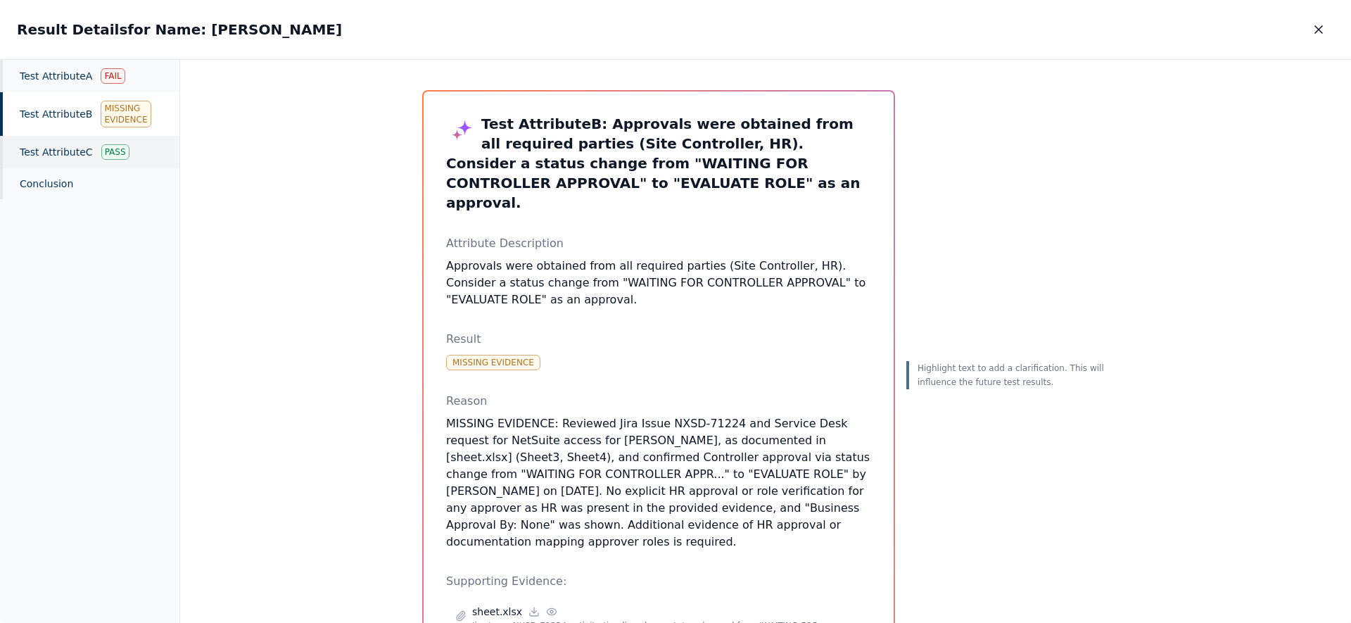
click at [59, 146] on div "Test Attribute C Pass" at bounding box center [89, 152] width 179 height 32
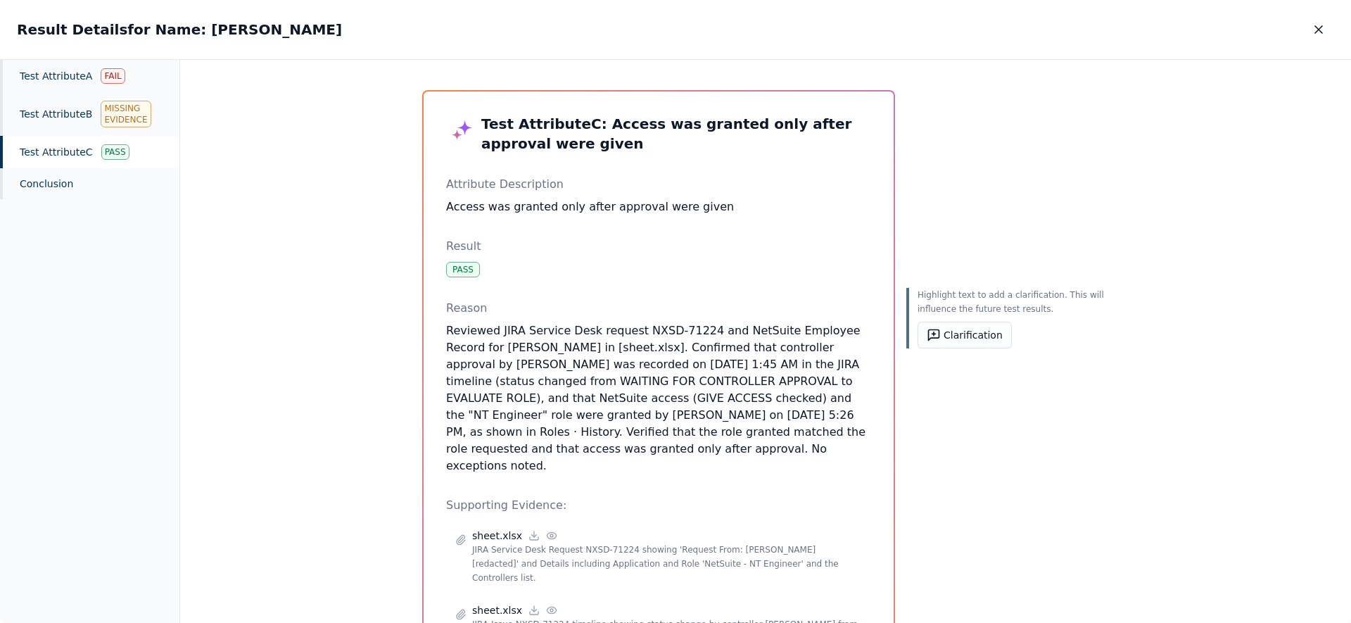
drag, startPoint x: 658, startPoint y: 450, endPoint x: 442, endPoint y: 328, distance: 248.5
click at [442, 328] on div "Test Attribute C : Access was granted only after approval were given Attribute …" at bounding box center [658, 428] width 470 height 674
click at [511, 361] on p "Reviewed JIRA Service Desk request NXSD-71224 and NetSuite Employee Record for …" at bounding box center [658, 398] width 425 height 152
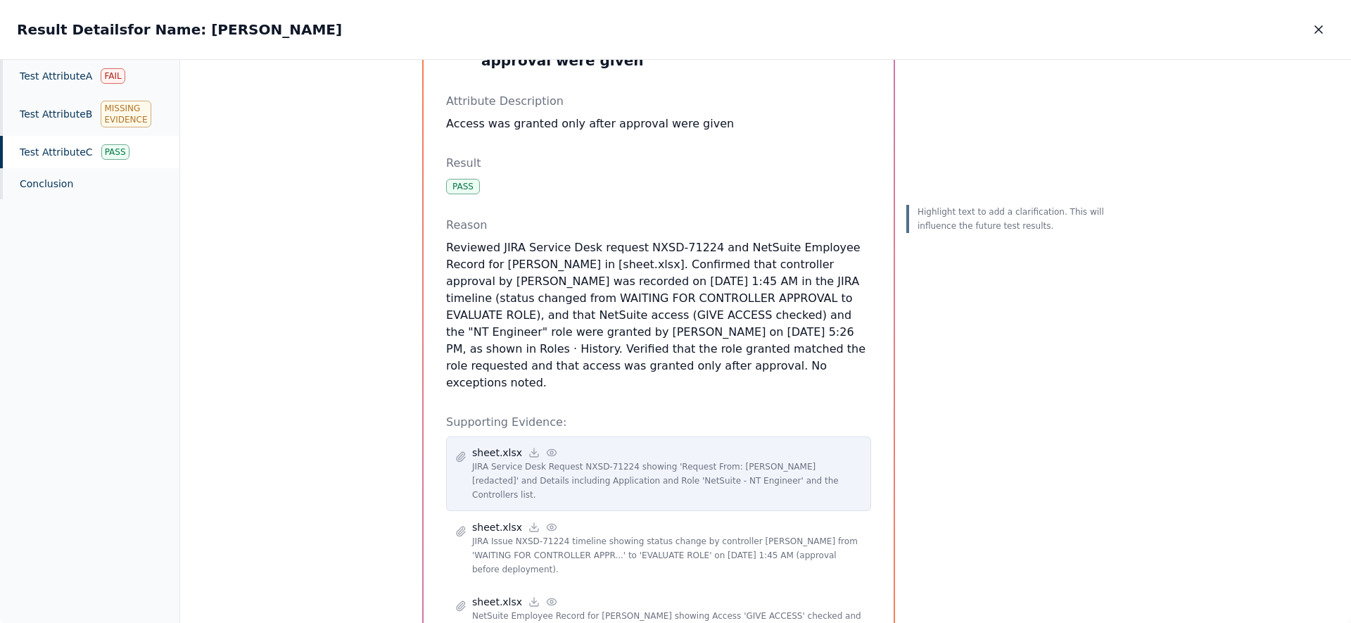
scroll to position [100, 0]
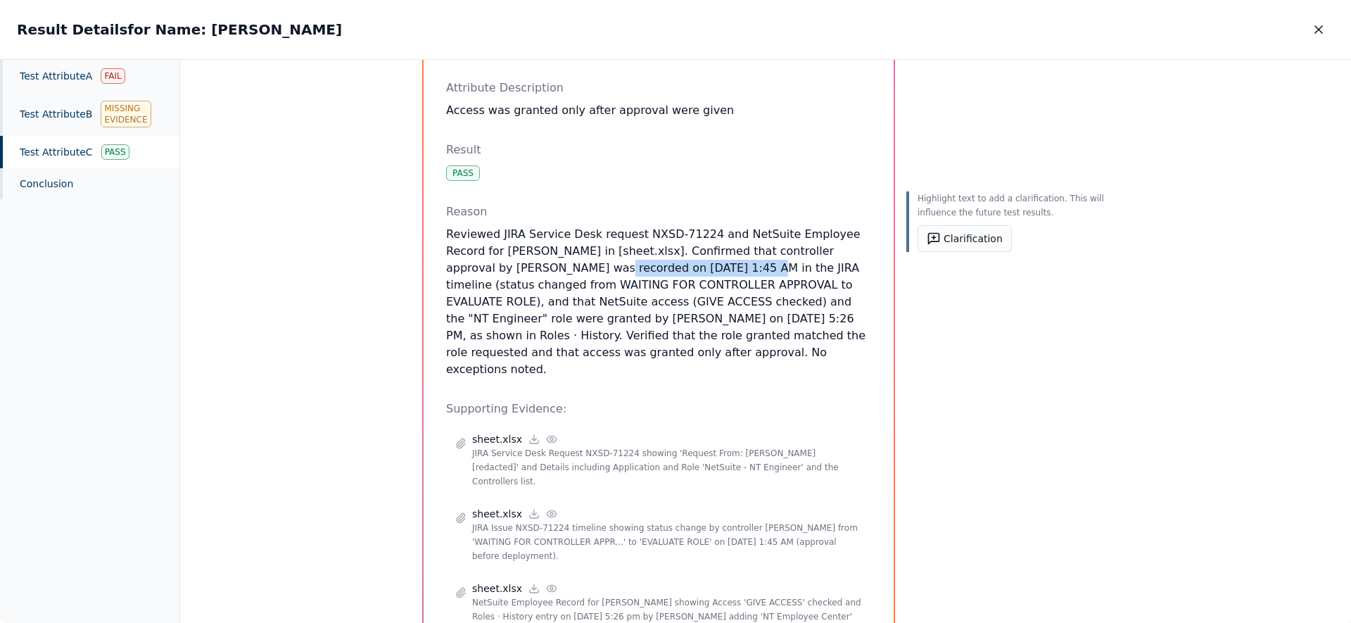
drag, startPoint x: 508, startPoint y: 267, endPoint x: 647, endPoint y: 270, distance: 139.3
click at [647, 270] on p "Reviewed JIRA Service Desk request NXSD-71224 and NetSuite Employee Record for …" at bounding box center [658, 302] width 425 height 152
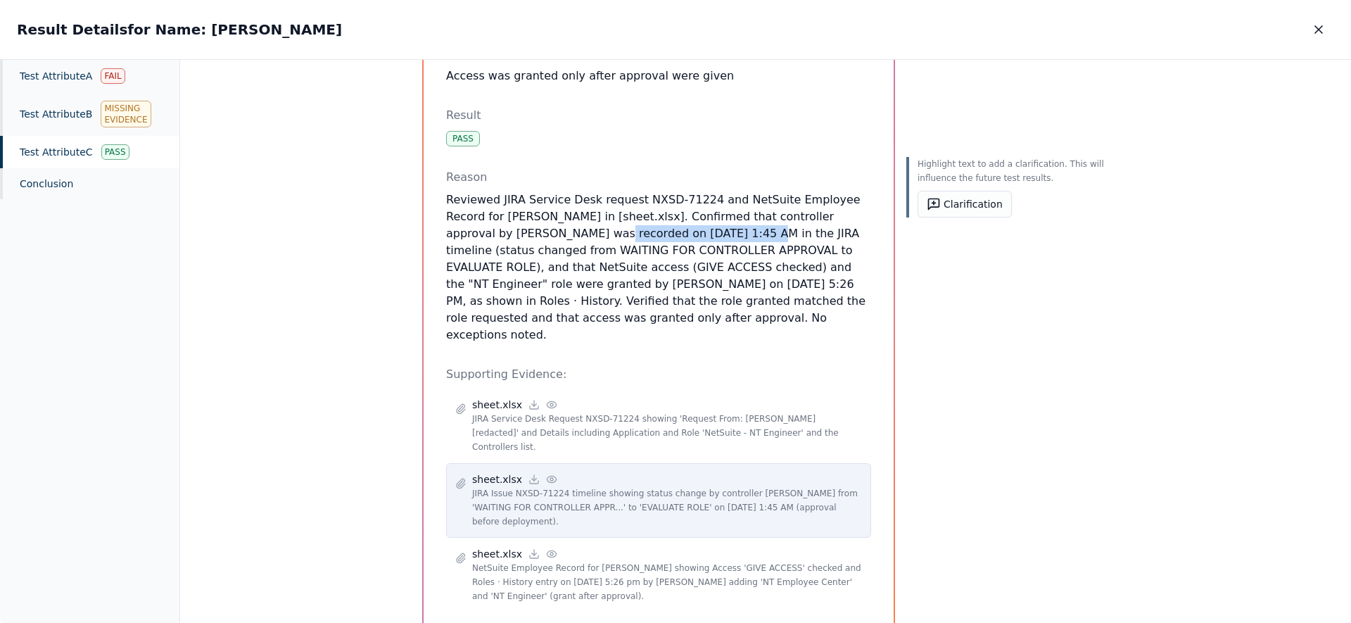
scroll to position [147, 0]
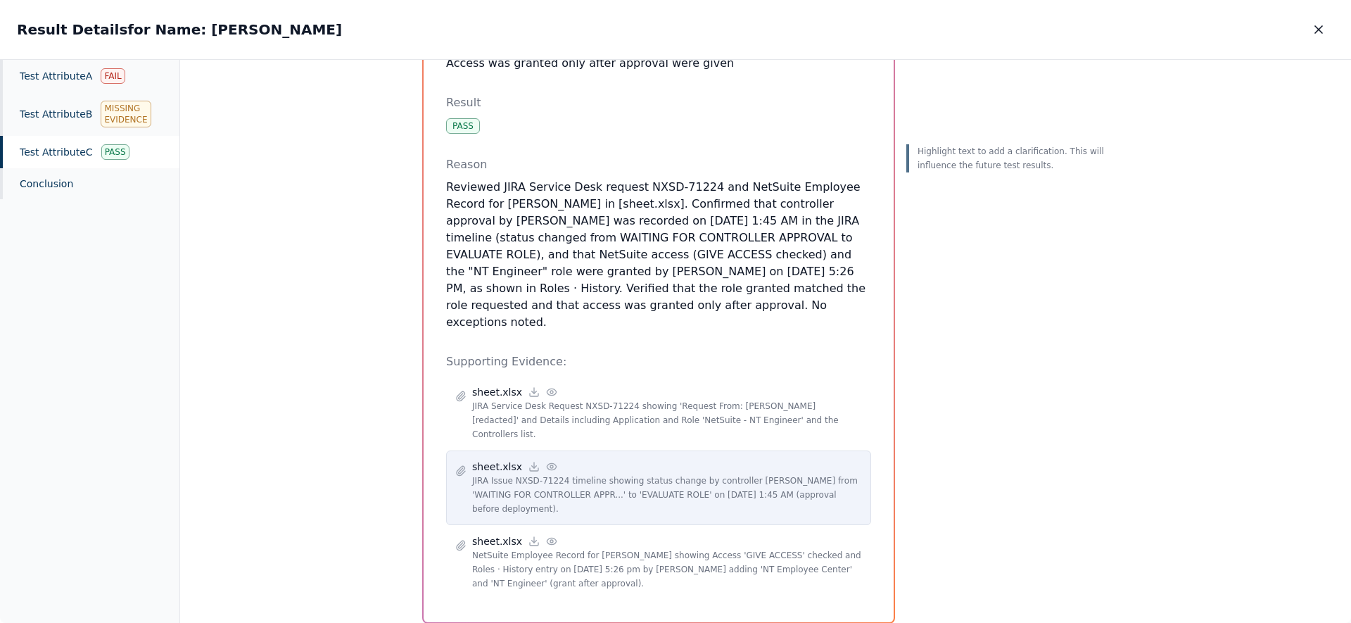
click at [546, 461] on icon at bounding box center [551, 466] width 11 height 11
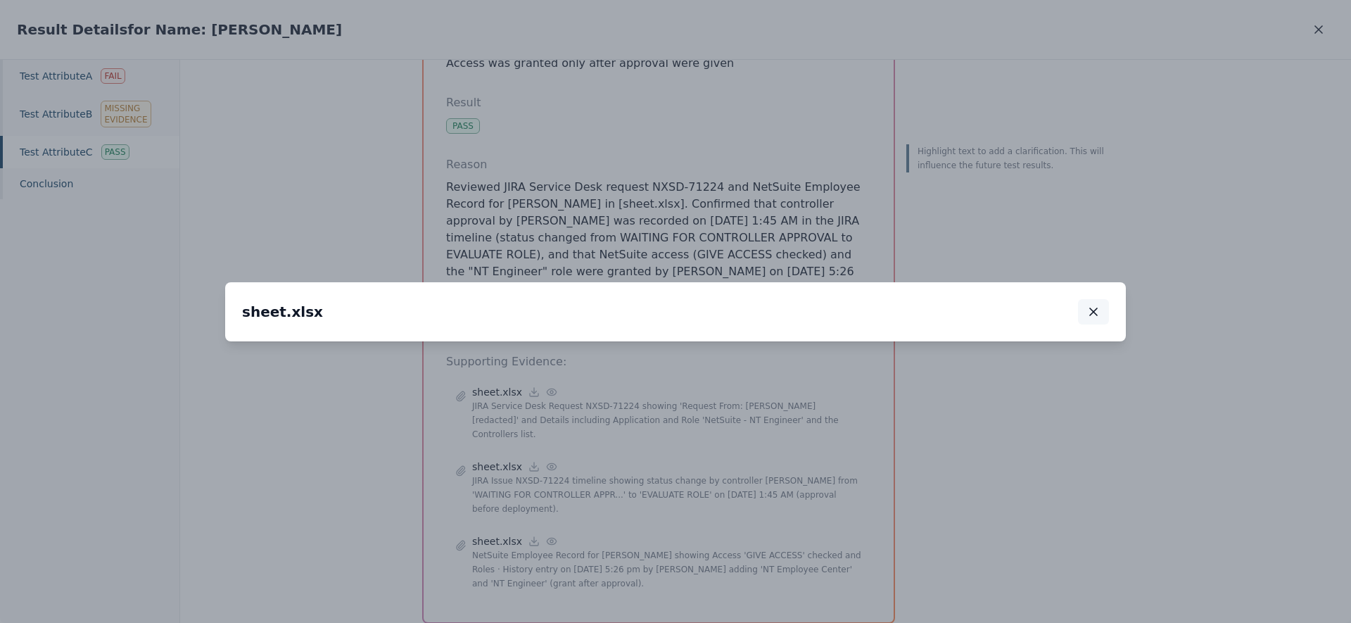
click at [1090, 305] on icon "button" at bounding box center [1093, 312] width 14 height 14
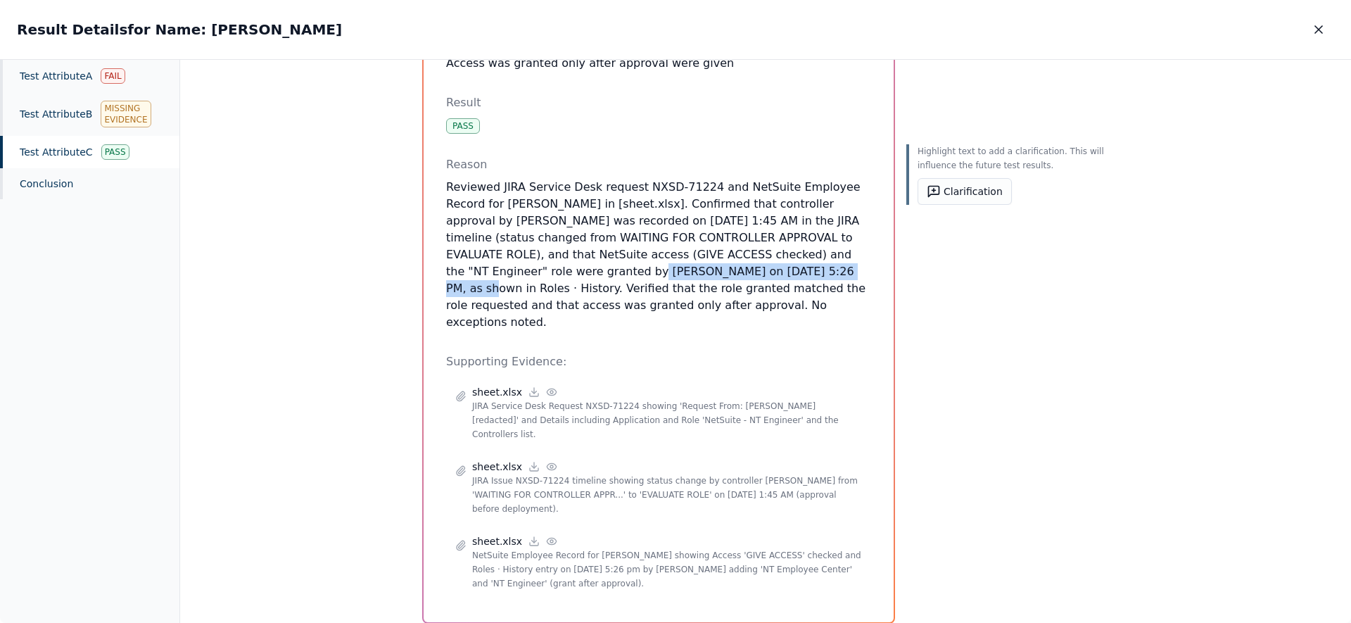
drag, startPoint x: 440, startPoint y: 270, endPoint x: 651, endPoint y: 275, distance: 211.8
click at [651, 275] on div "Test Attribute C : Access was granted only after approval were given Attribute …" at bounding box center [658, 285] width 470 height 674
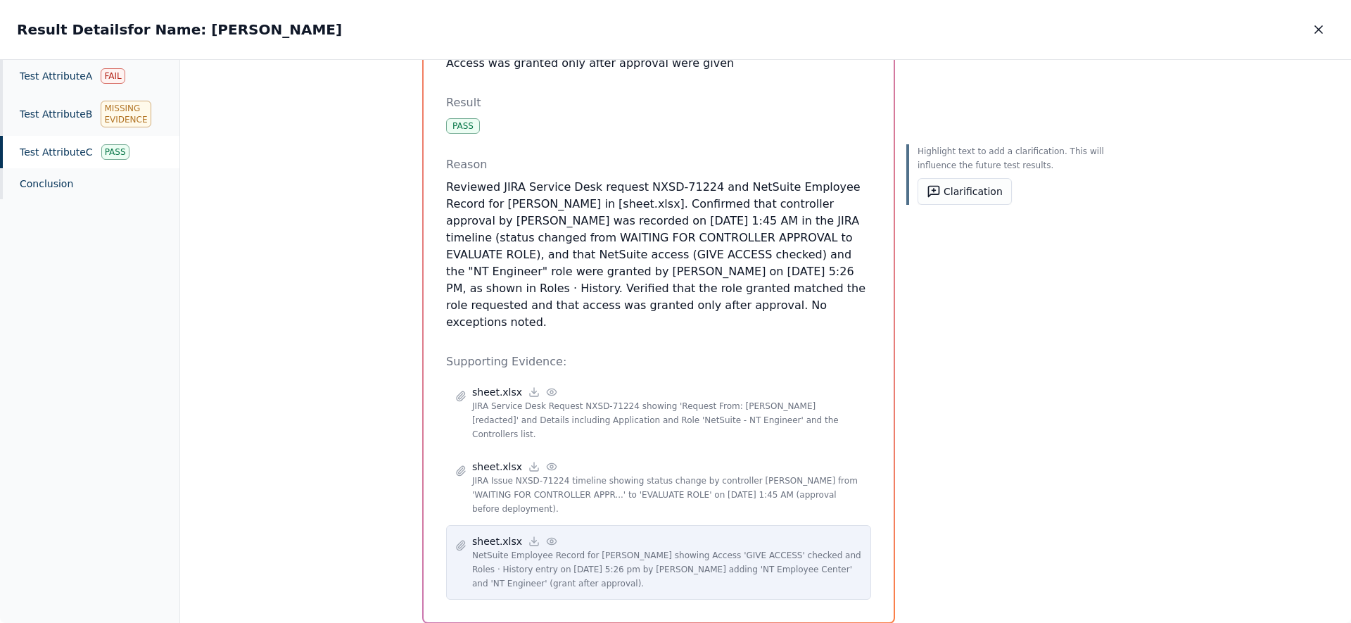
click at [547, 535] on icon at bounding box center [551, 540] width 11 height 11
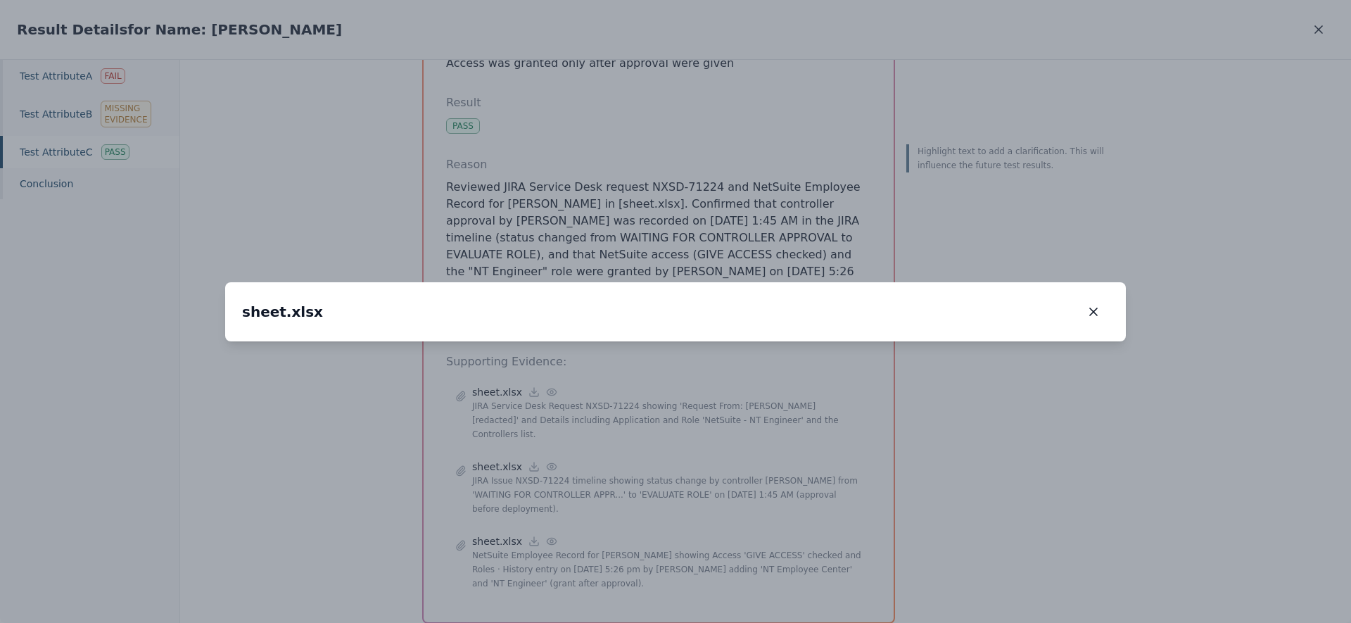
drag, startPoint x: 637, startPoint y: 279, endPoint x: 666, endPoint y: 238, distance: 50.9
click at [931, 149] on img at bounding box center [931, 149] width 0 height 0
drag, startPoint x: 412, startPoint y: 432, endPoint x: 654, endPoint y: 328, distance: 262.8
click at [1171, 20] on img at bounding box center [1171, 20] width 0 height 0
click at [1091, 305] on icon "button" at bounding box center [1093, 312] width 14 height 14
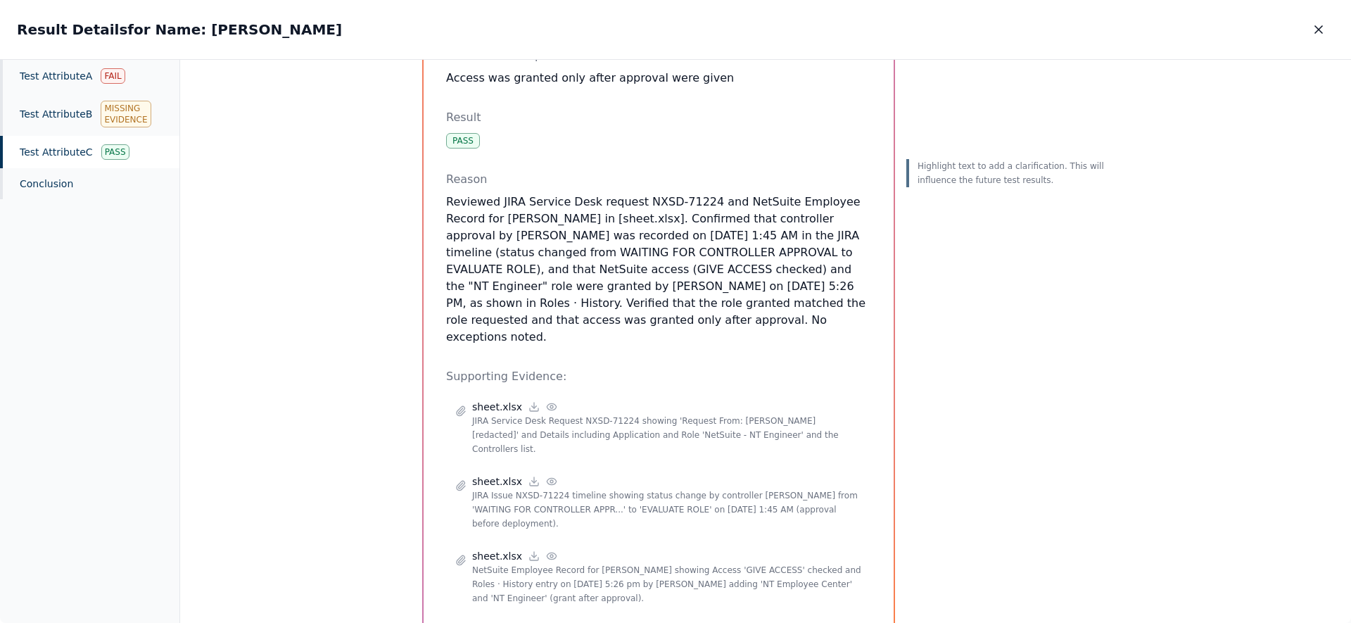
scroll to position [125, 0]
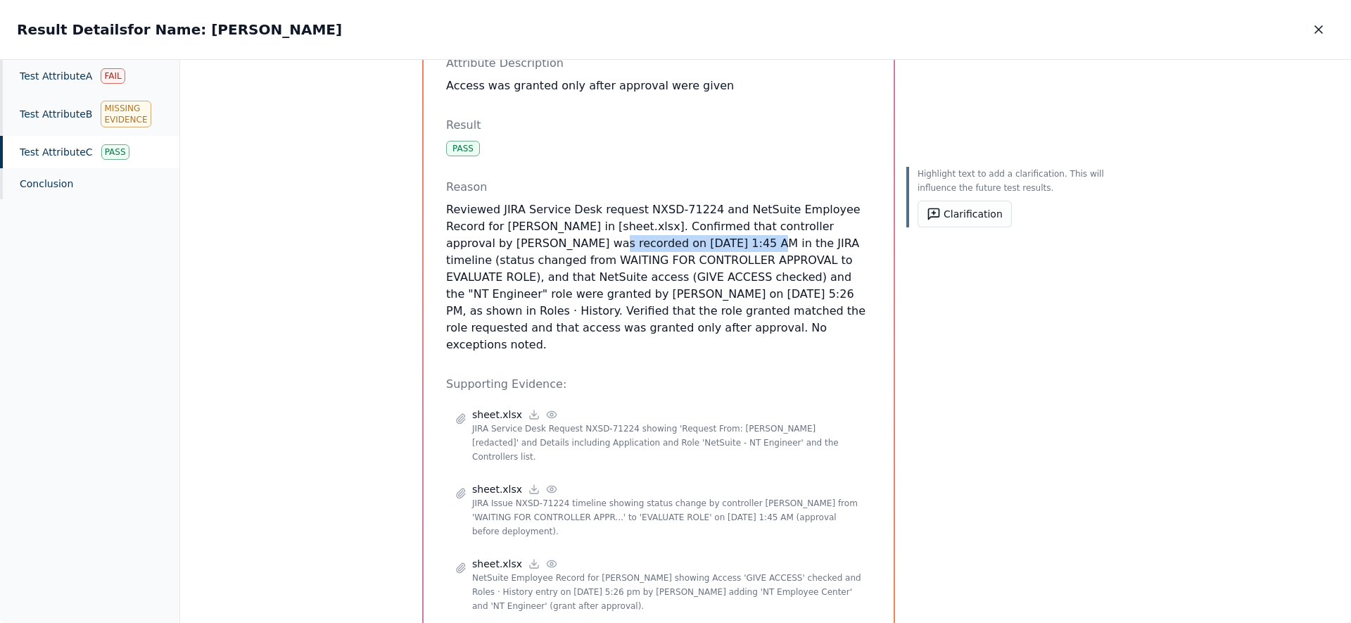
drag, startPoint x: 506, startPoint y: 241, endPoint x: 645, endPoint y: 236, distance: 139.4
click at [645, 236] on p "Reviewed JIRA Service Desk request NXSD-71224 and NetSuite Employee Record for …" at bounding box center [658, 277] width 425 height 152
drag, startPoint x: 497, startPoint y: 295, endPoint x: 639, endPoint y: 295, distance: 141.4
click at [639, 295] on p "Reviewed JIRA Service Desk request NXSD-71224 and NetSuite Employee Record for …" at bounding box center [658, 277] width 425 height 152
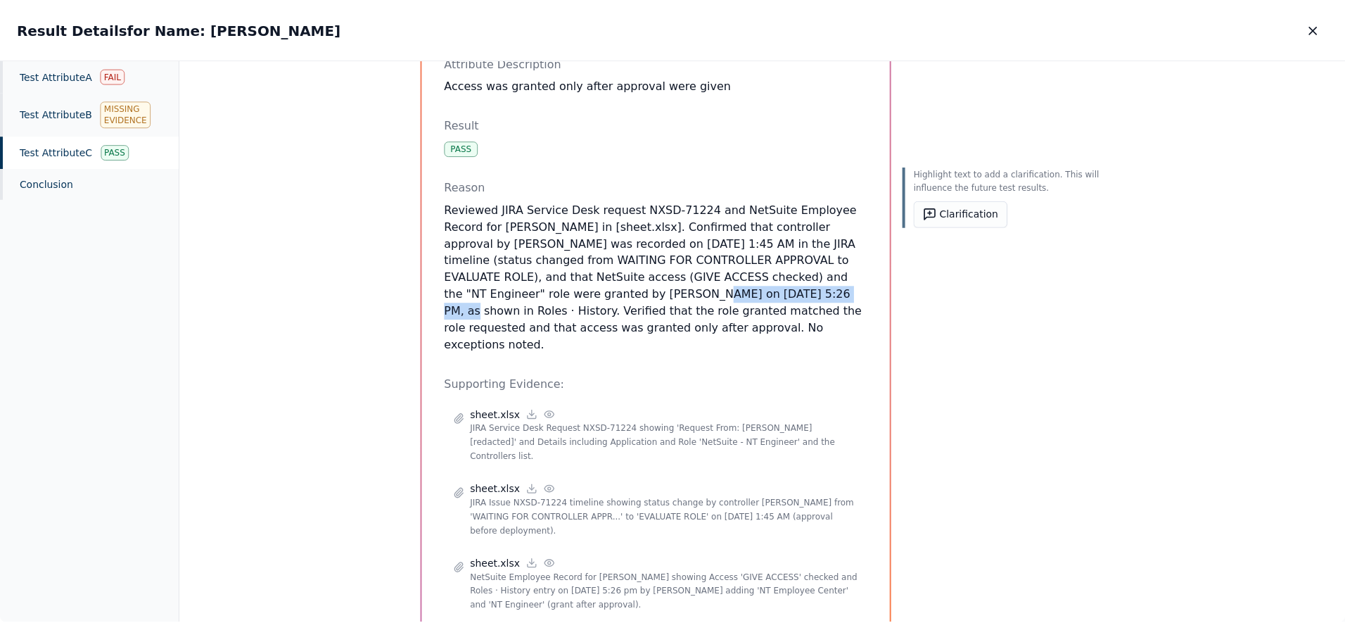
scroll to position [0, 0]
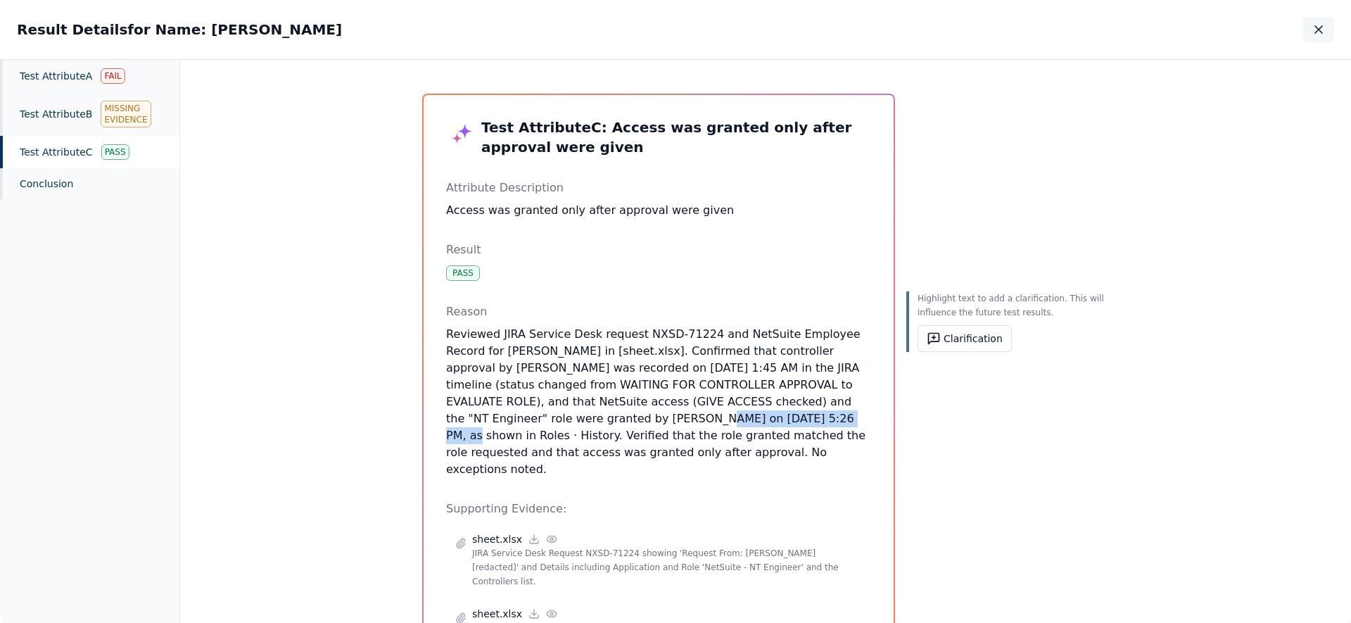
click at [1318, 31] on icon "button" at bounding box center [1318, 30] width 14 height 14
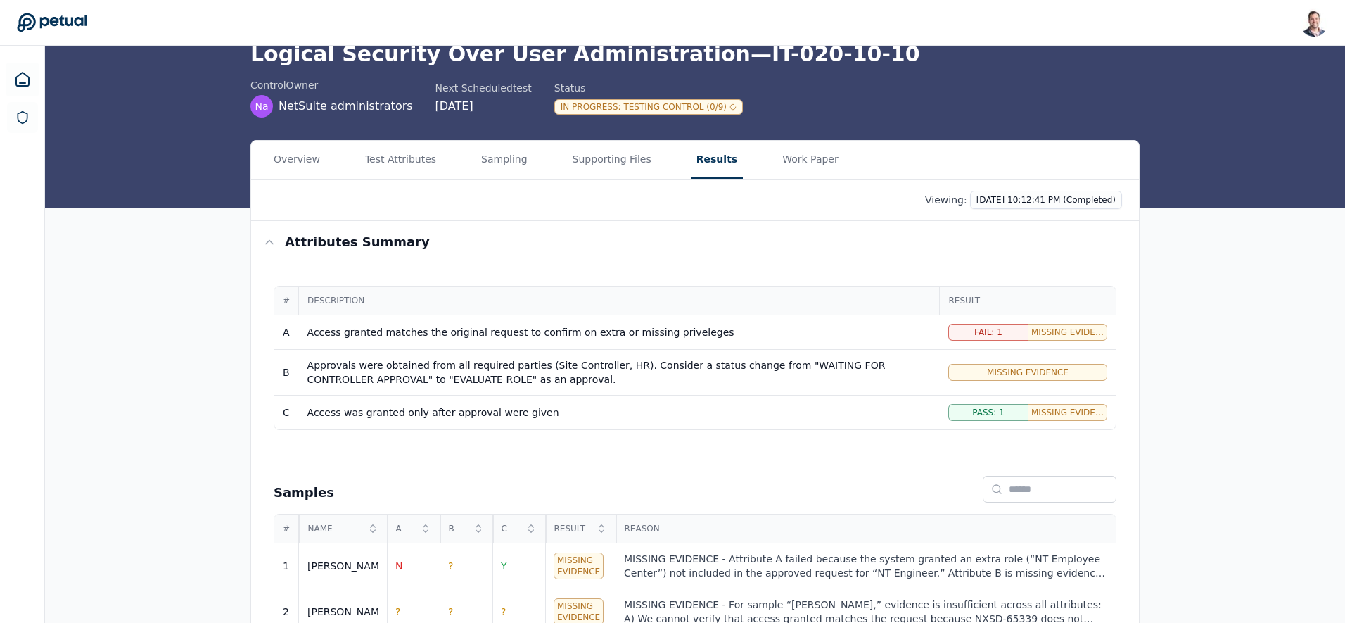
scroll to position [103, 0]
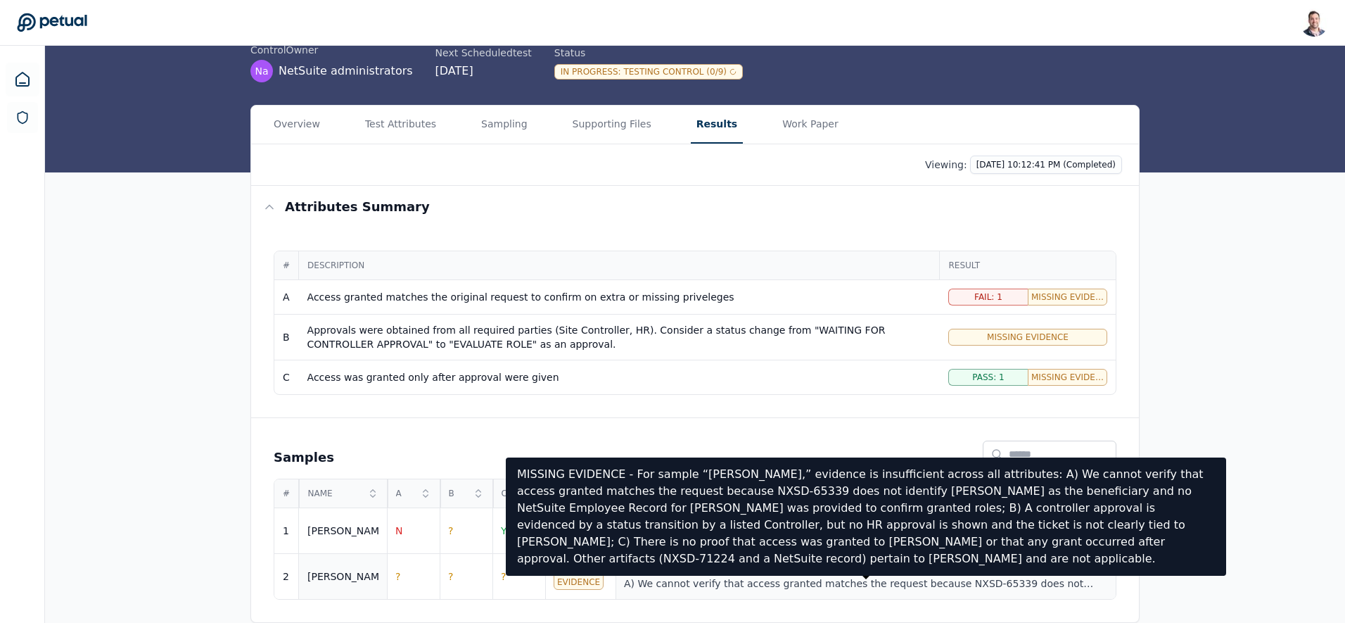
click at [740, 577] on div "MISSING EVIDENCE - For sample “[PERSON_NAME],” evidence is insufficient across …" at bounding box center [865, 576] width 483 height 28
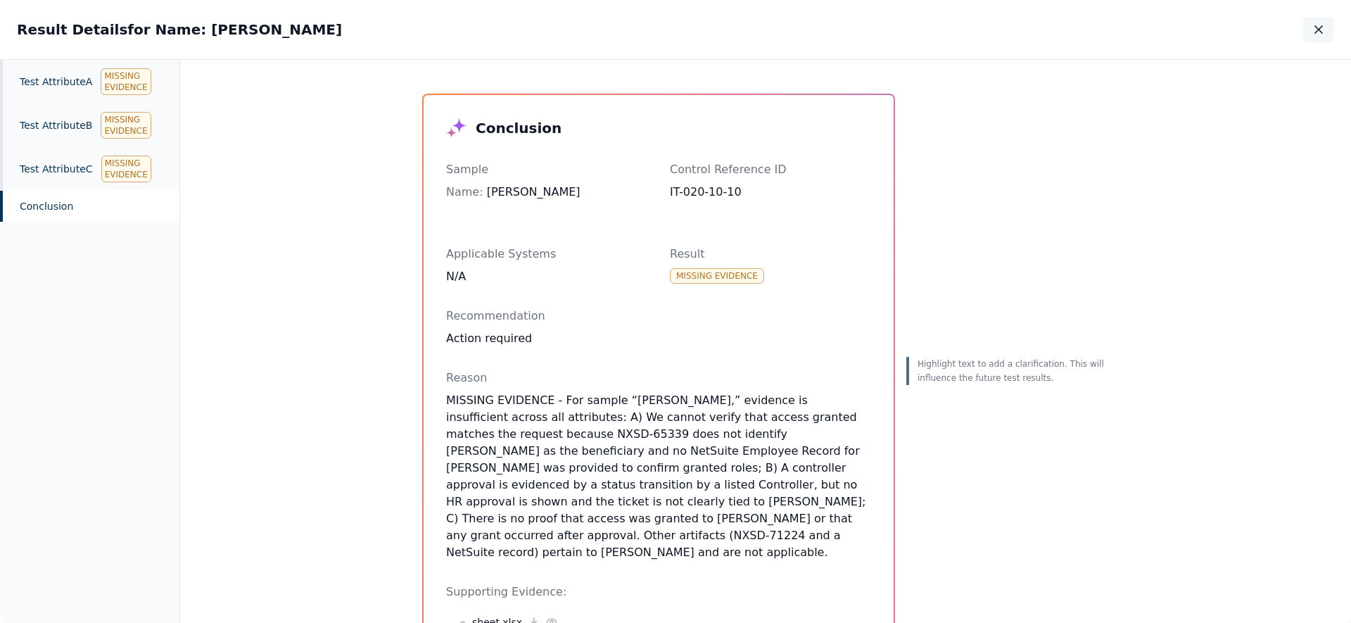
click at [1317, 25] on icon "button" at bounding box center [1318, 30] width 14 height 14
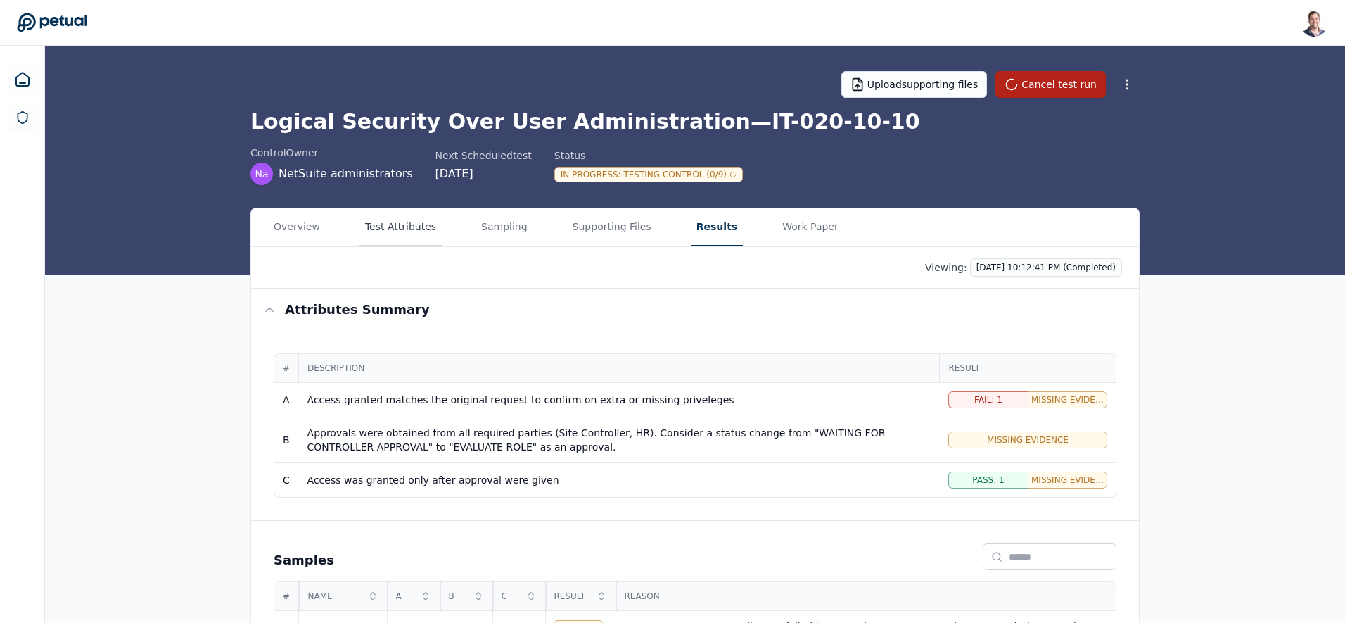
click at [404, 228] on button "Test Attributes" at bounding box center [400, 227] width 82 height 38
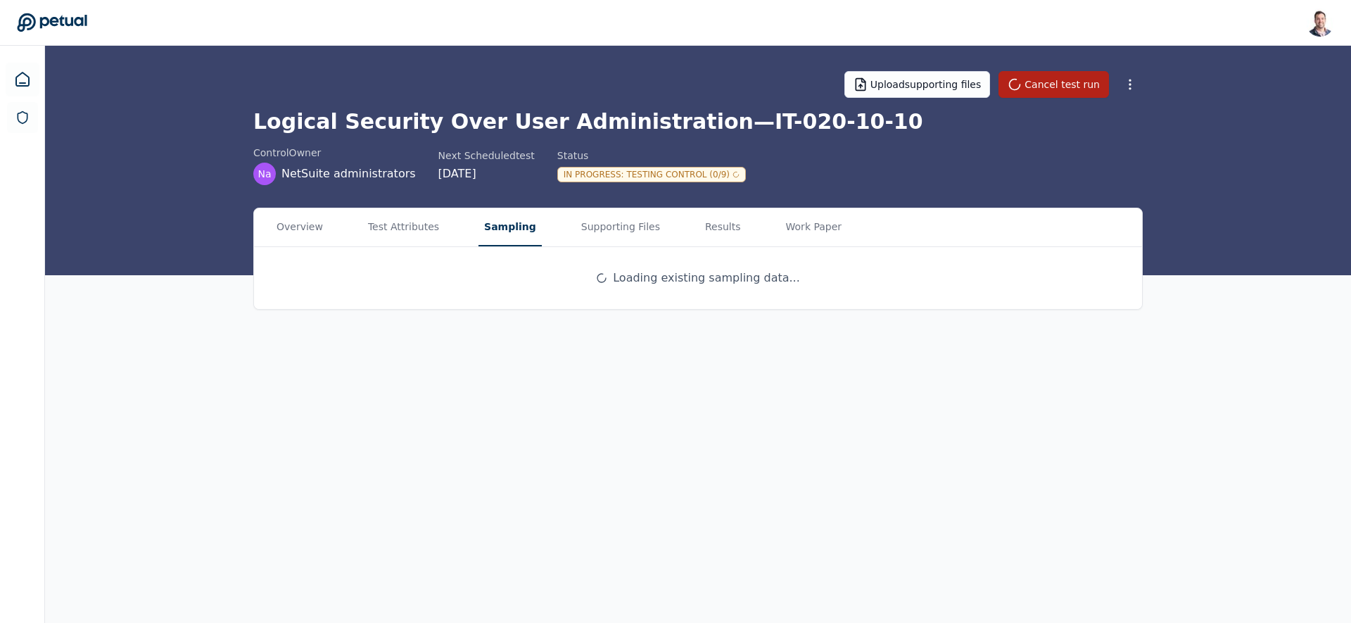
click at [523, 223] on button "Sampling" at bounding box center [509, 227] width 63 height 38
click at [606, 231] on button "Supporting Files" at bounding box center [620, 227] width 90 height 38
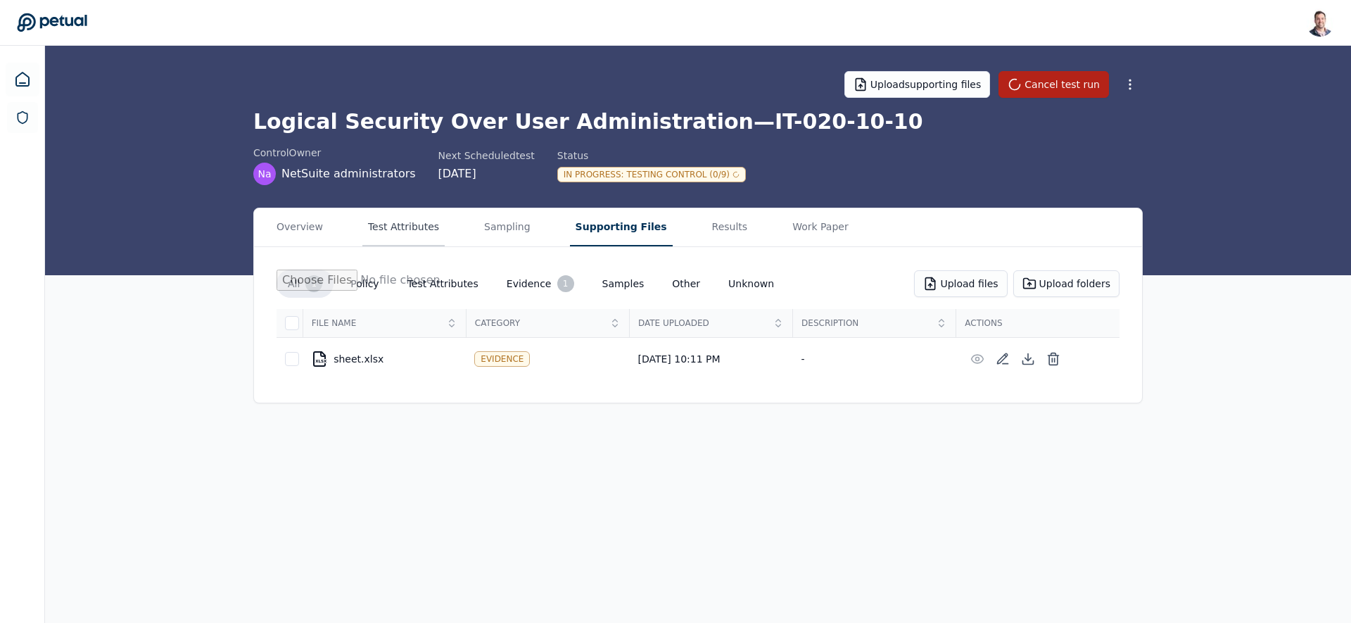
click at [397, 235] on button "Test Attributes" at bounding box center [403, 227] width 82 height 38
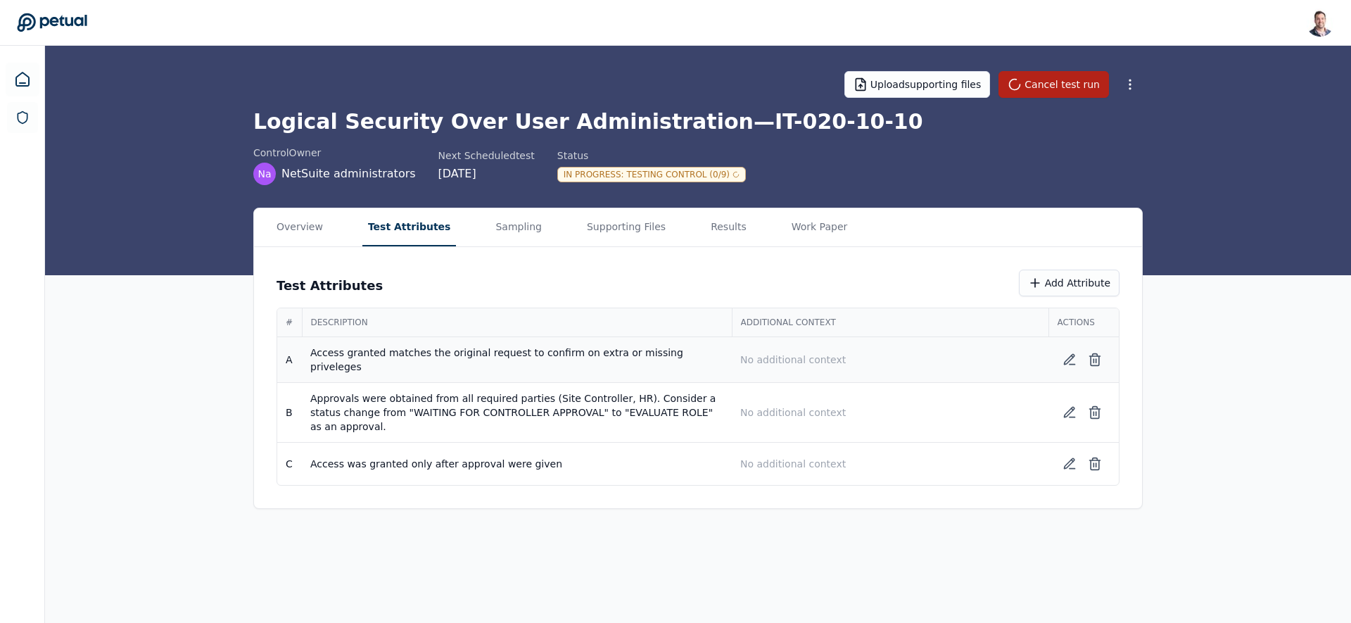
click at [509, 356] on td "Access granted matches the original request to confirm on extra or missing priv…" at bounding box center [517, 360] width 430 height 46
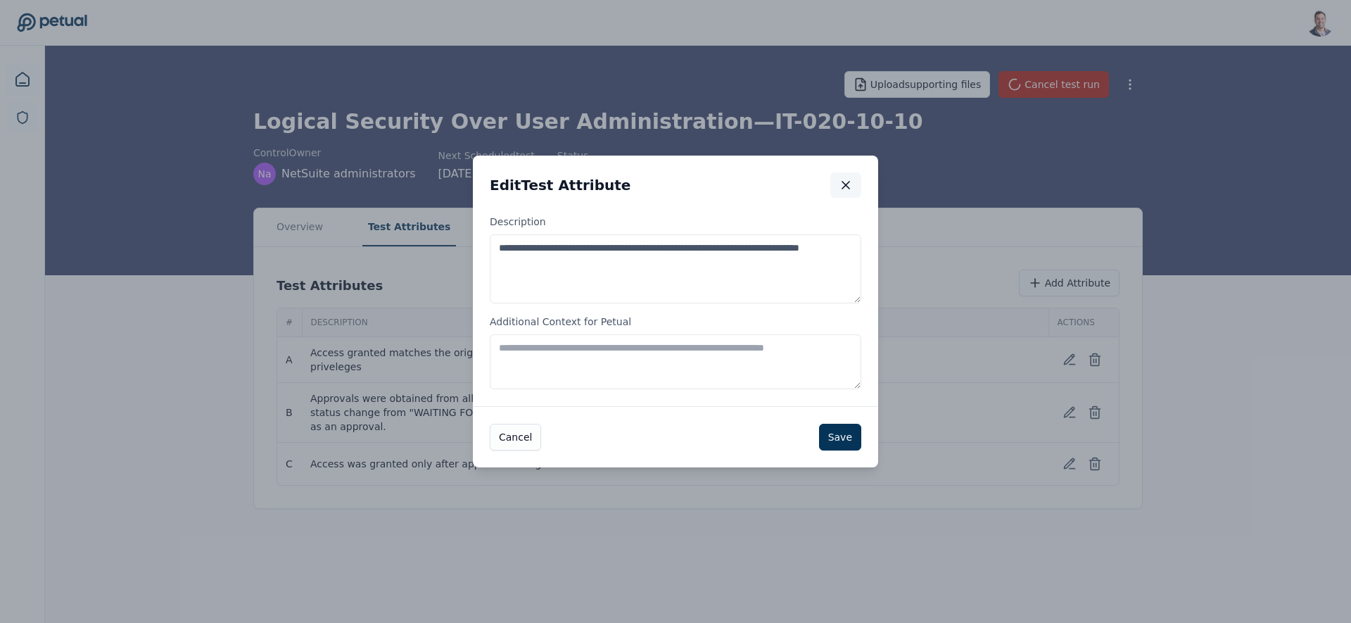
click at [841, 184] on icon "button" at bounding box center [846, 185] width 14 height 14
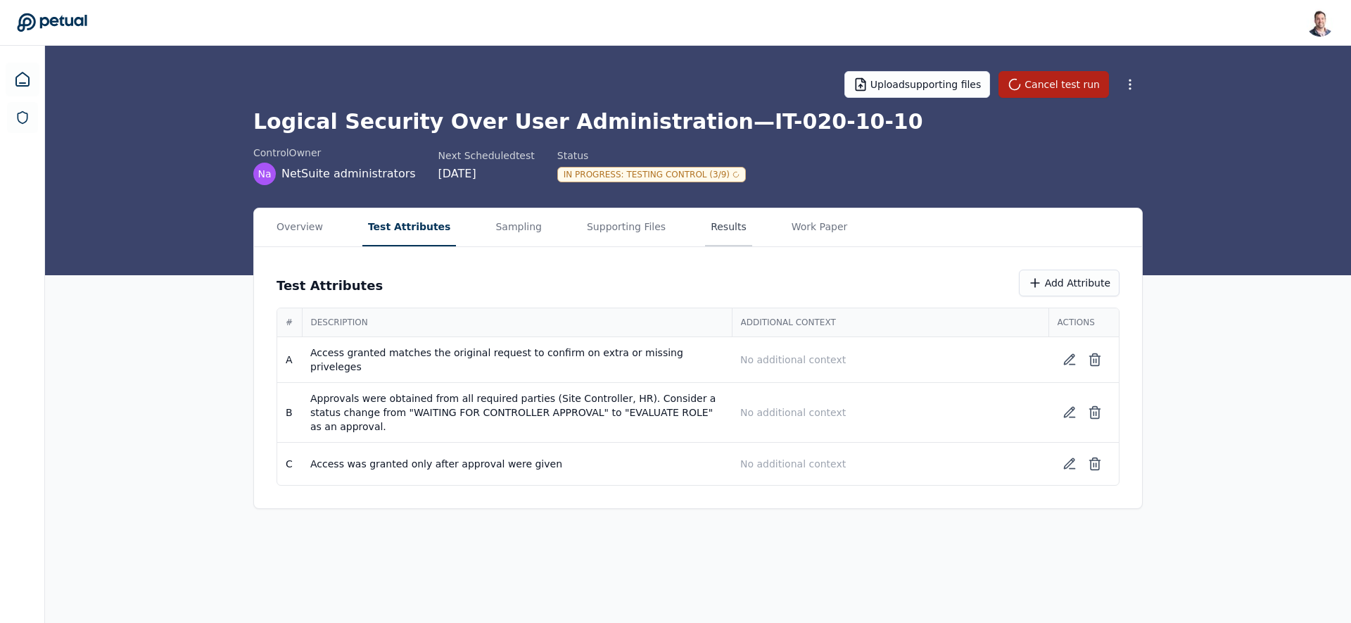
click at [710, 219] on button "Results" at bounding box center [728, 227] width 47 height 38
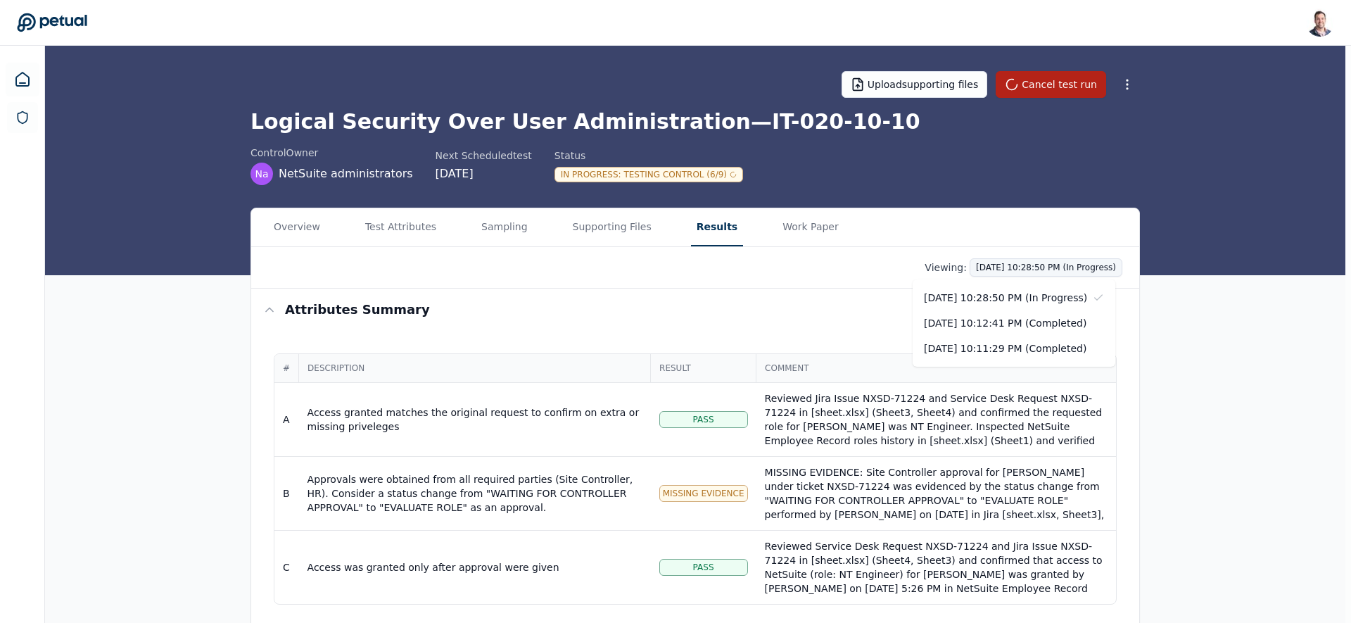
click at [1025, 267] on html "[PERSON_NAME] [EMAIL_ADDRESS] Sign out Upload supporting files Cancel test run …" at bounding box center [675, 393] width 1351 height 786
click at [571, 319] on html "[PERSON_NAME] [EMAIL_ADDRESS] Sign out Upload supporting files Cancel test run …" at bounding box center [675, 393] width 1351 height 786
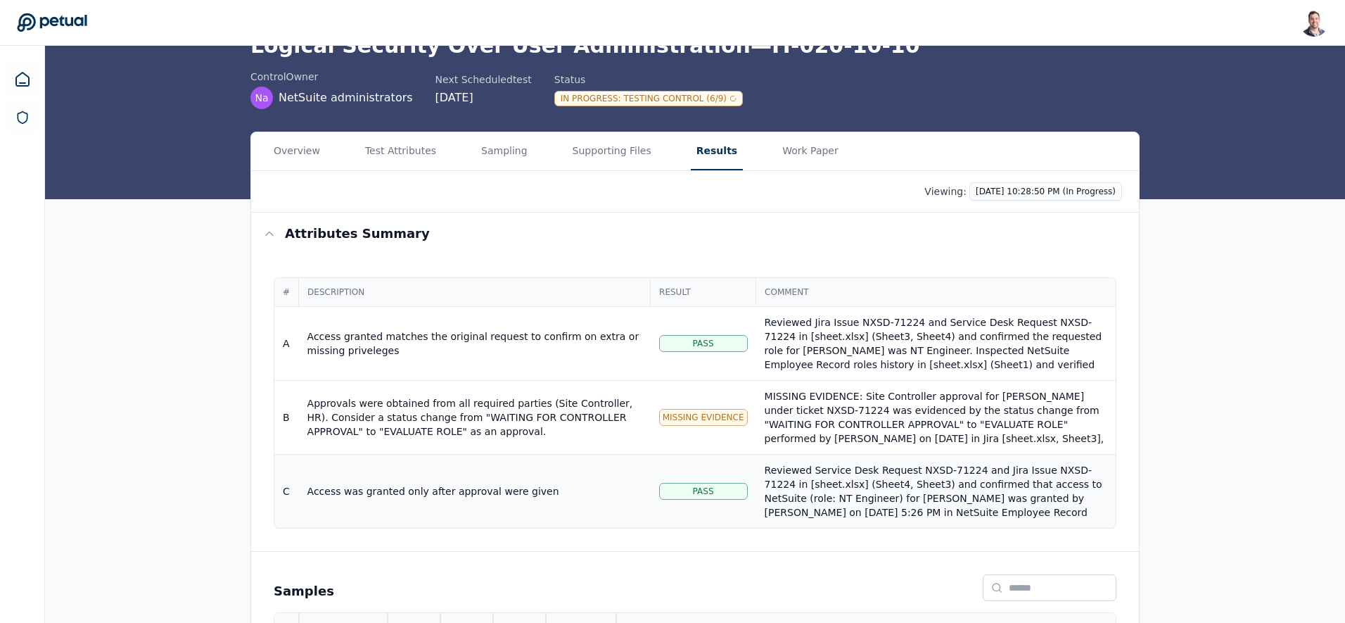
scroll to position [164, 0]
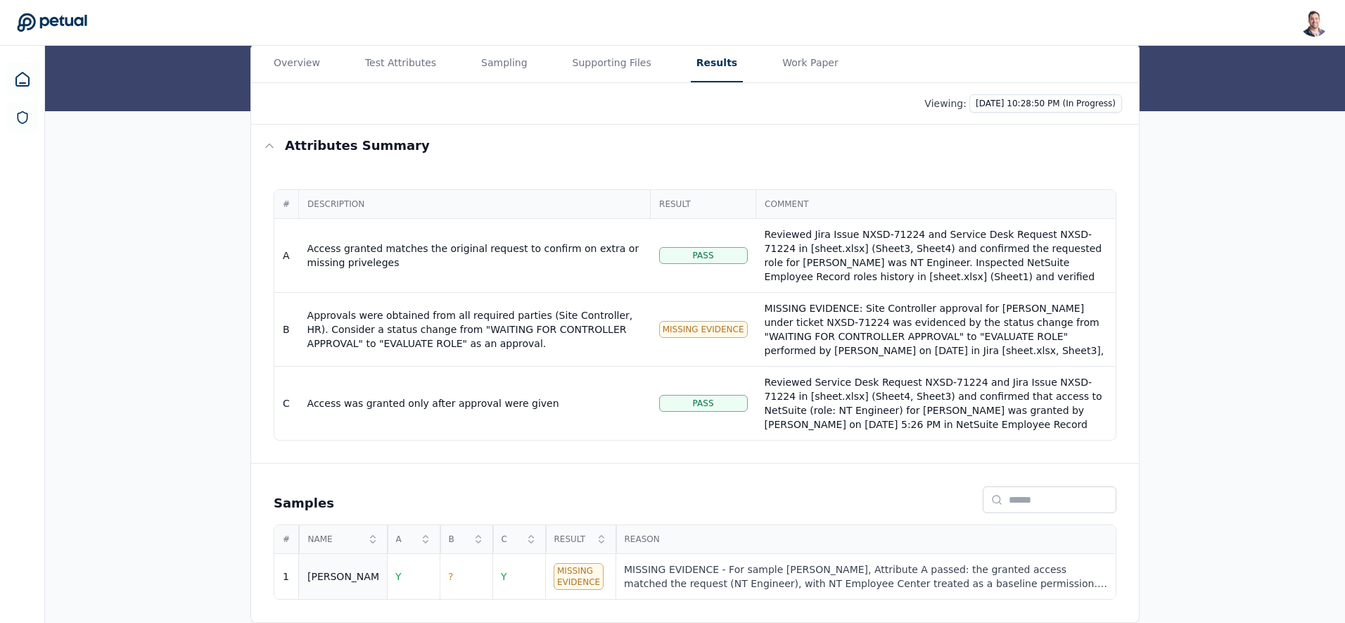
click at [356, 573] on div "[PERSON_NAME]" at bounding box center [342, 576] width 71 height 14
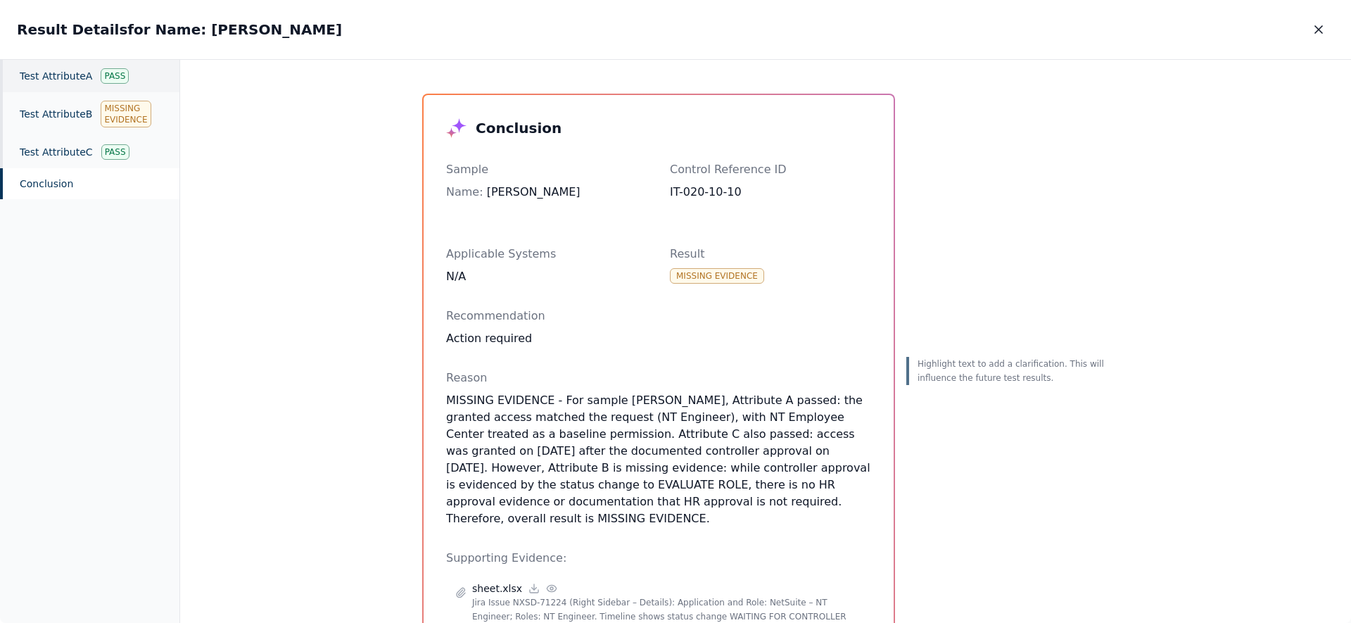
click at [80, 85] on div "Test Attribute A Pass" at bounding box center [89, 76] width 179 height 32
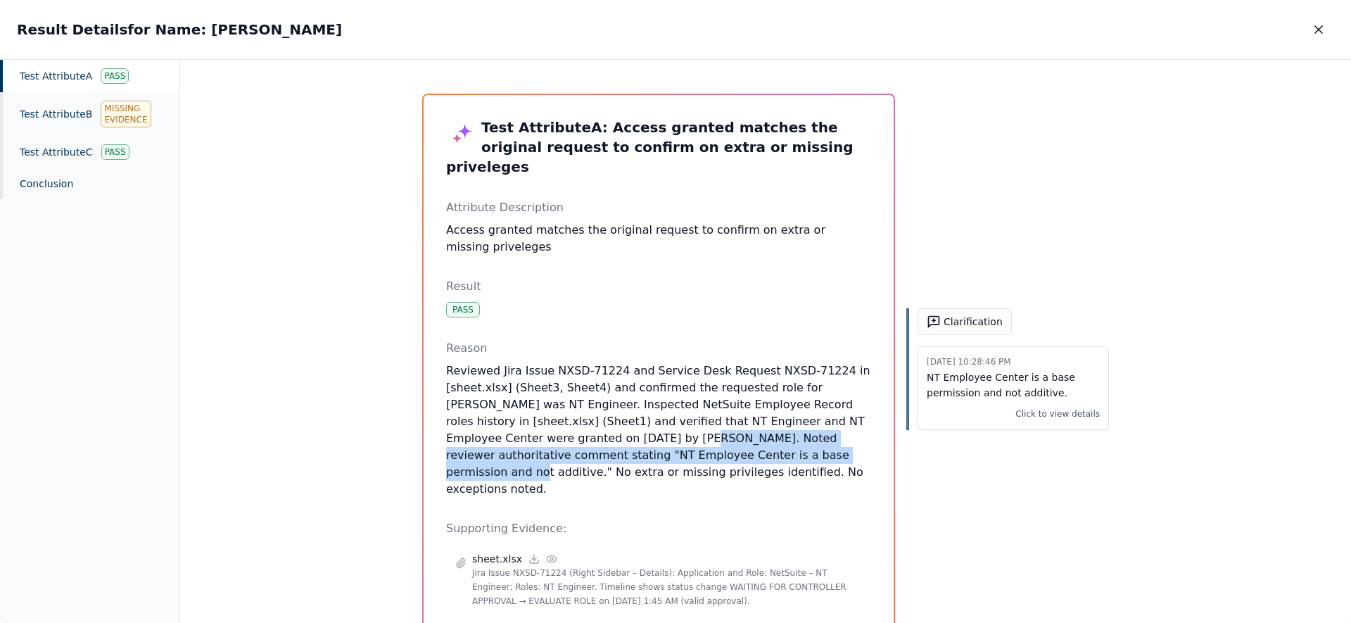
drag, startPoint x: 502, startPoint y: 419, endPoint x: 618, endPoint y: 438, distance: 118.2
click at [618, 438] on p "Reviewed Jira Issue NXSD-71224 and Service Desk Request NXSD-71224 in [sheet.xl…" at bounding box center [658, 429] width 425 height 135
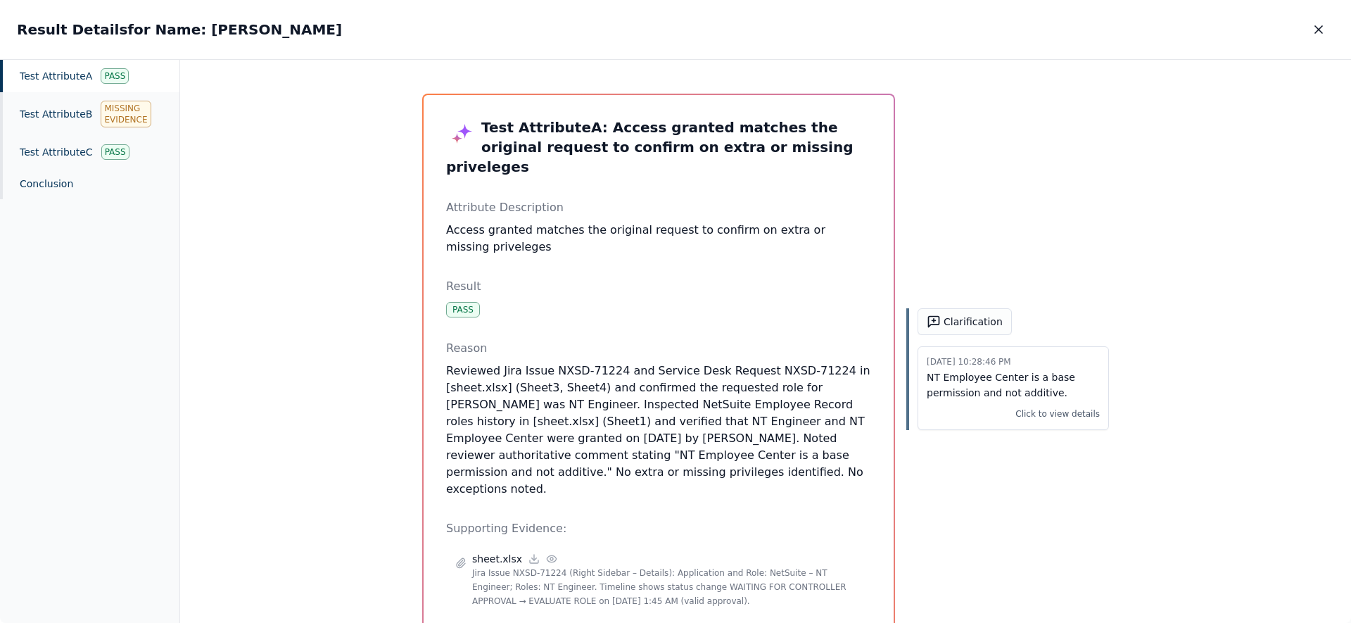
click at [463, 302] on div "Pass" at bounding box center [463, 309] width 34 height 15
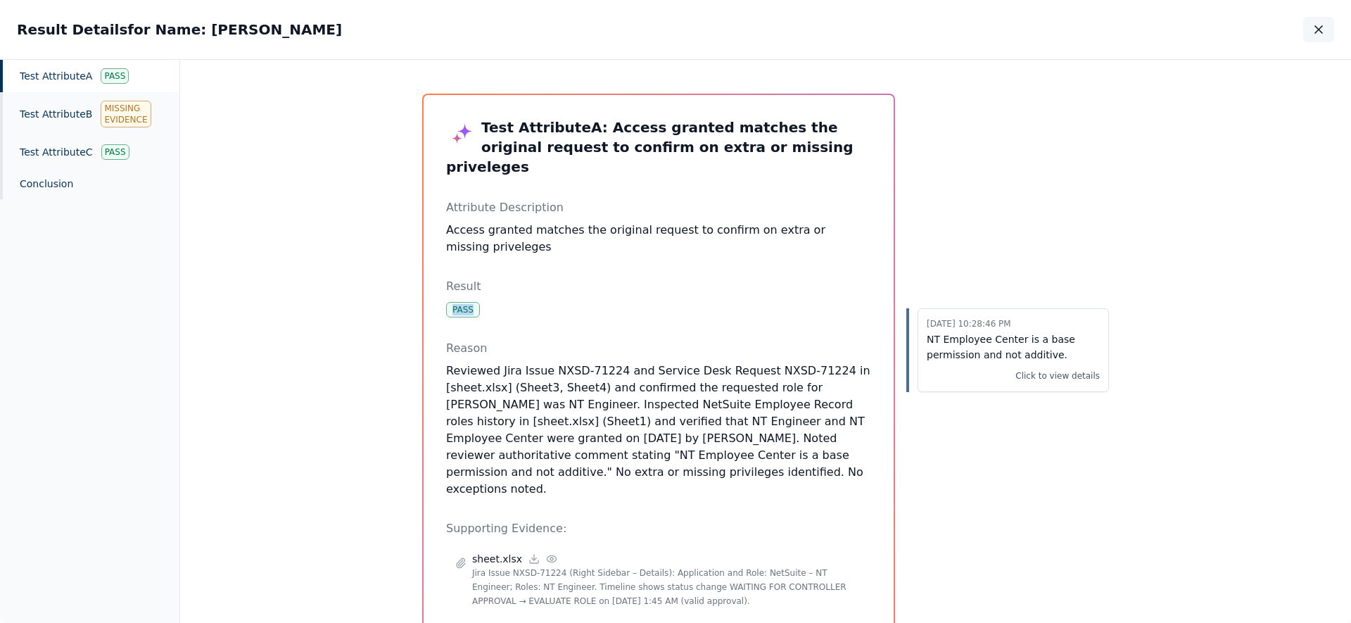
click at [1324, 35] on icon "button" at bounding box center [1318, 30] width 14 height 14
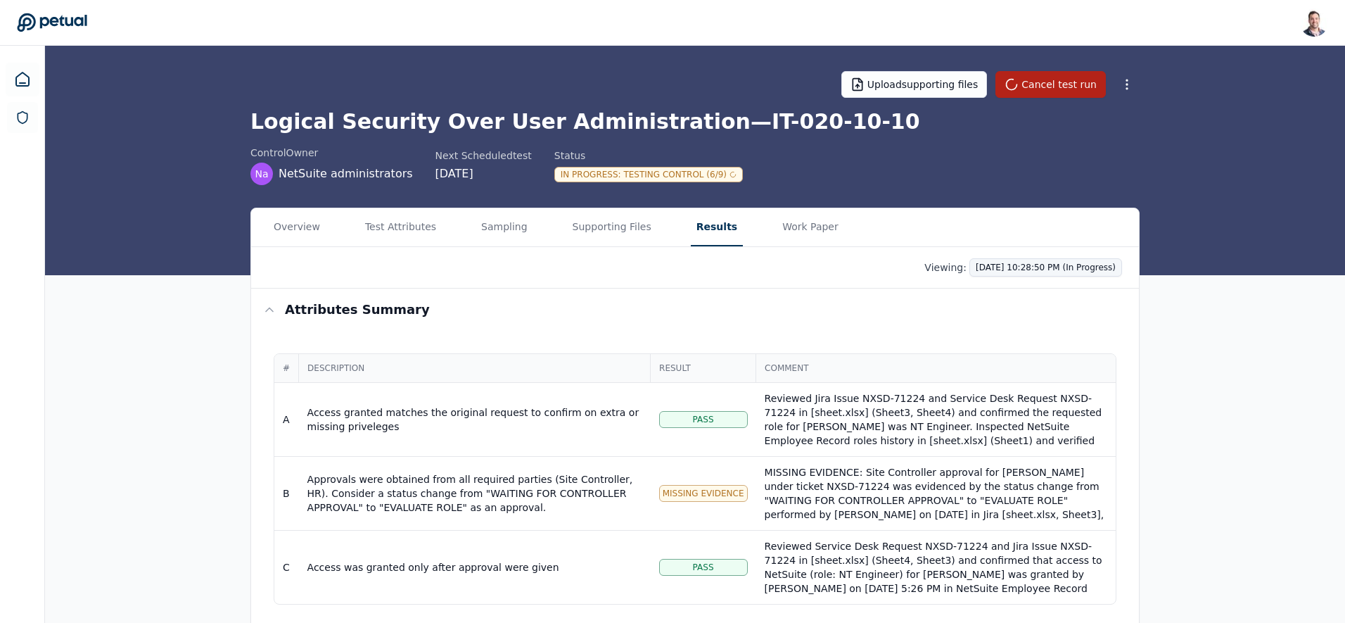
click at [1038, 266] on html "[PERSON_NAME] [EMAIL_ADDRESS] Sign out Upload supporting files Cancel test run …" at bounding box center [672, 393] width 1345 height 786
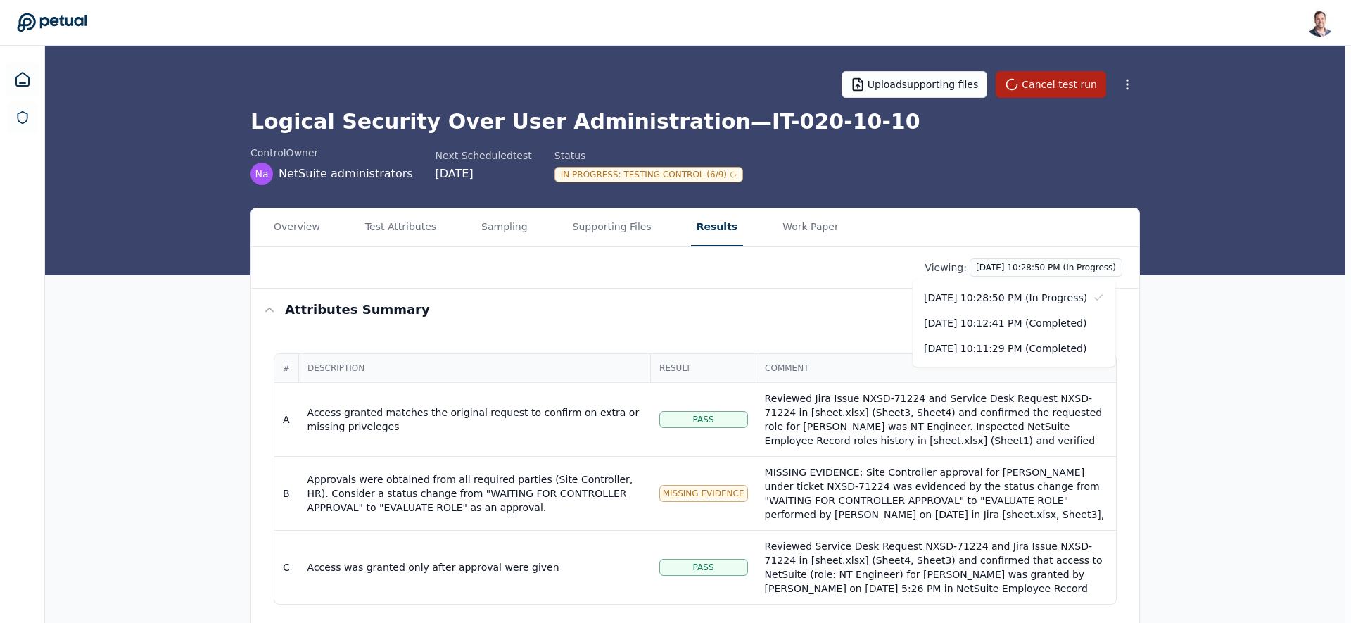
click at [682, 333] on html "[PERSON_NAME] [EMAIL_ADDRESS] Sign out Upload supporting files Cancel test run …" at bounding box center [675, 393] width 1351 height 786
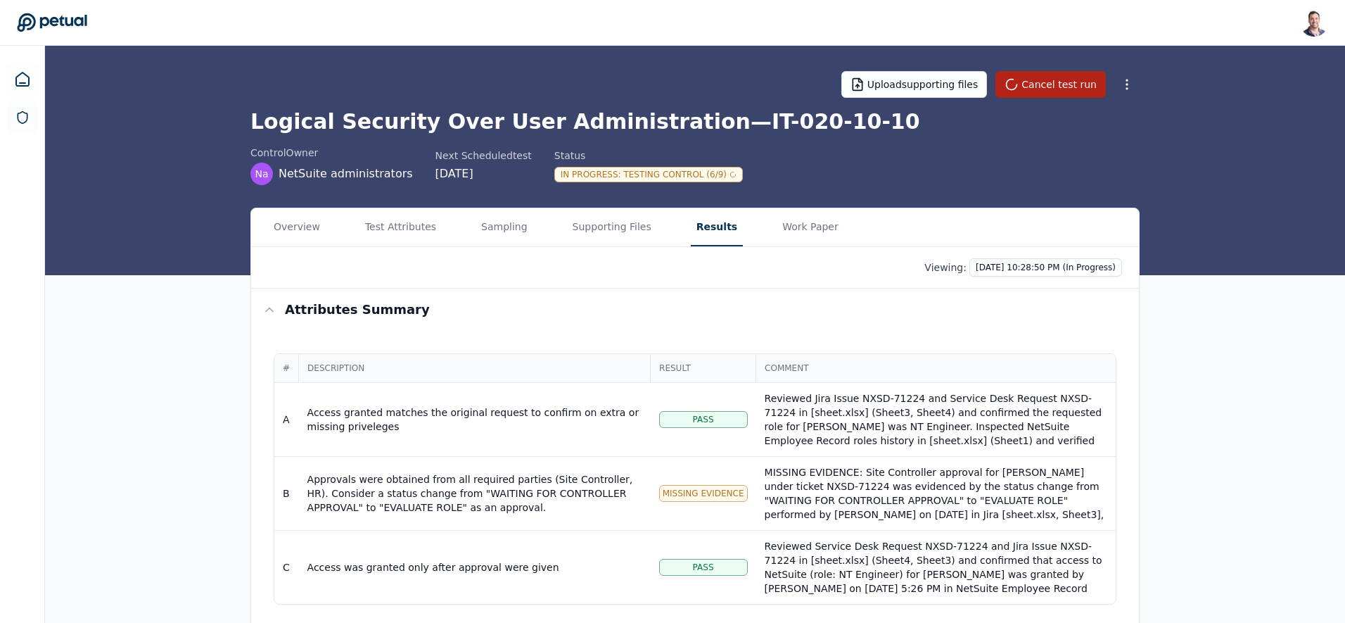
scroll to position [3, 0]
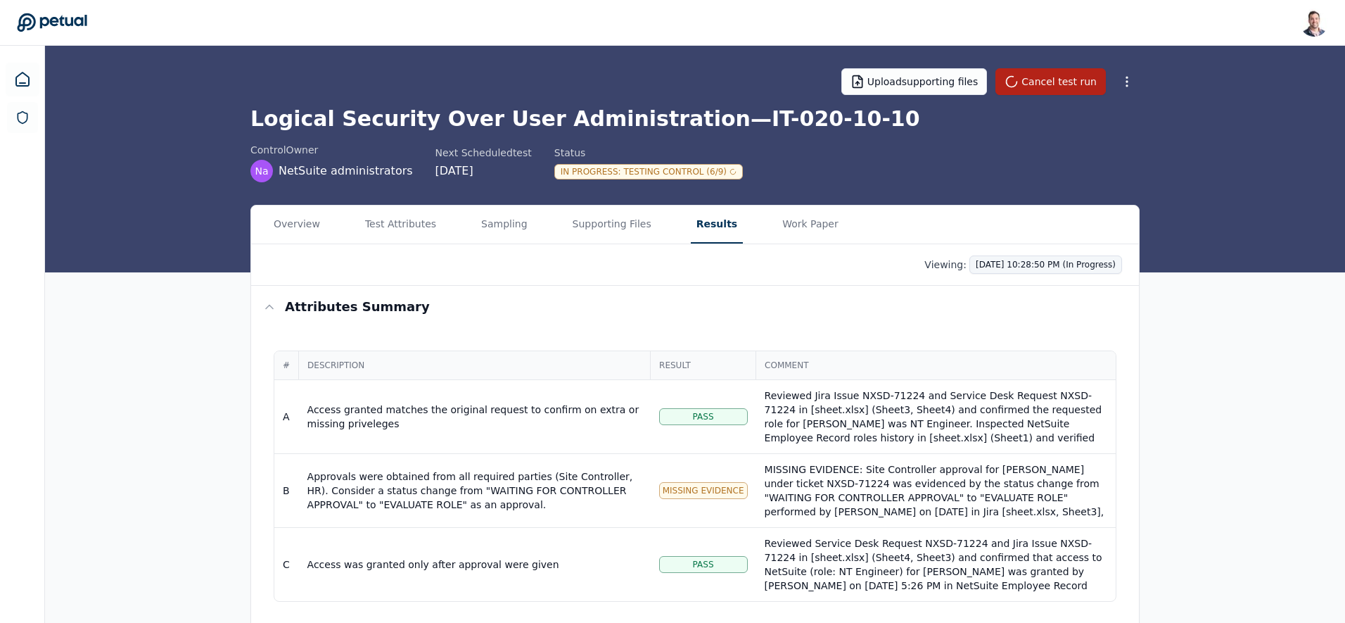
click at [1007, 261] on html "[PERSON_NAME] [EMAIL_ADDRESS] Sign out Upload supporting files Cancel test run …" at bounding box center [672, 390] width 1345 height 786
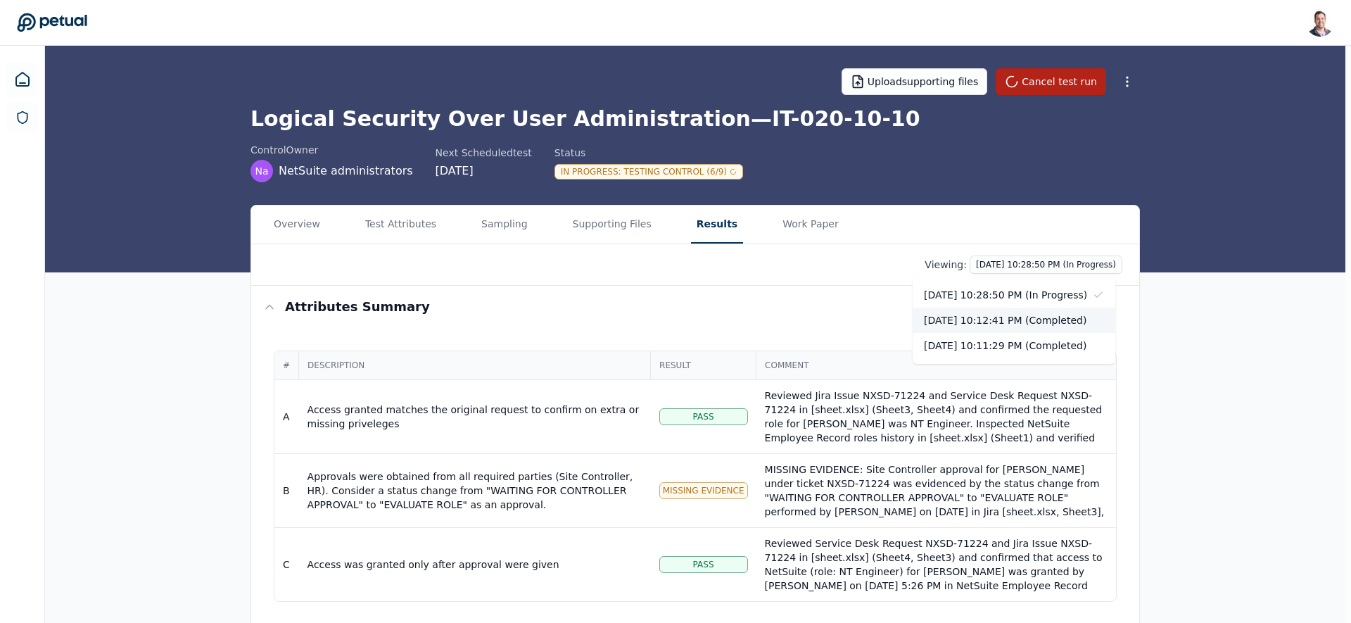
click at [1019, 321] on div "[DATE] 10:12:41 PM (Completed)" at bounding box center [1013, 319] width 203 height 25
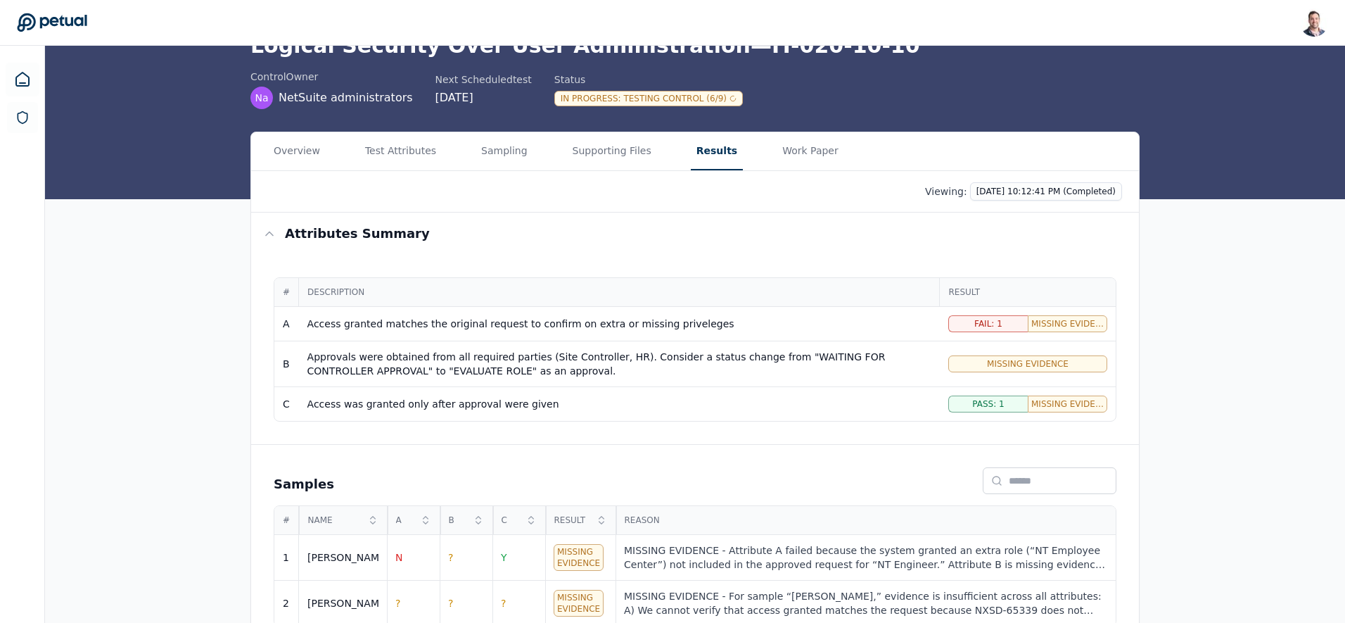
scroll to position [103, 0]
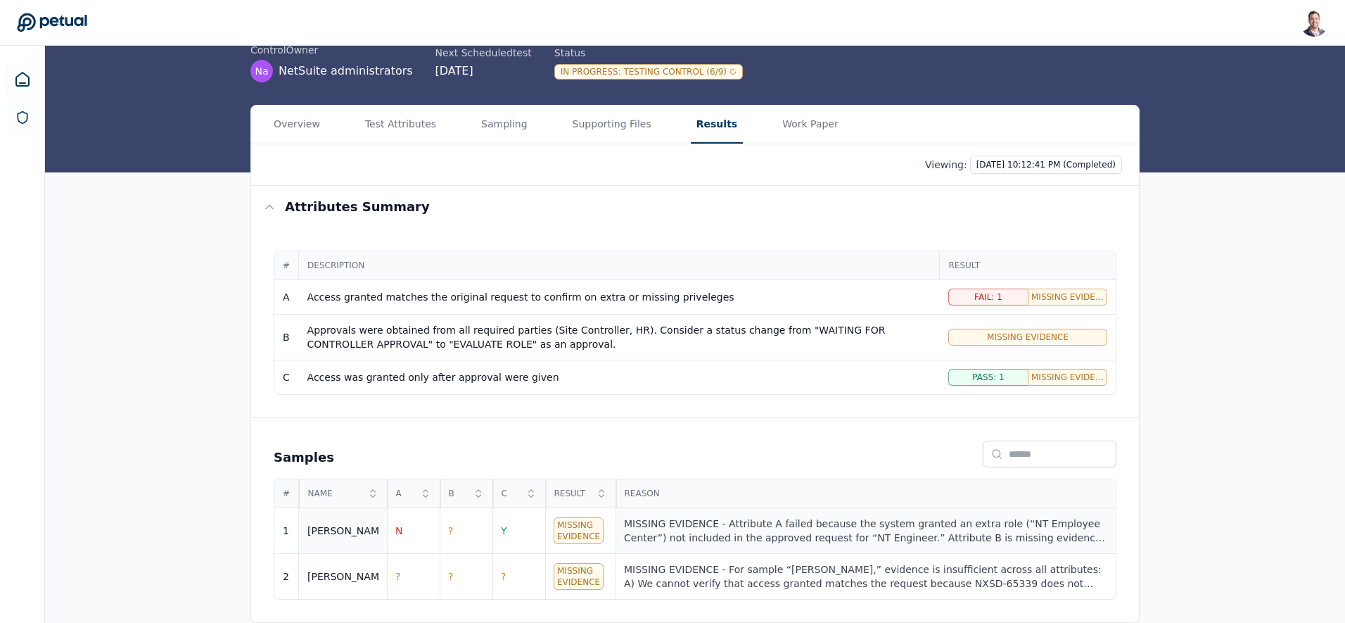
click at [709, 527] on div "MISSING EVIDENCE - Attribute A failed because the system granted an extra role …" at bounding box center [865, 530] width 483 height 28
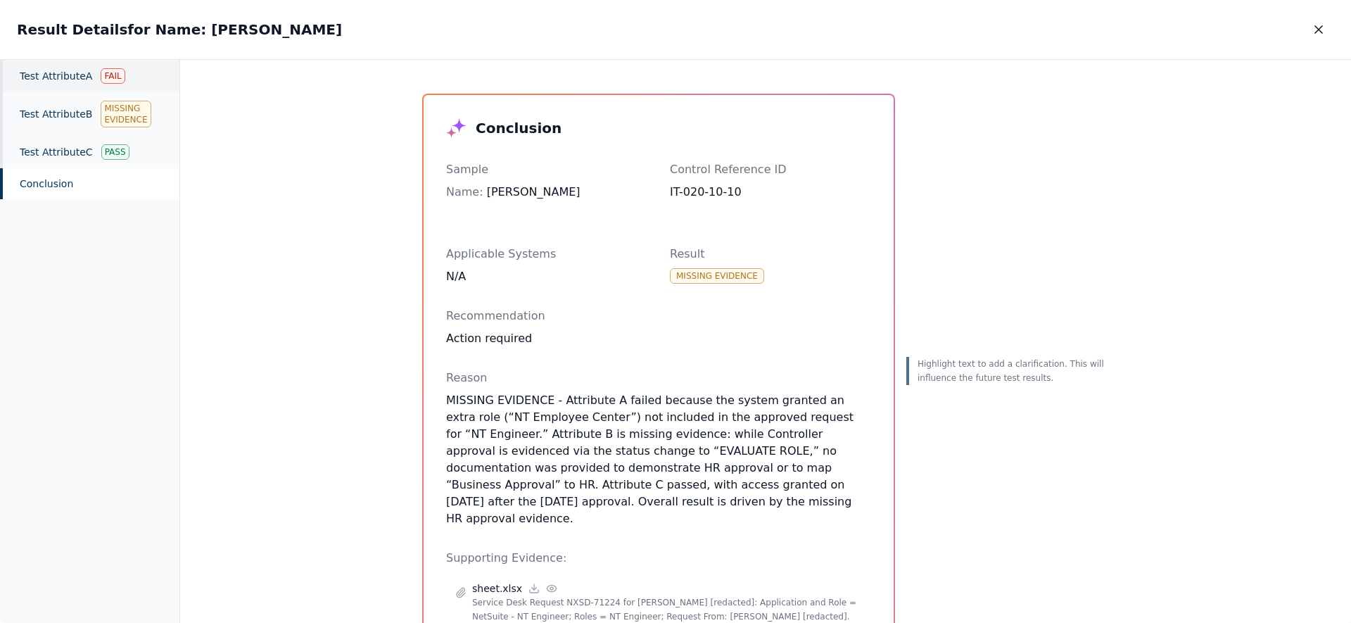
click at [83, 71] on div "Test Attribute A Fail" at bounding box center [89, 76] width 179 height 32
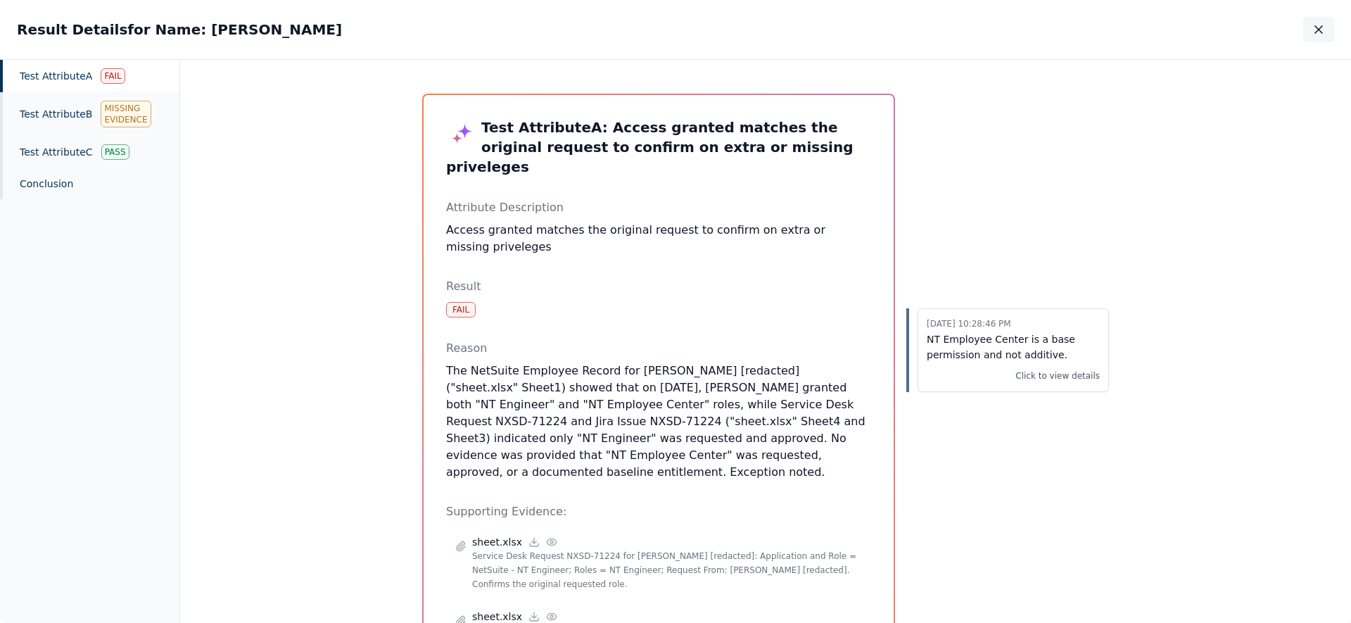
click at [1319, 35] on icon "button" at bounding box center [1318, 30] width 14 height 14
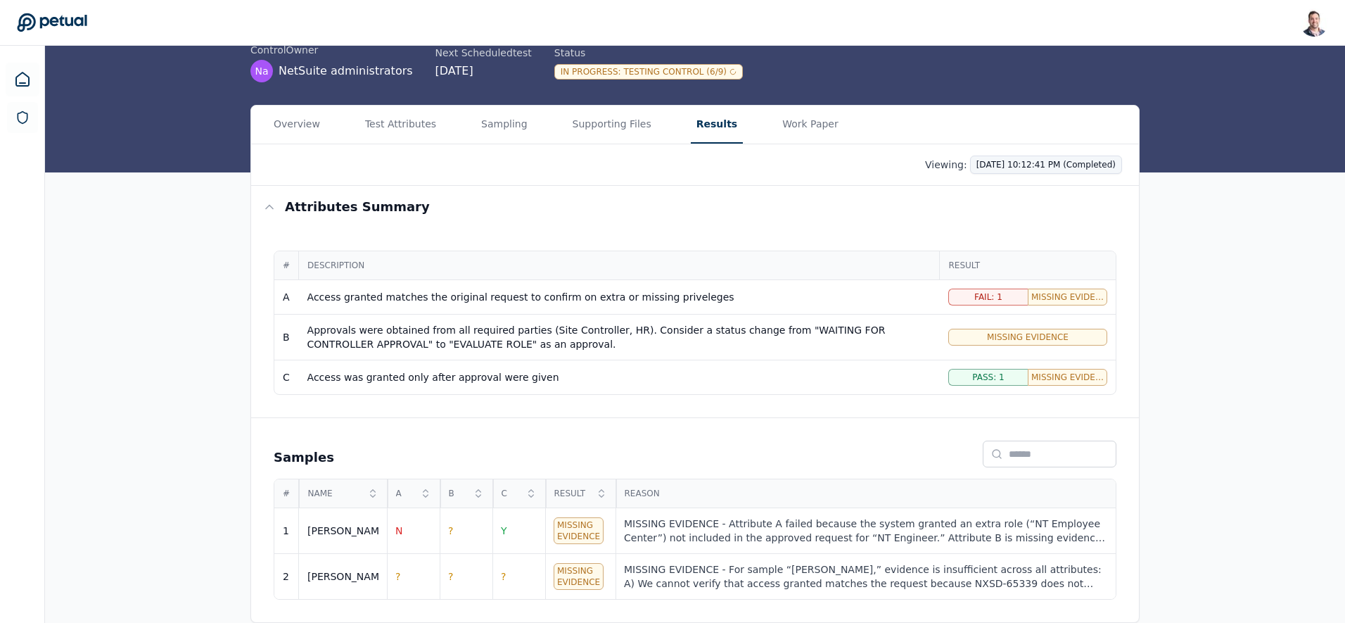
click at [1046, 156] on html "[PERSON_NAME] [EMAIL_ADDRESS] Sign out Upload supporting files Cancel test run …" at bounding box center [672, 259] width 1345 height 725
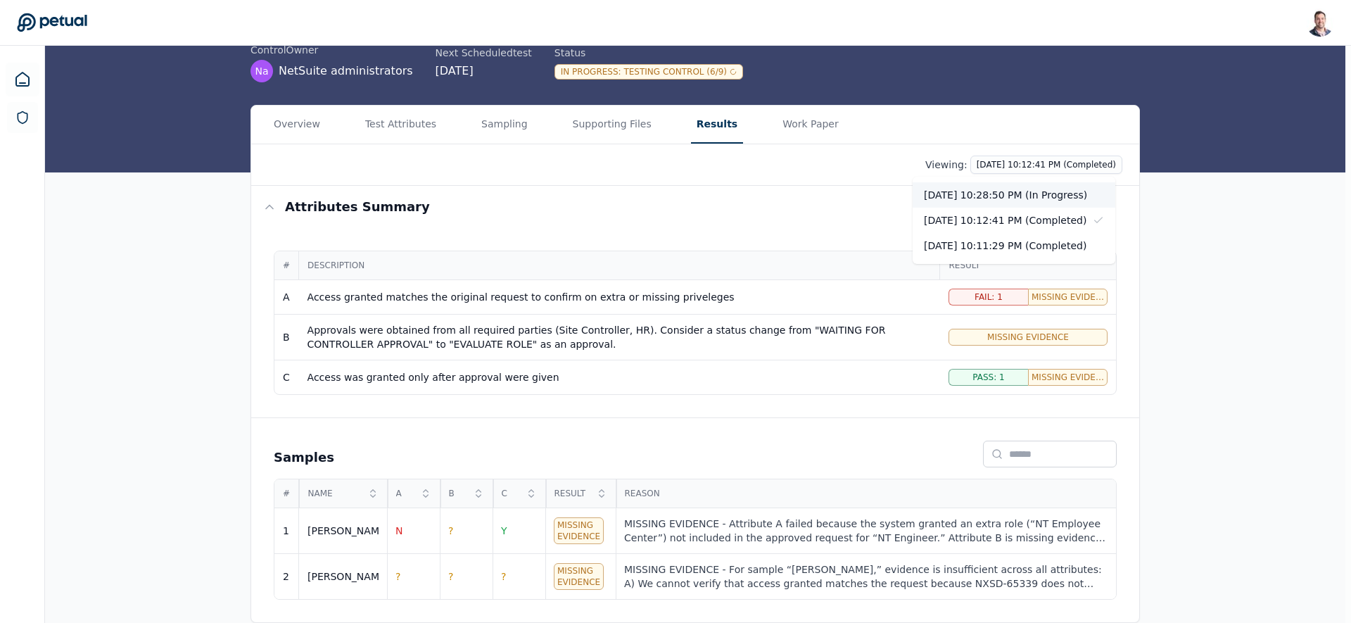
click at [1047, 189] on div "[DATE] 10:28:50 PM (In Progress)" at bounding box center [1013, 194] width 203 height 25
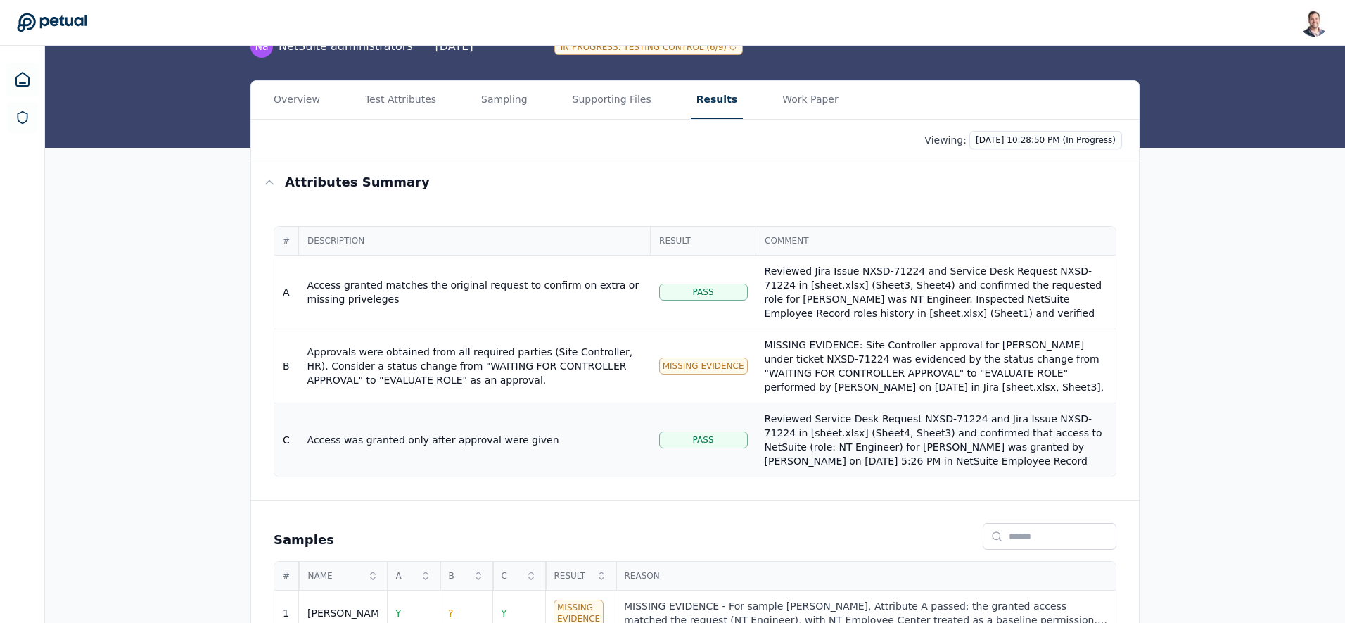
scroll to position [164, 0]
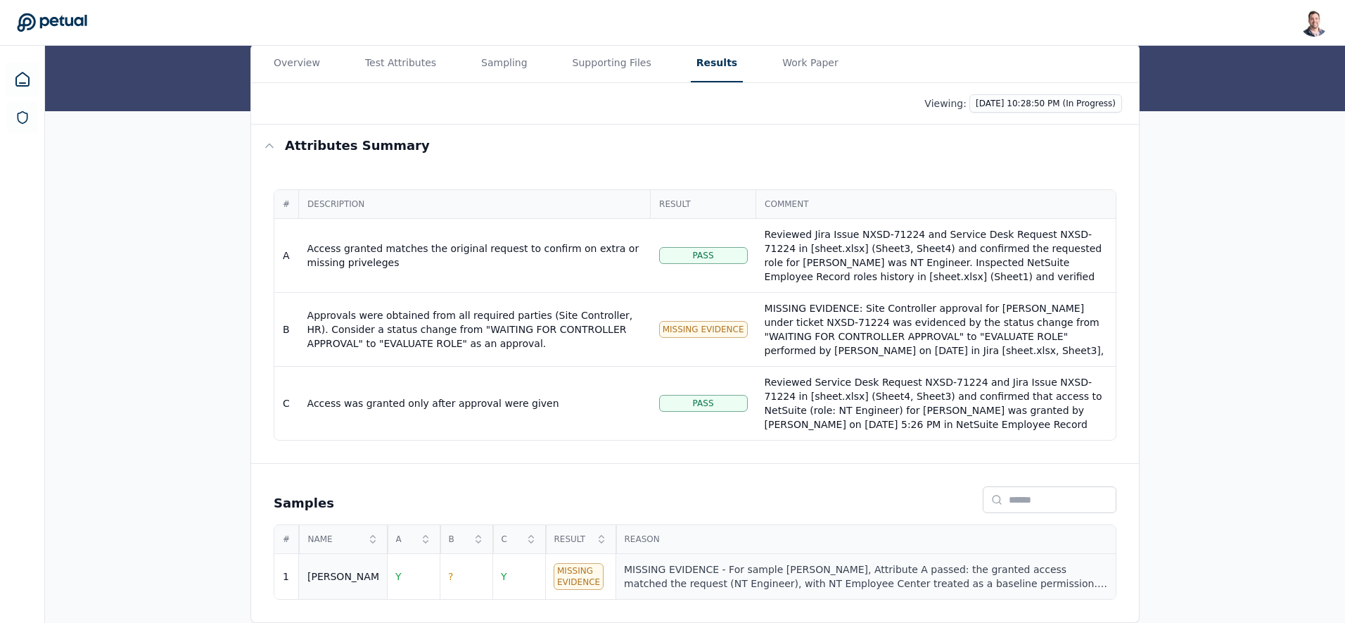
click at [754, 573] on div "MISSING EVIDENCE - For sample [PERSON_NAME], Attribute A passed: the granted ac…" at bounding box center [865, 576] width 483 height 28
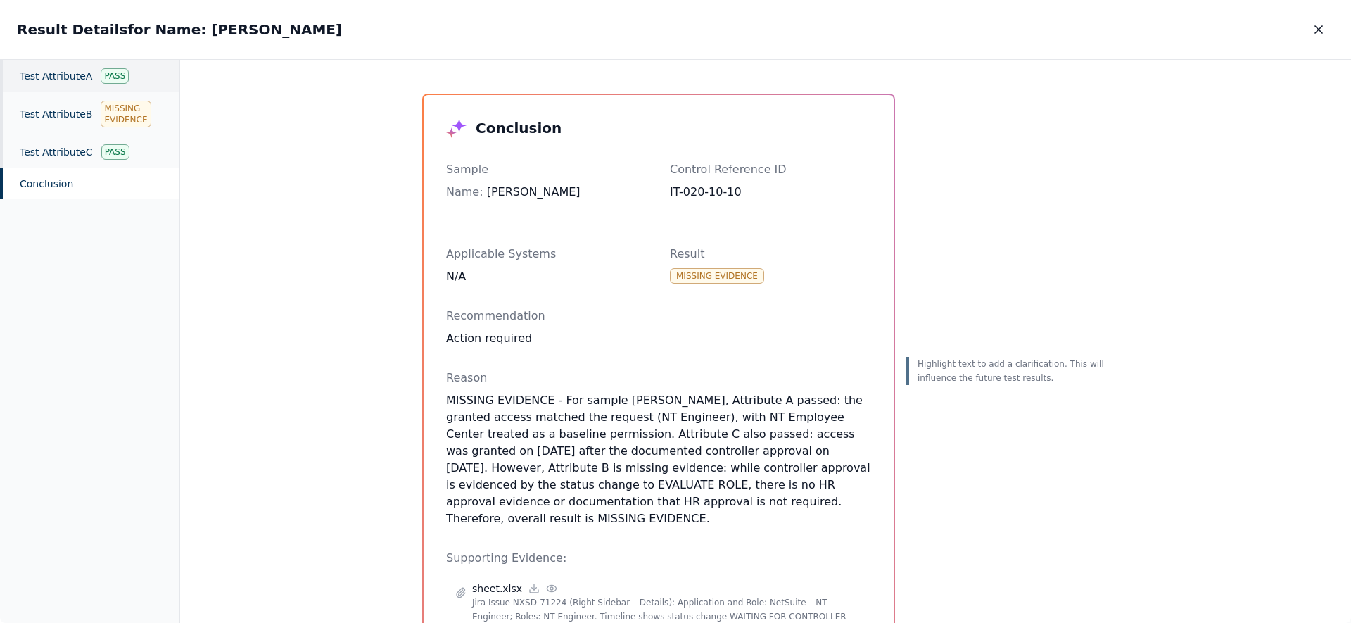
click at [68, 76] on div "Test Attribute A Pass" at bounding box center [89, 76] width 179 height 32
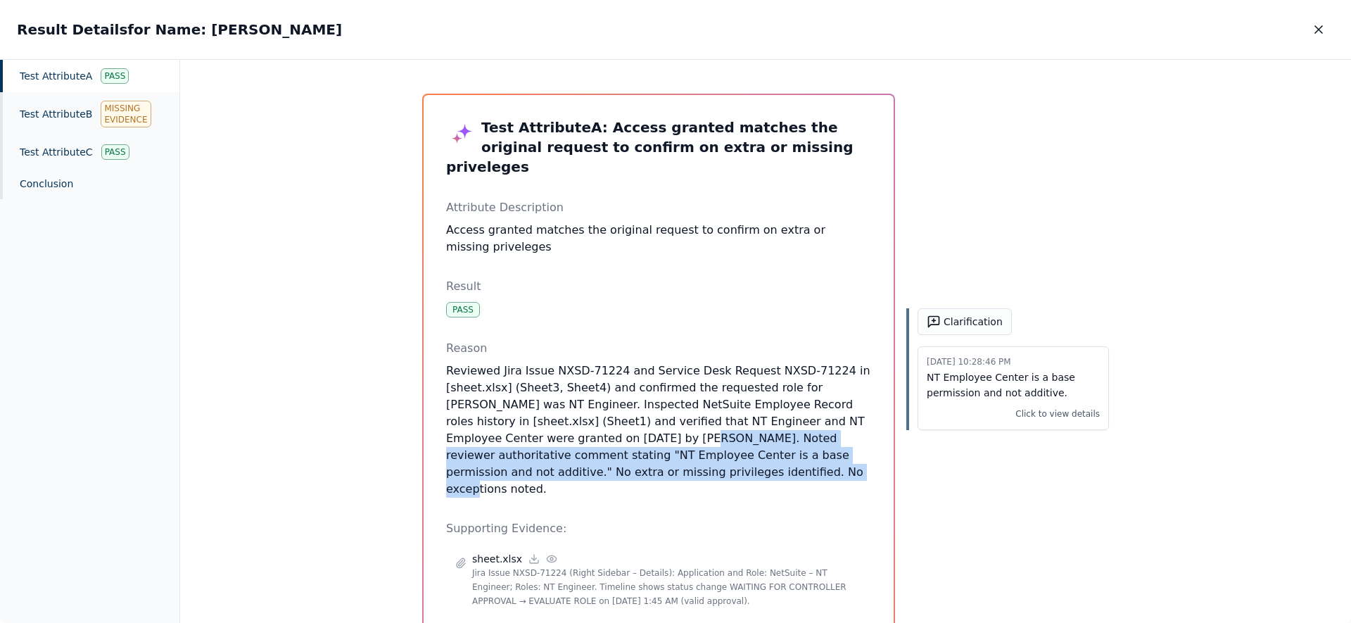
drag, startPoint x: 694, startPoint y: 452, endPoint x: 499, endPoint y: 415, distance: 198.3
click at [499, 415] on p "Reviewed Jira Issue NXSD-71224 and Service Desk Request NXSD-71224 in [sheet.xl…" at bounding box center [658, 429] width 425 height 135
drag, startPoint x: 497, startPoint y: 416, endPoint x: 609, endPoint y: 441, distance: 114.7
click at [611, 441] on p "Reviewed Jira Issue NXSD-71224 and Service Desk Request NXSD-71224 in [sheet.xl…" at bounding box center [658, 429] width 425 height 135
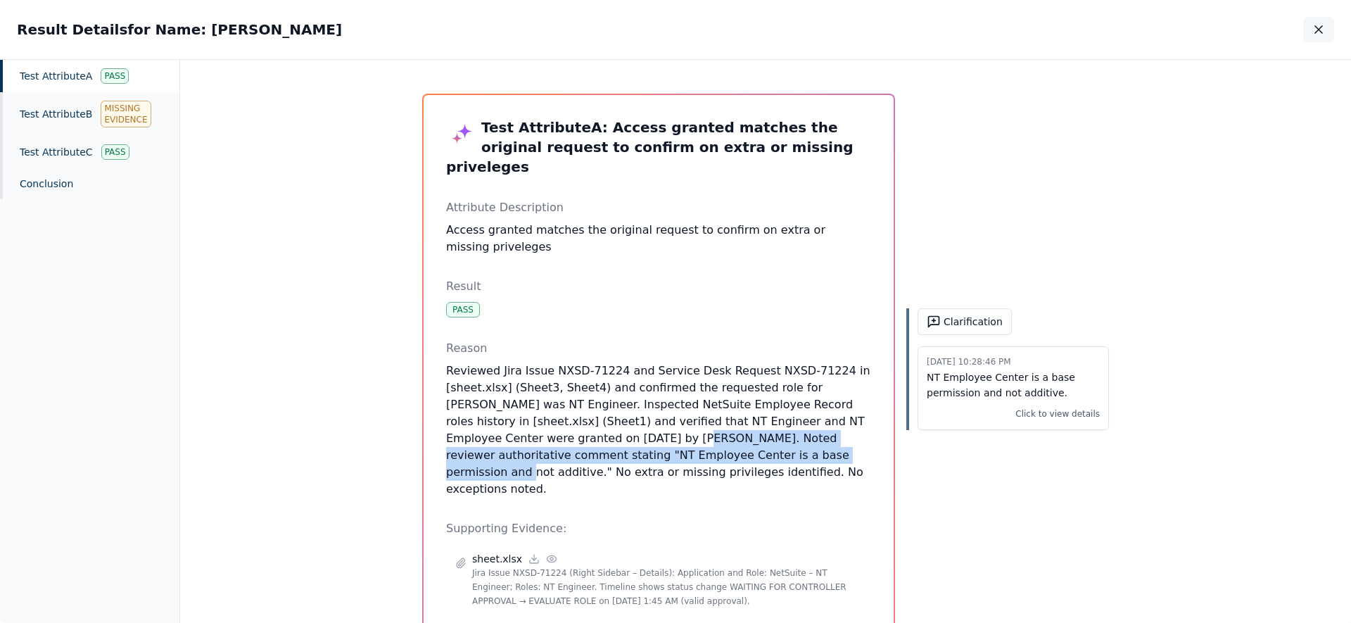
click at [1316, 33] on icon "button" at bounding box center [1318, 30] width 14 height 14
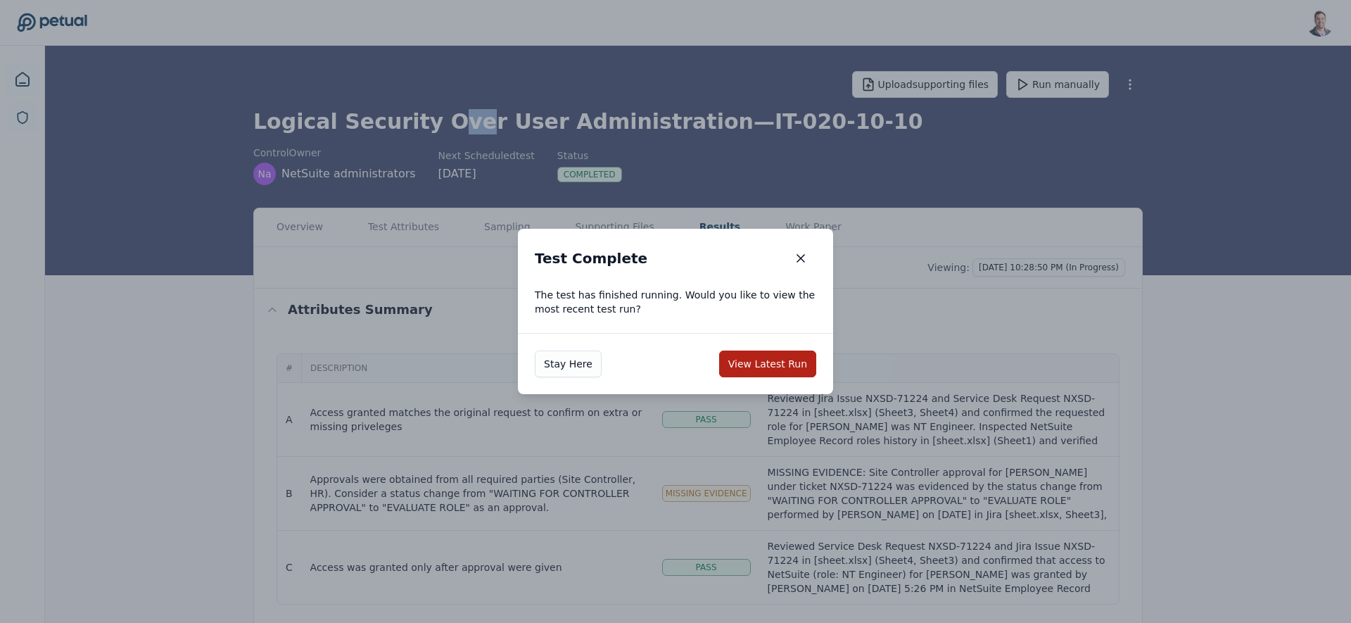
drag, startPoint x: 425, startPoint y: 118, endPoint x: 717, endPoint y: 147, distance: 293.4
click at [718, 137] on body "[PERSON_NAME] [EMAIL_ADDRESS] Sign out Upload supporting files Run manually Log…" at bounding box center [675, 393] width 1351 height 786
click at [803, 260] on icon "button" at bounding box center [800, 258] width 7 height 7
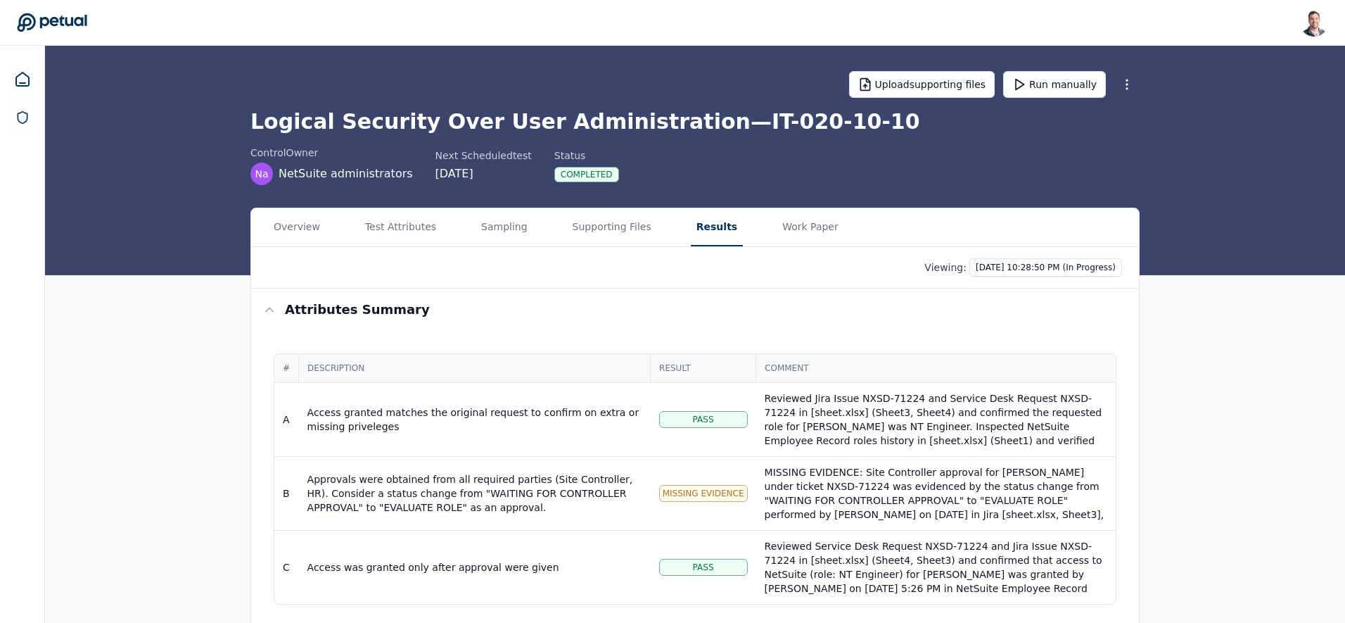
click at [604, 127] on h1 "Logical Security Over User Administration — IT-020-10-10" at bounding box center [694, 121] width 889 height 25
click at [147, 375] on div "Overview Test Attributes Sampling Supporting Files Results Work Paper Viewing: …" at bounding box center [695, 497] width 1300 height 579
click at [500, 231] on button "Sampling" at bounding box center [505, 227] width 58 height 38
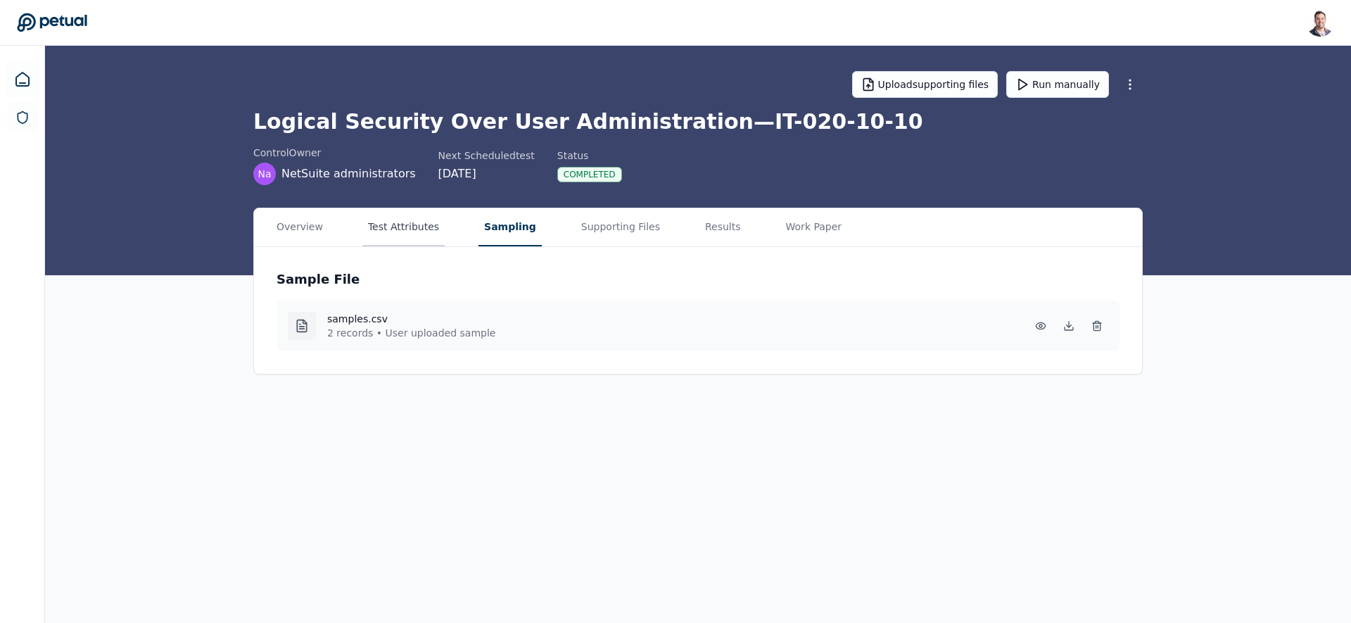
click at [412, 235] on button "Test Attributes" at bounding box center [403, 227] width 82 height 38
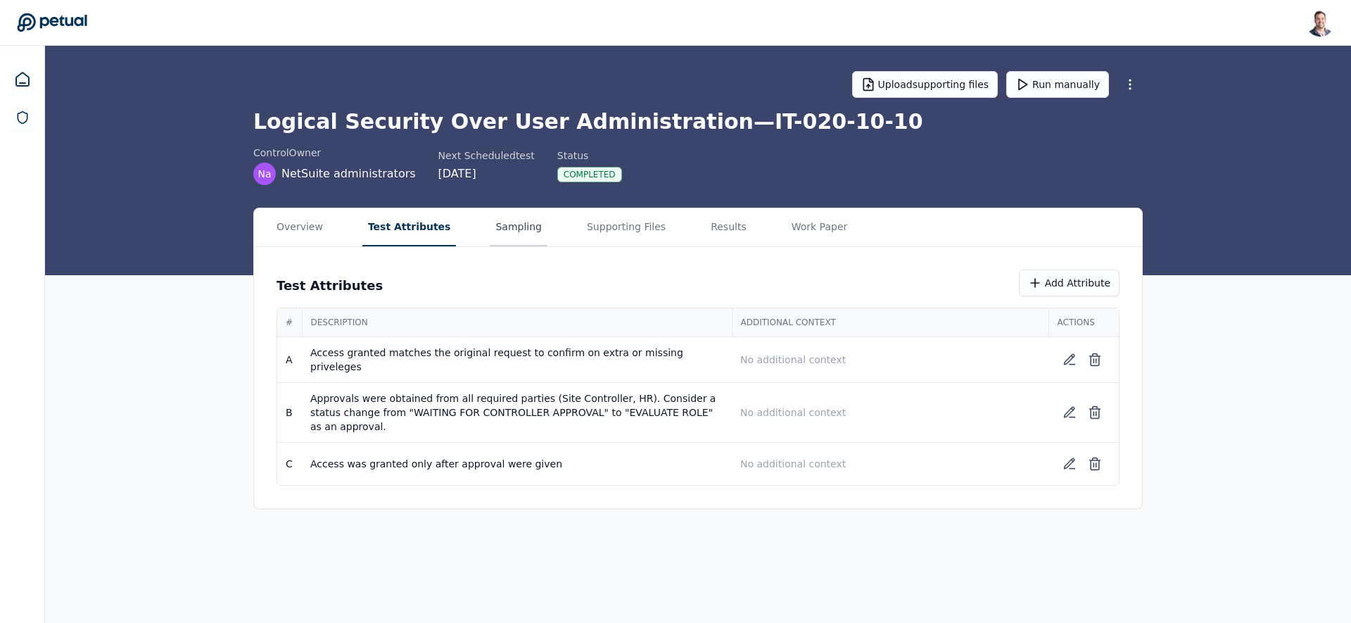
click at [496, 234] on button "Sampling" at bounding box center [519, 227] width 58 height 38
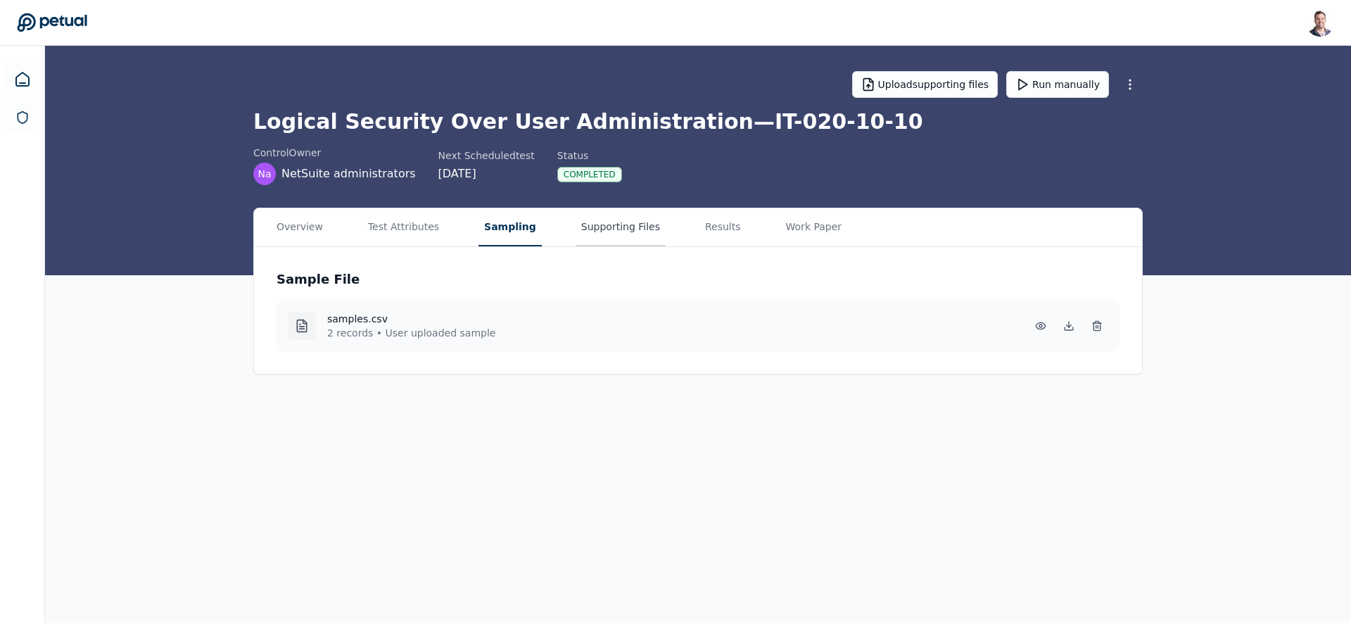
click at [599, 222] on button "Supporting Files" at bounding box center [620, 227] width 90 height 38
click at [478, 236] on button "Sampling" at bounding box center [509, 227] width 63 height 38
click at [580, 230] on button "Supporting Files" at bounding box center [620, 227] width 90 height 38
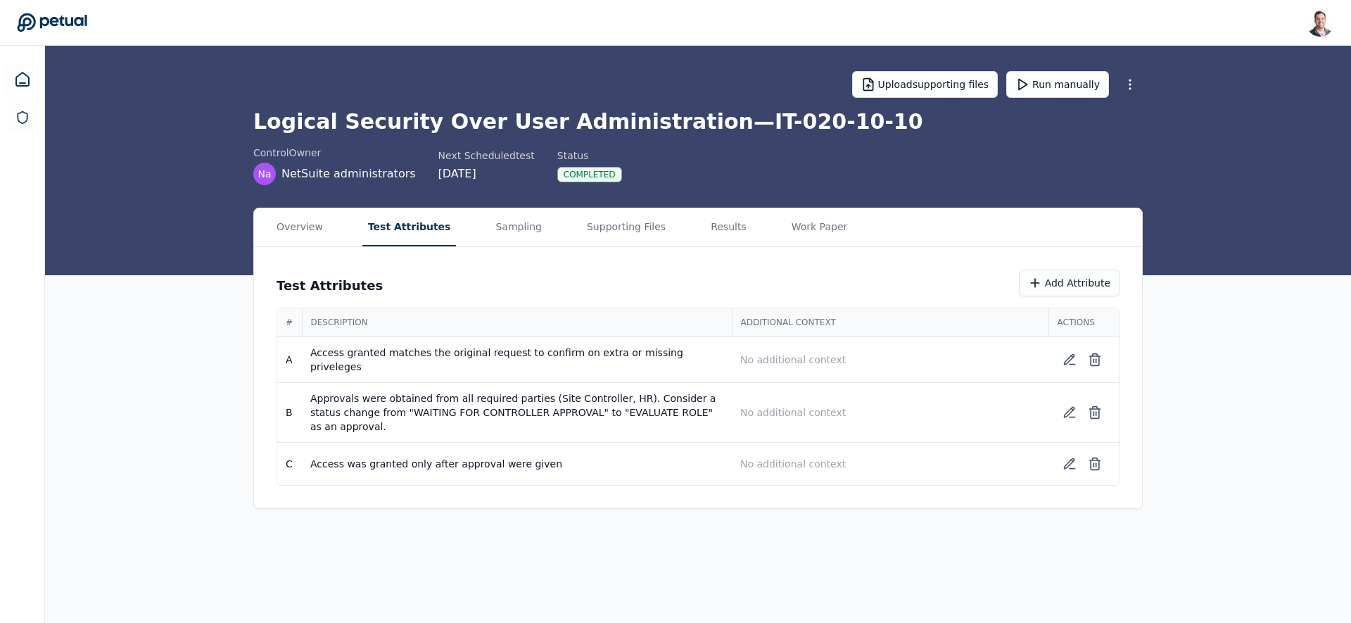
click at [379, 228] on button "Test Attributes" at bounding box center [409, 227] width 94 height 38
click at [490, 230] on button "Sampling" at bounding box center [519, 227] width 58 height 38
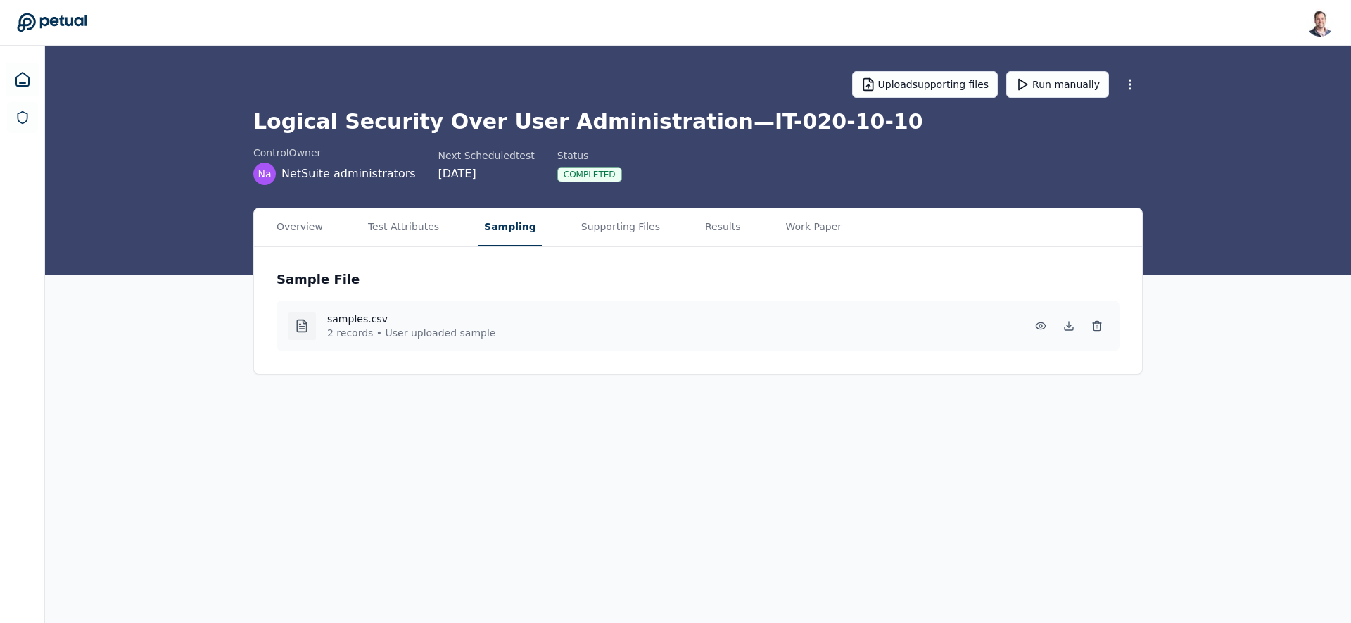
click at [180, 454] on main "Upload supporting files Run manually Logical Security Over User Administration …" at bounding box center [698, 334] width 1306 height 577
